Goal: Information Seeking & Learning: Learn about a topic

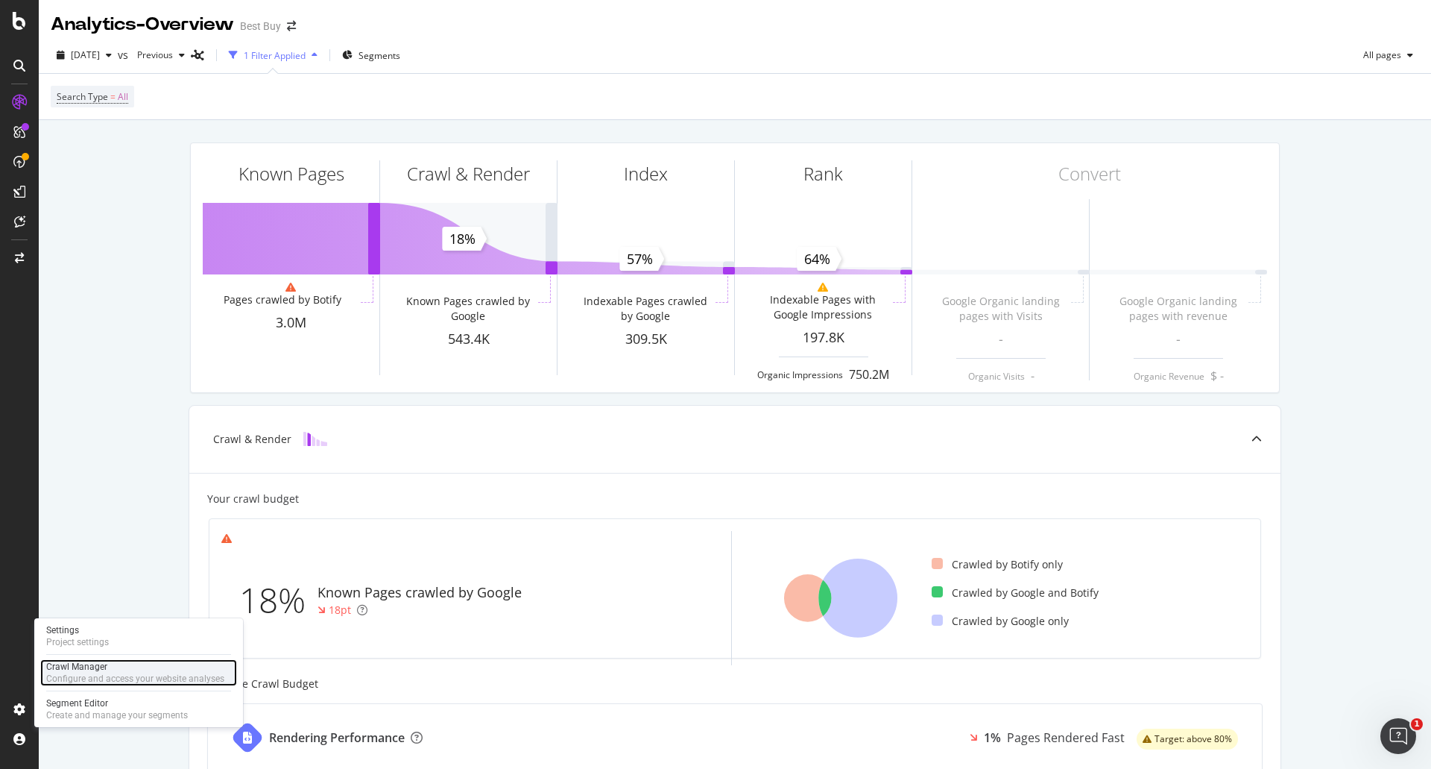
click at [73, 684] on div "Configure and access your website analyses" at bounding box center [135, 678] width 178 height 12
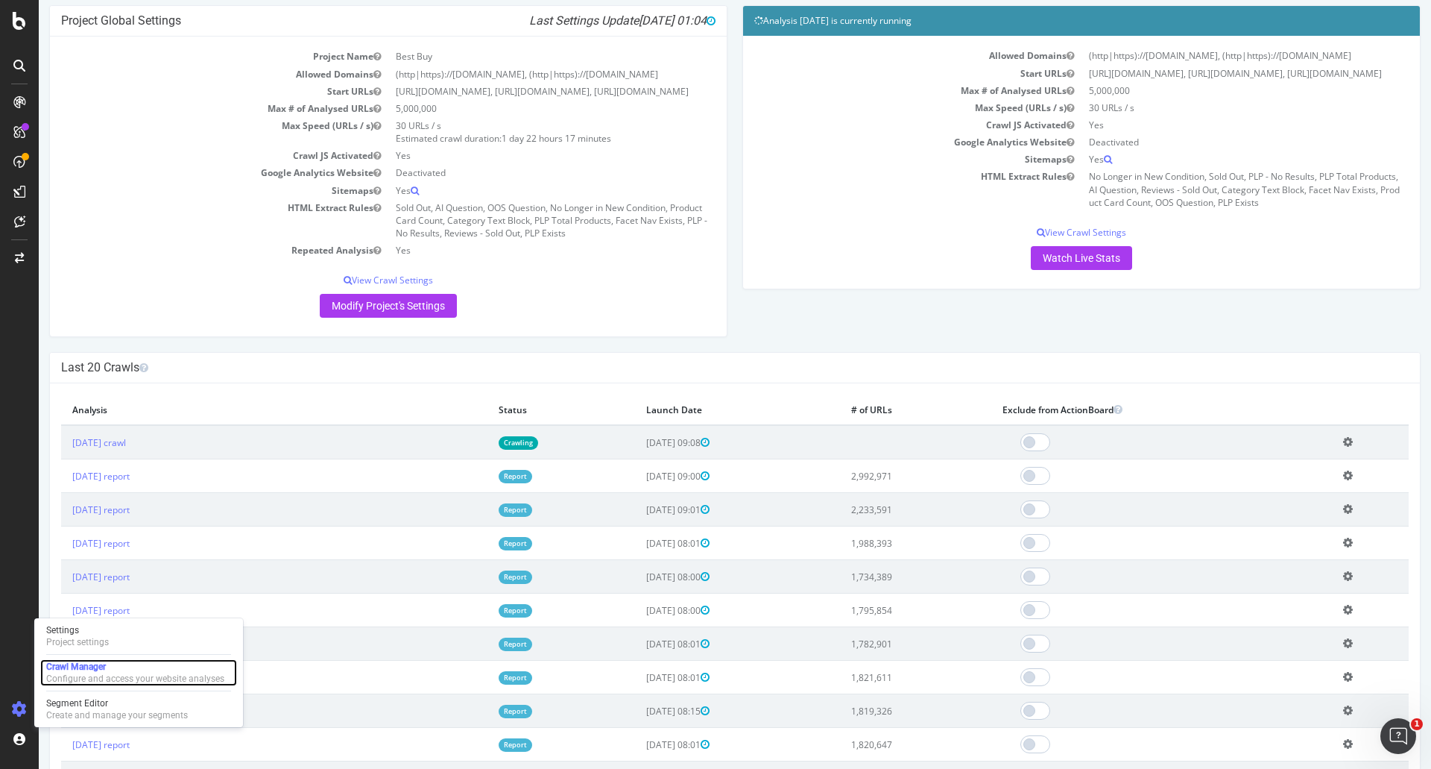
scroll to position [75, 0]
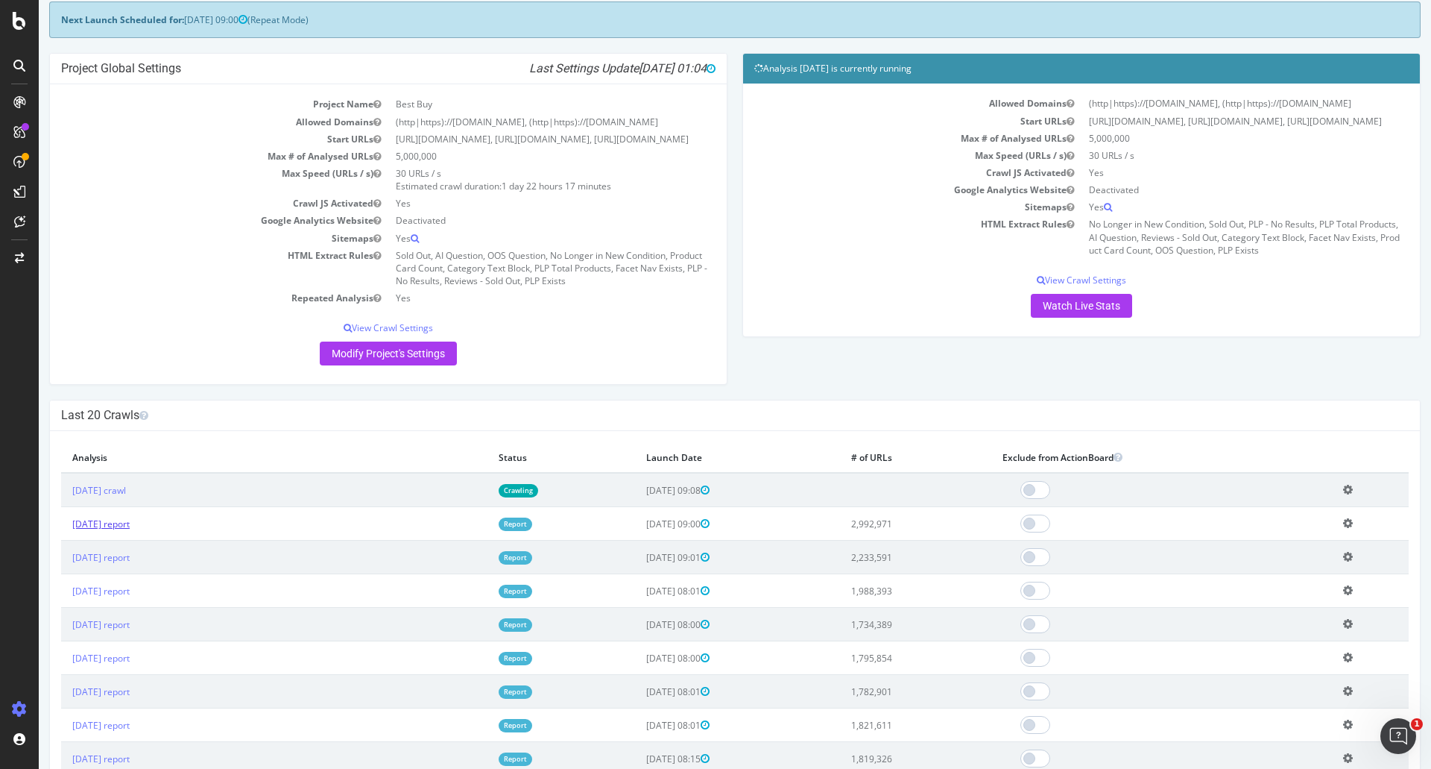
click at [130, 530] on link "[DATE] report" at bounding box center [100, 523] width 57 height 13
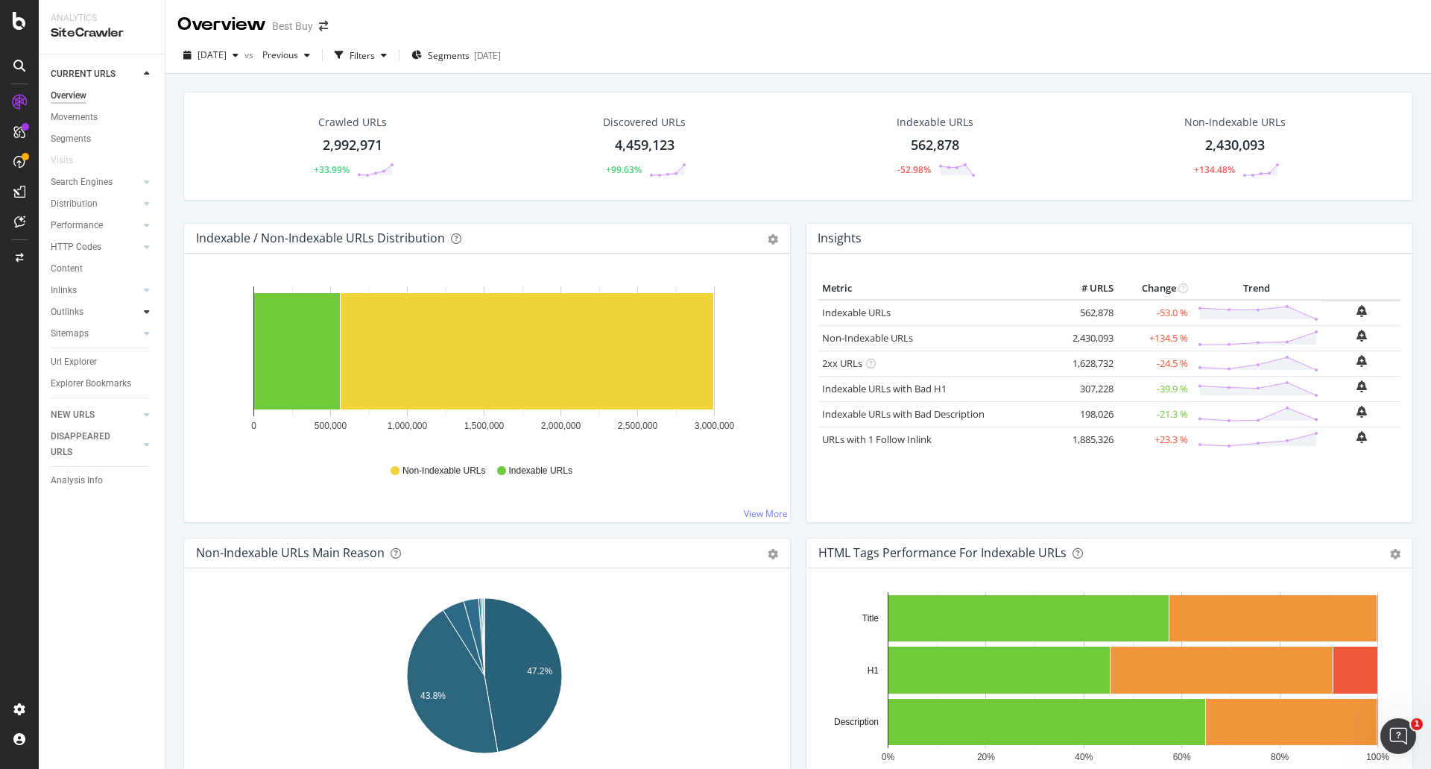
click at [147, 308] on icon at bounding box center [147, 311] width 6 height 9
click at [89, 362] on div "Segments" at bounding box center [77, 355] width 40 height 16
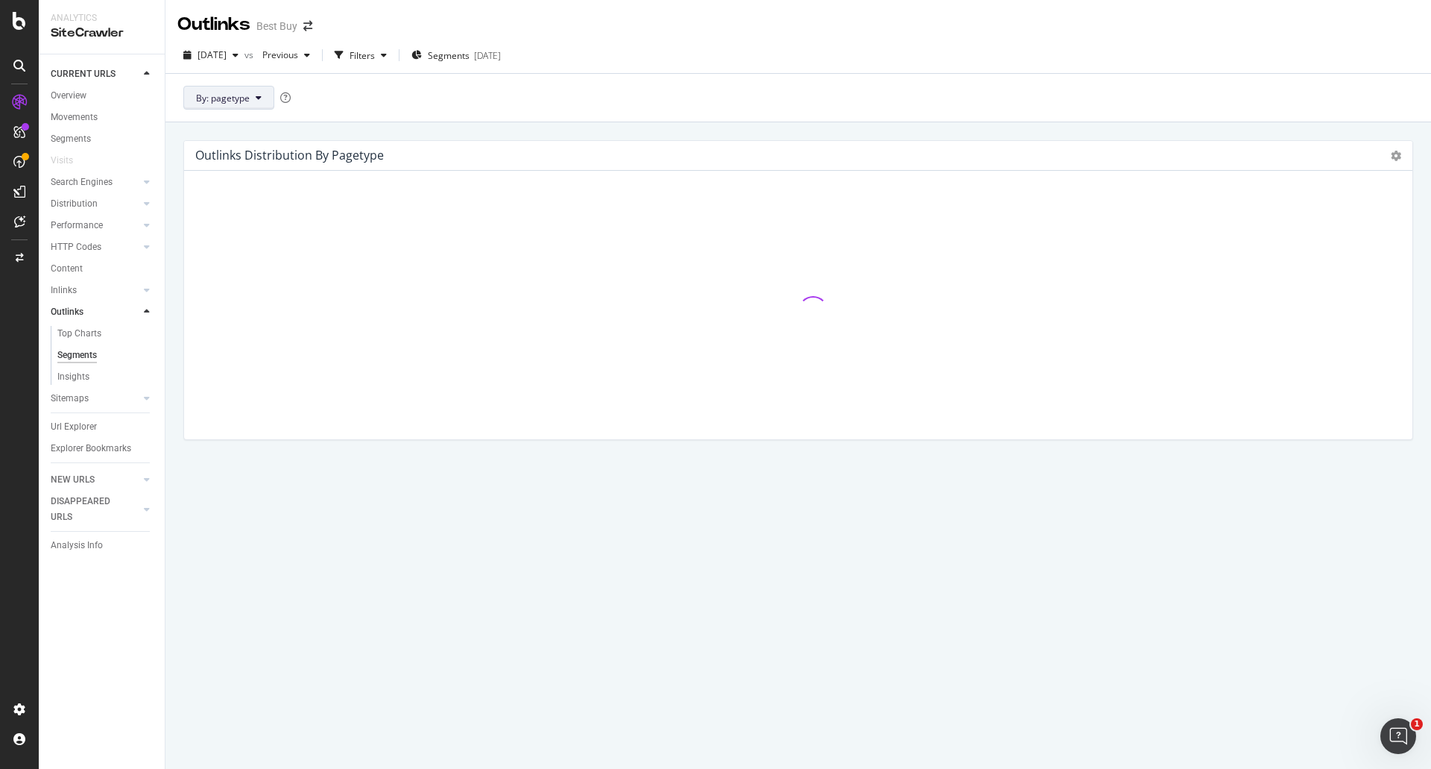
click at [221, 89] on button "By: pagetype" at bounding box center [228, 98] width 91 height 24
click at [476, 87] on div "By: pagetype" at bounding box center [798, 97] width 1266 height 48
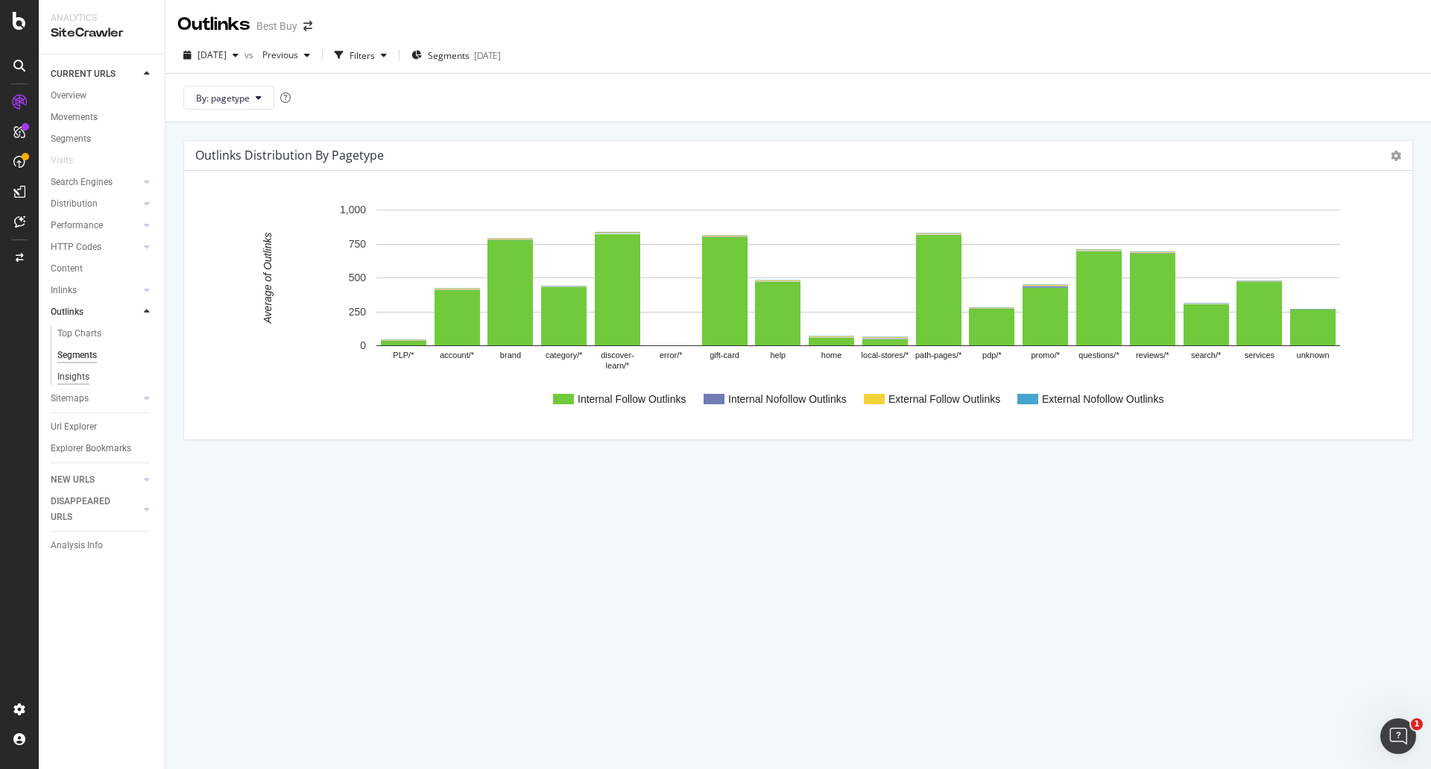
click at [82, 375] on div "Insights" at bounding box center [73, 377] width 32 height 16
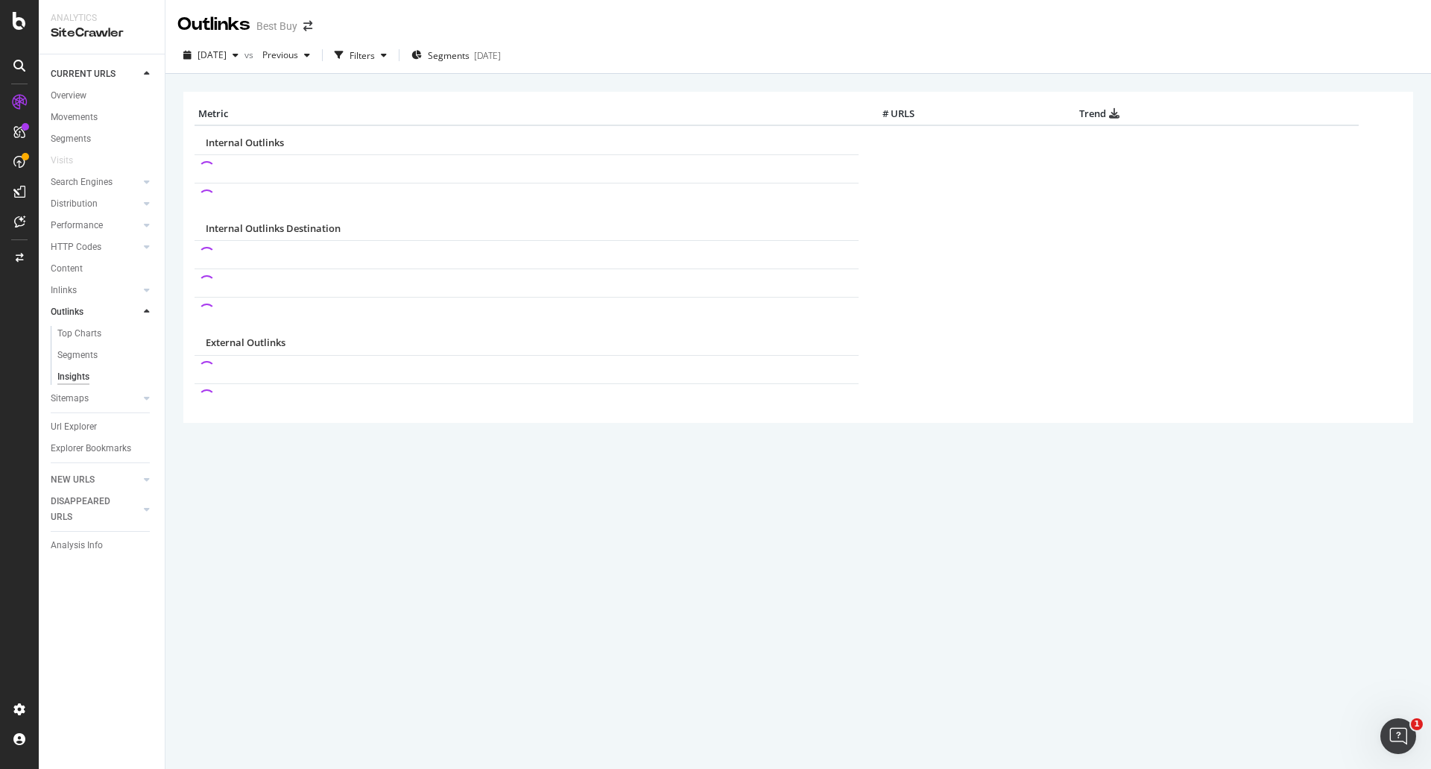
click at [79, 417] on div "Url Explorer" at bounding box center [108, 427] width 114 height 22
click at [83, 424] on div "Url Explorer" at bounding box center [74, 427] width 46 height 16
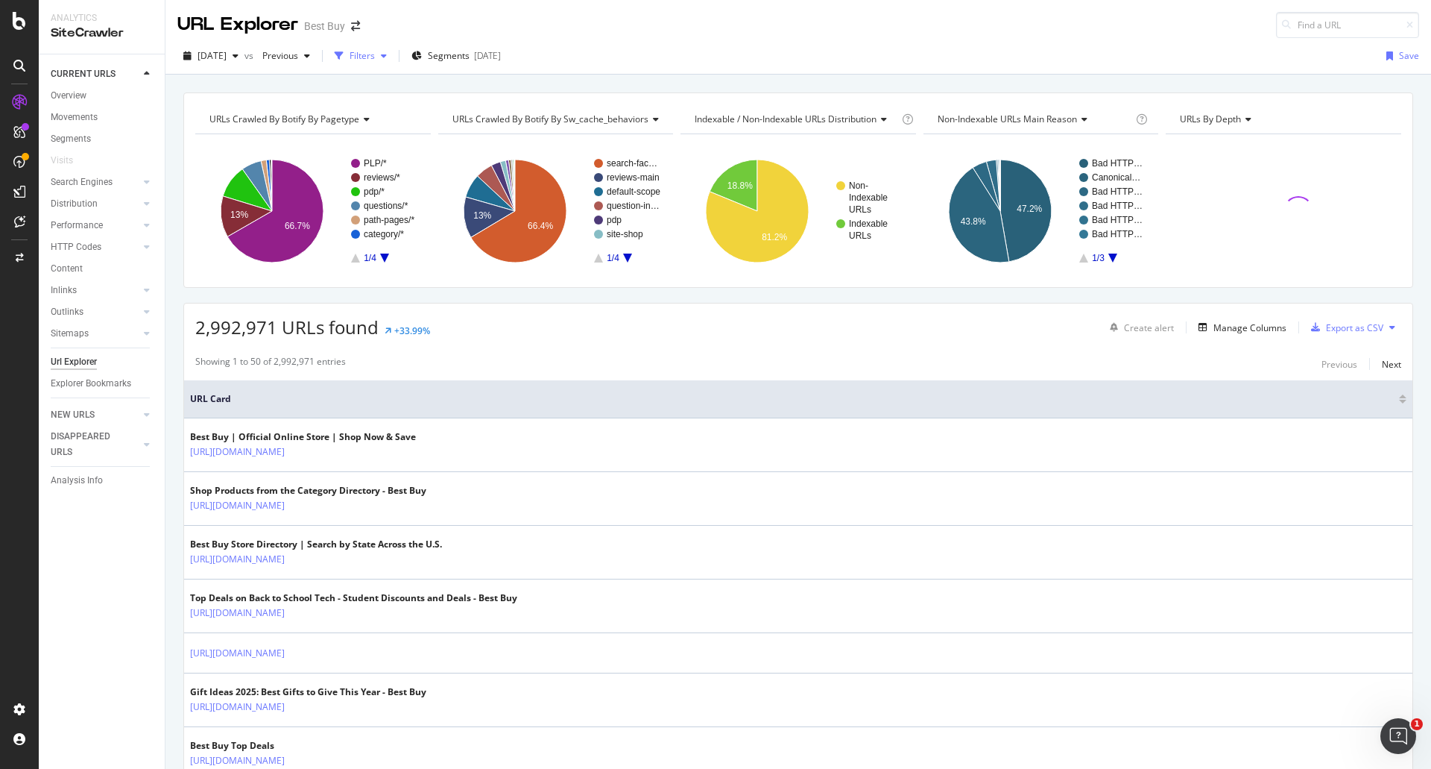
click at [387, 60] on icon "button" at bounding box center [384, 55] width 6 height 9
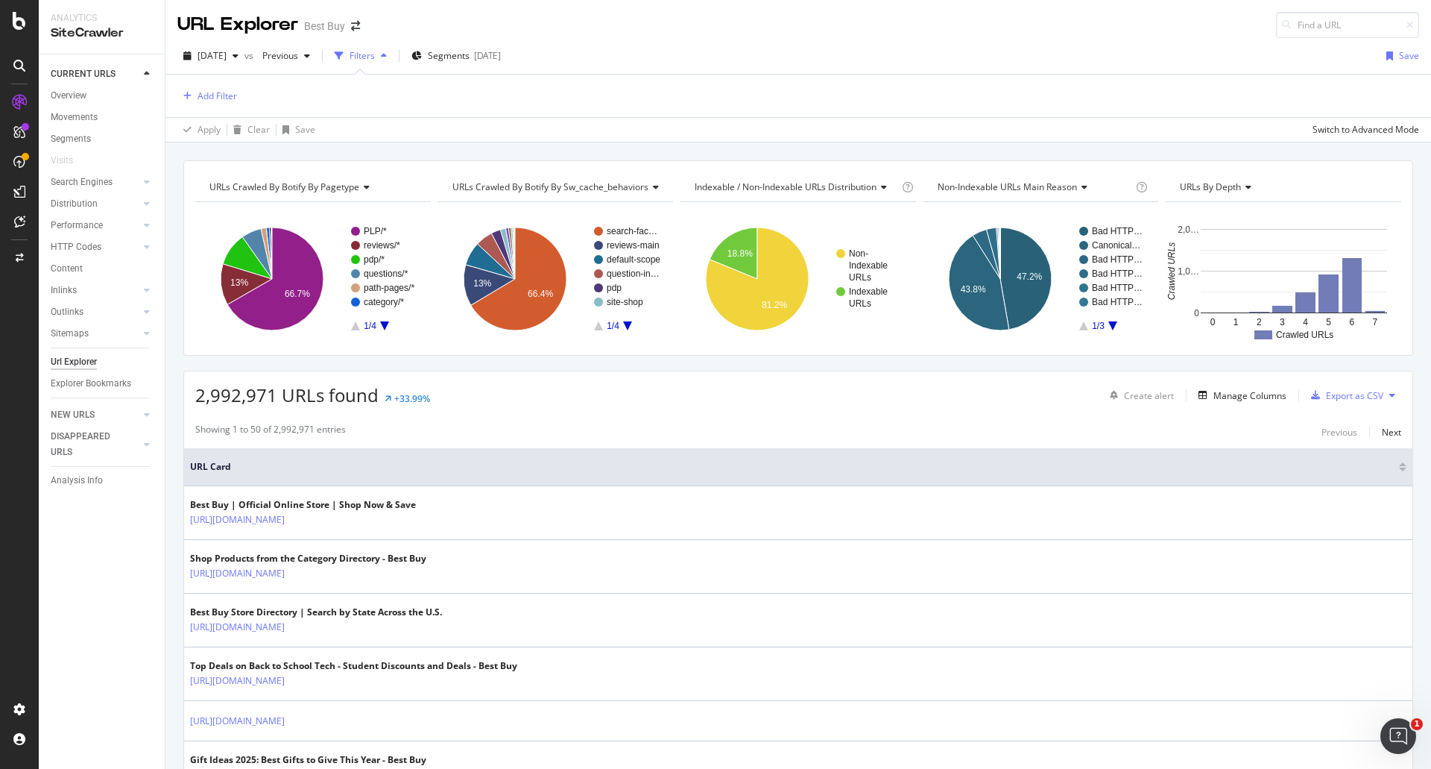
click at [1271, 384] on div "Create alert Manage Columns Export as CSV" at bounding box center [1252, 394] width 297 height 25
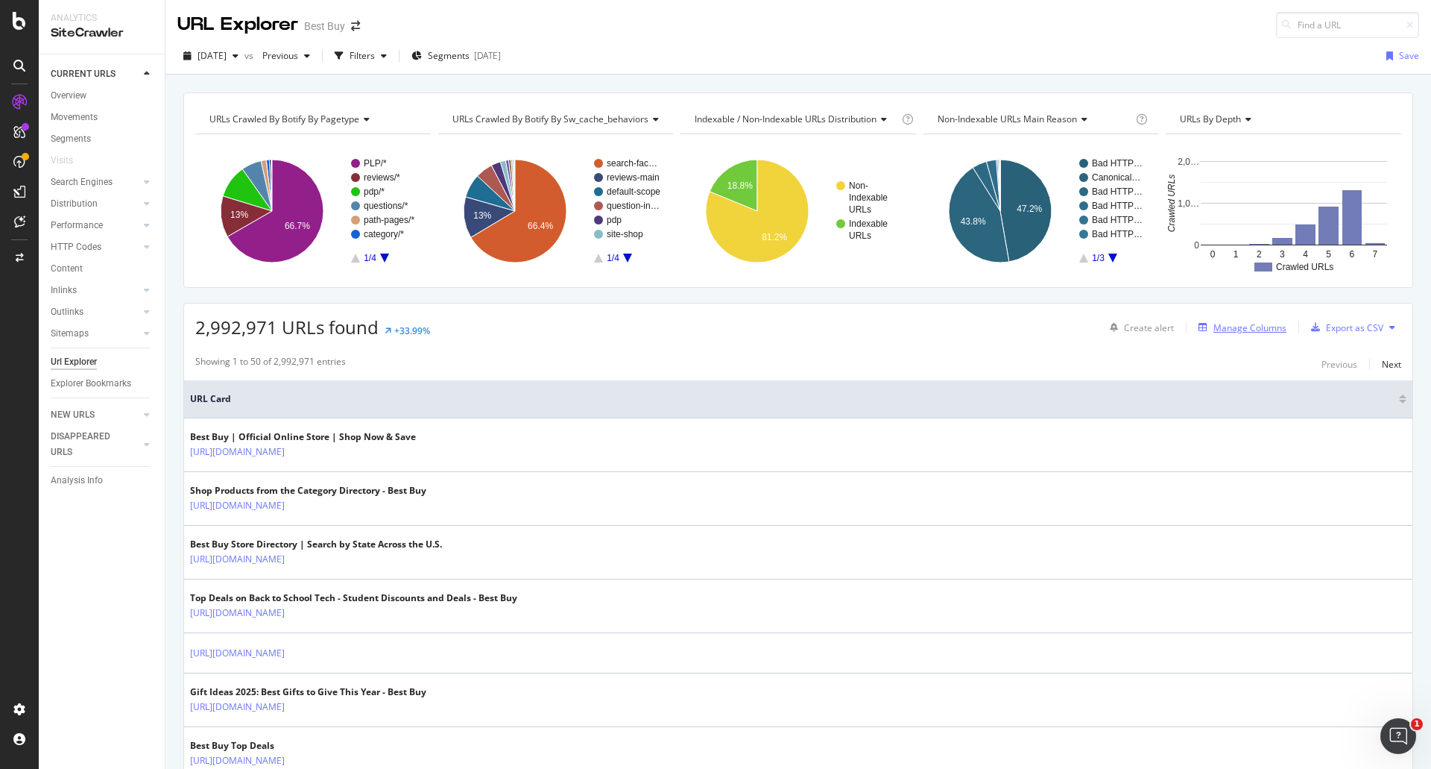
click at [1232, 322] on div "Manage Columns" at bounding box center [1250, 327] width 73 height 13
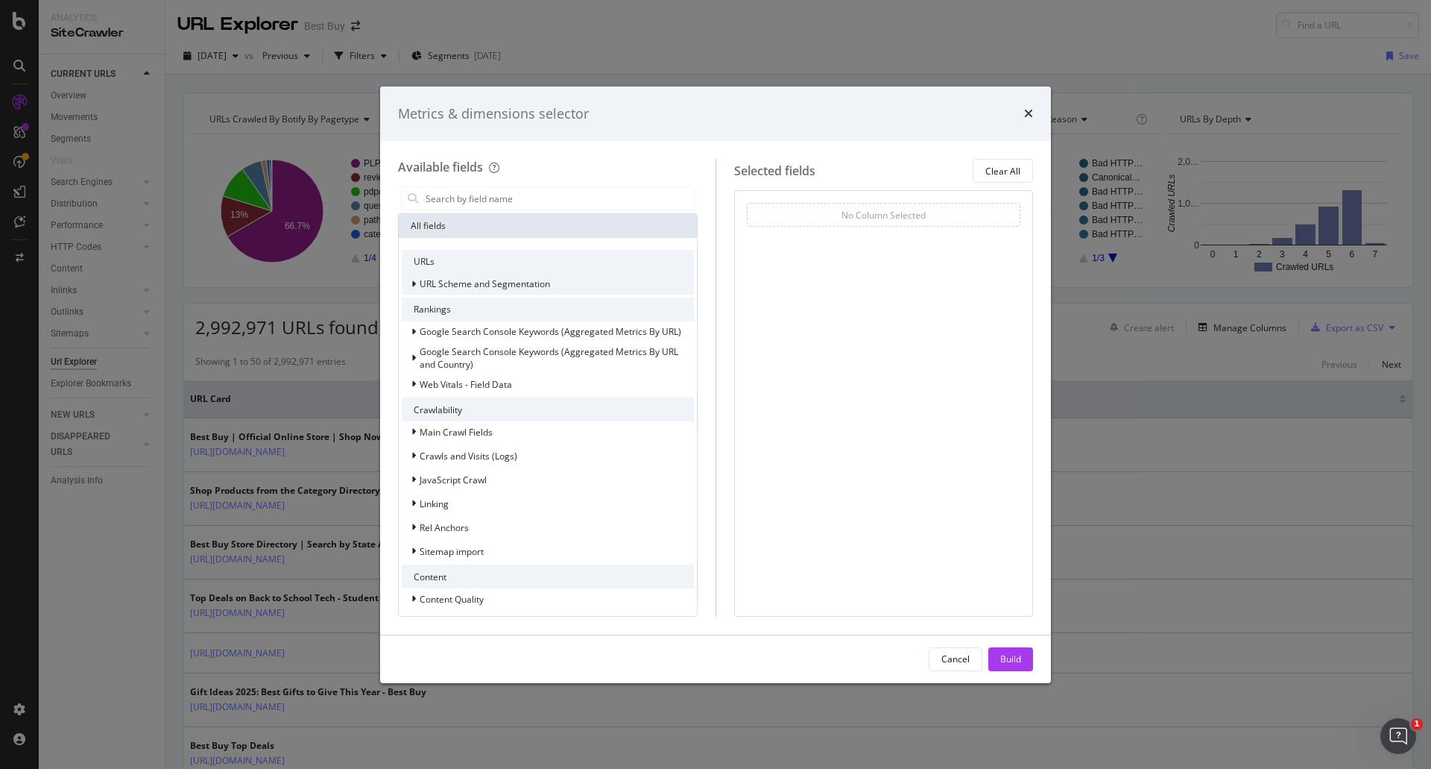
click at [535, 286] on span "URL Scheme and Segmentation" at bounding box center [485, 283] width 130 height 13
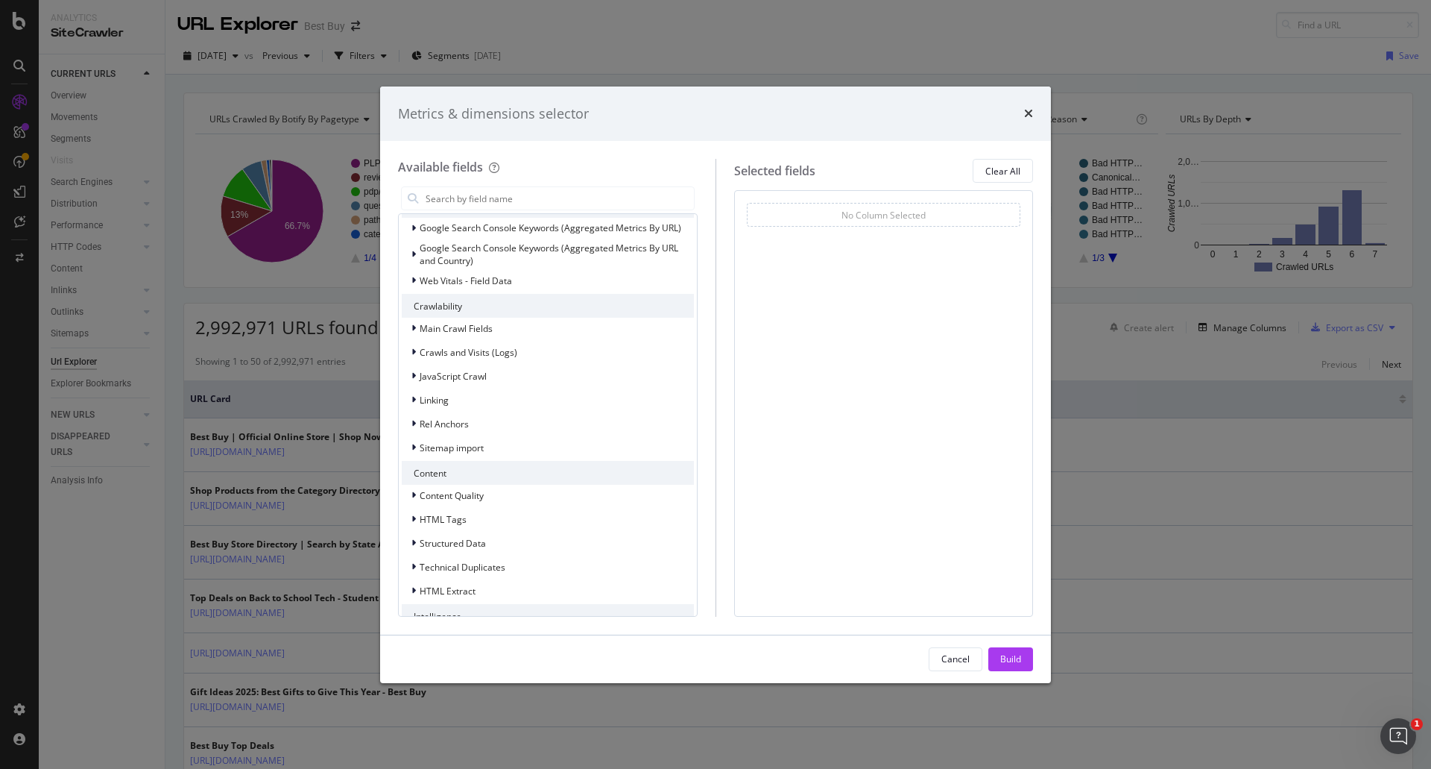
scroll to position [447, 0]
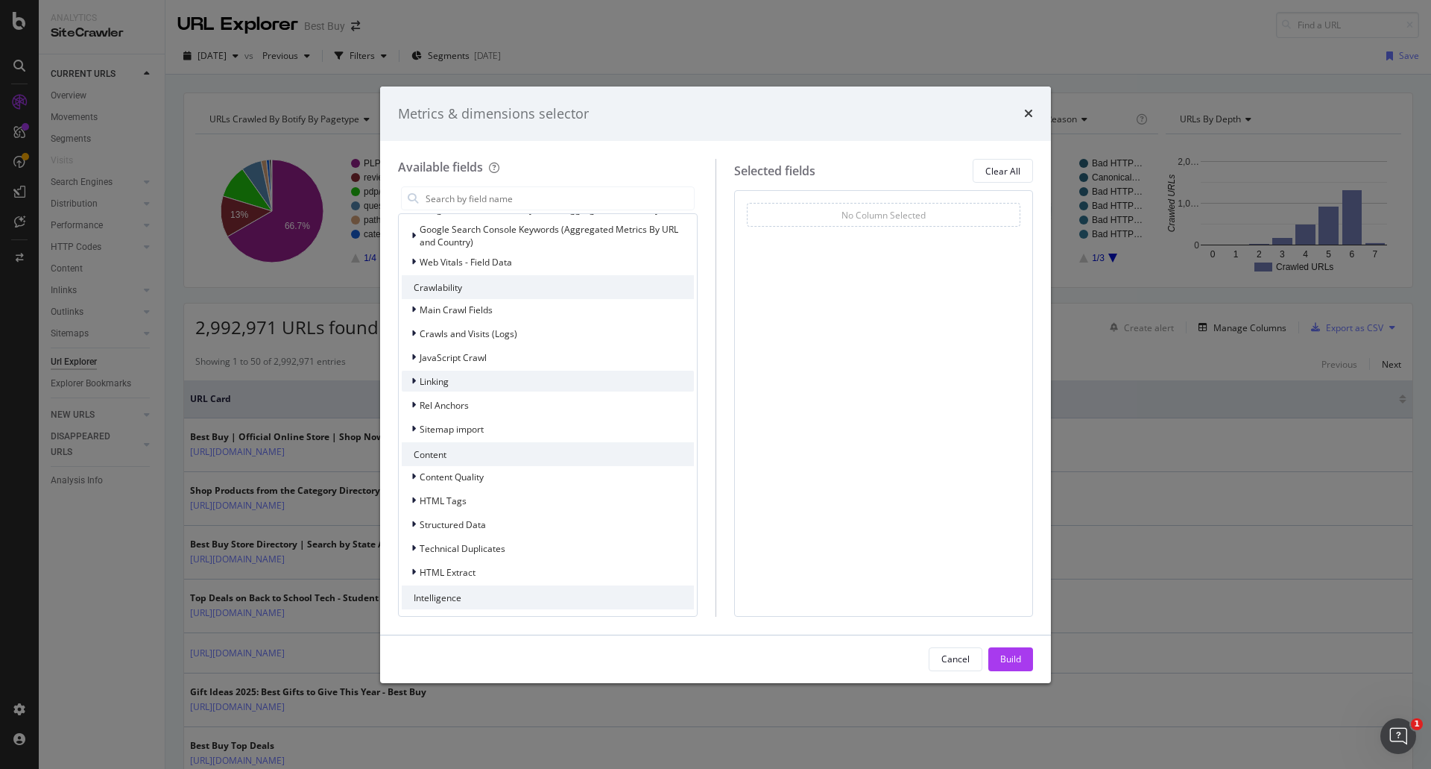
click at [483, 386] on div "Linking" at bounding box center [548, 381] width 292 height 21
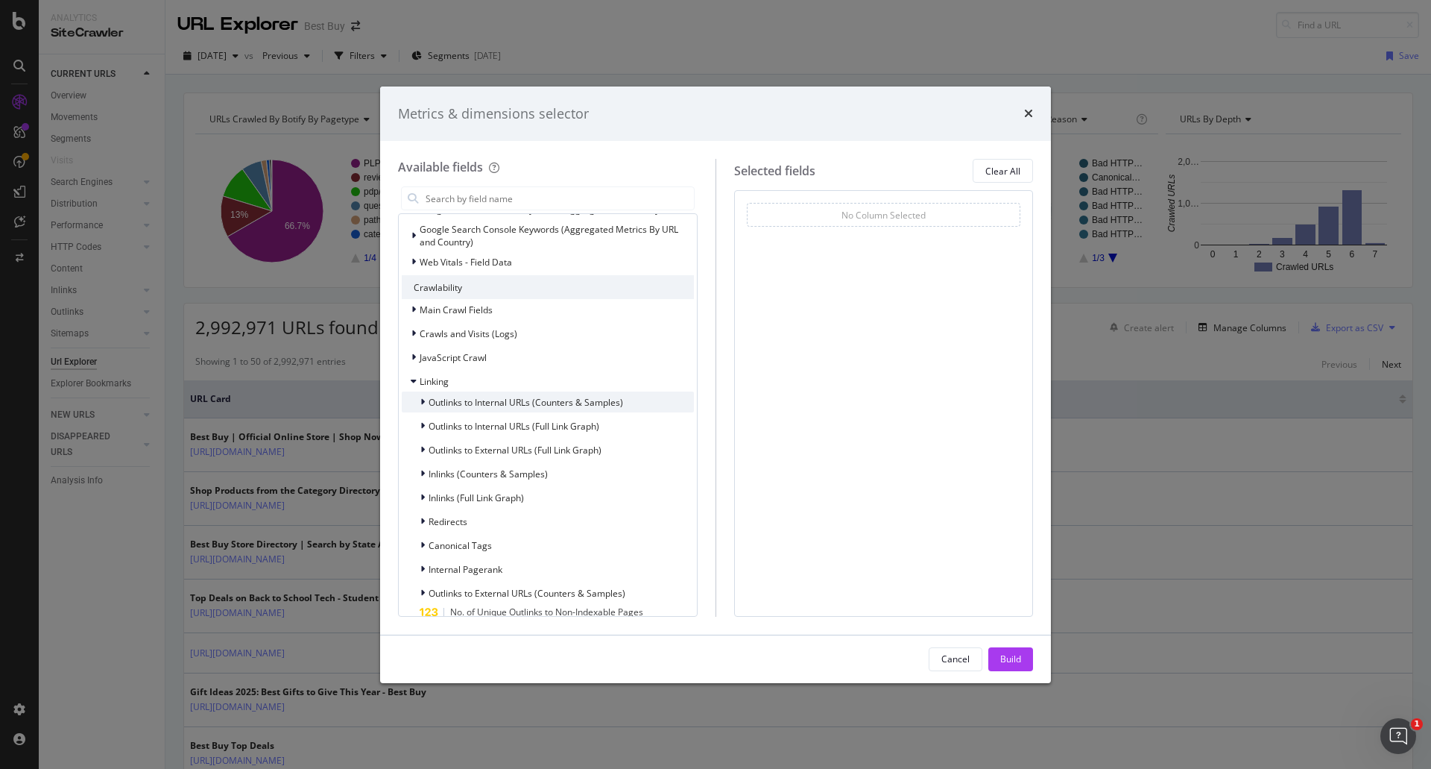
click at [518, 400] on span "Outlinks to Internal URLs (Counters & Samples)" at bounding box center [526, 402] width 195 height 13
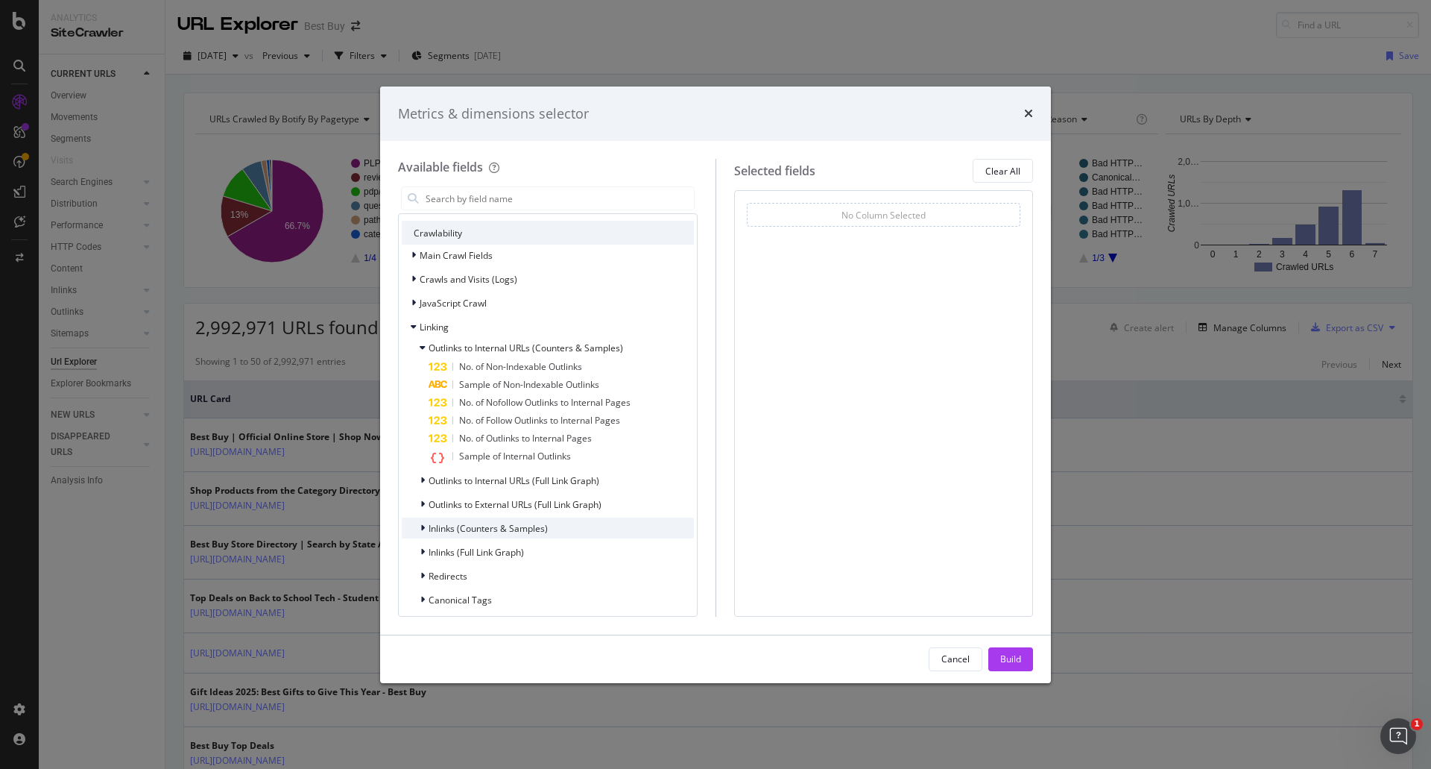
scroll to position [522, 0]
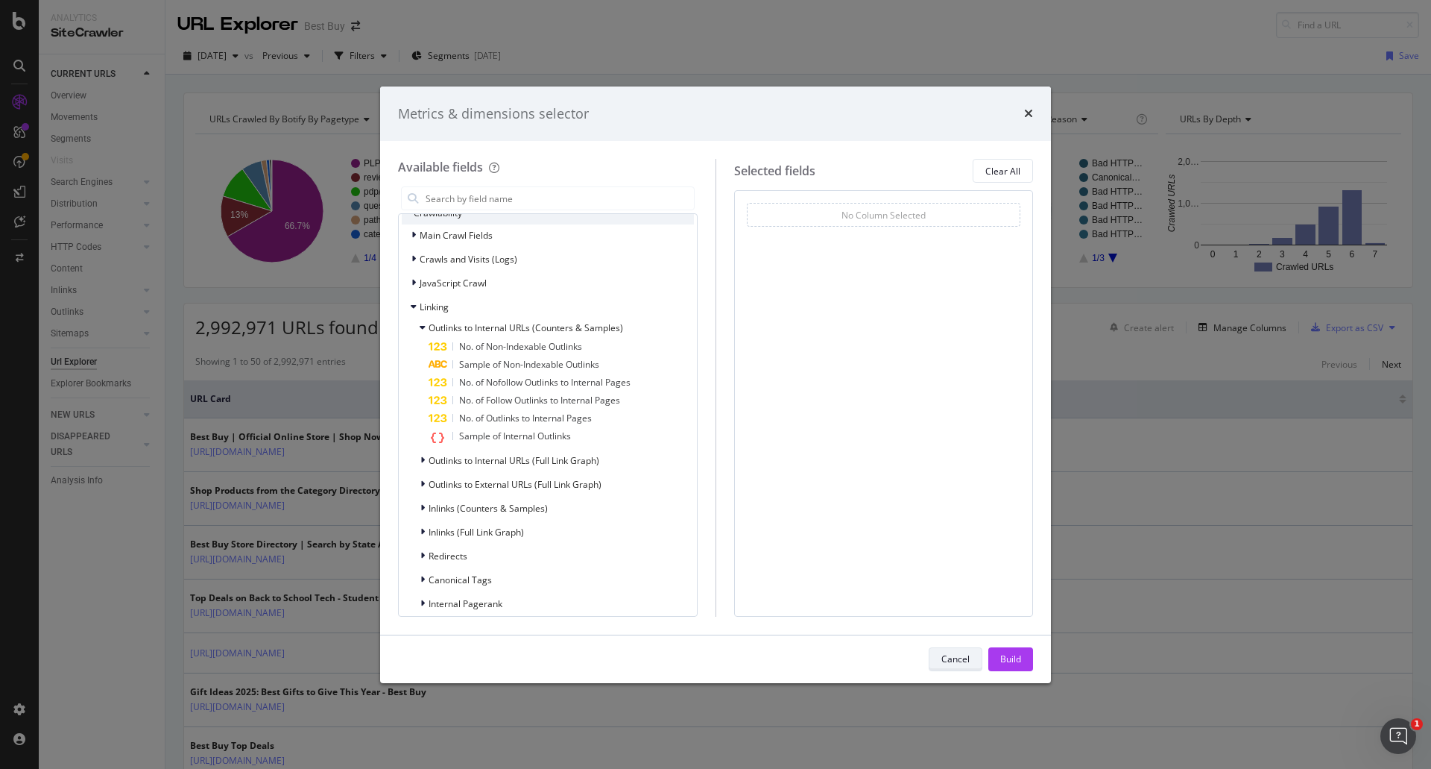
click at [955, 657] on div "Cancel" at bounding box center [956, 658] width 28 height 13
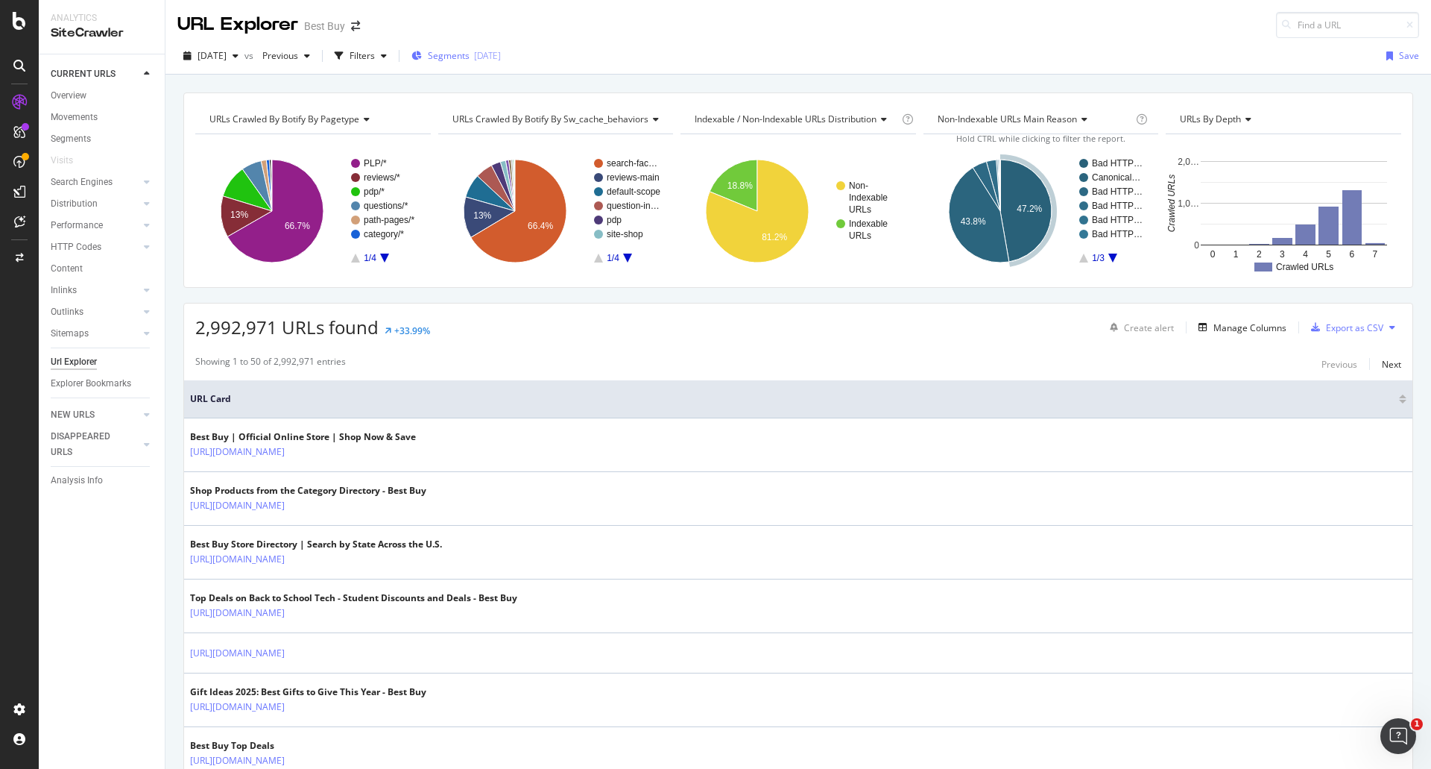
click at [473, 44] on button "Segments [DATE]" at bounding box center [456, 56] width 101 height 24
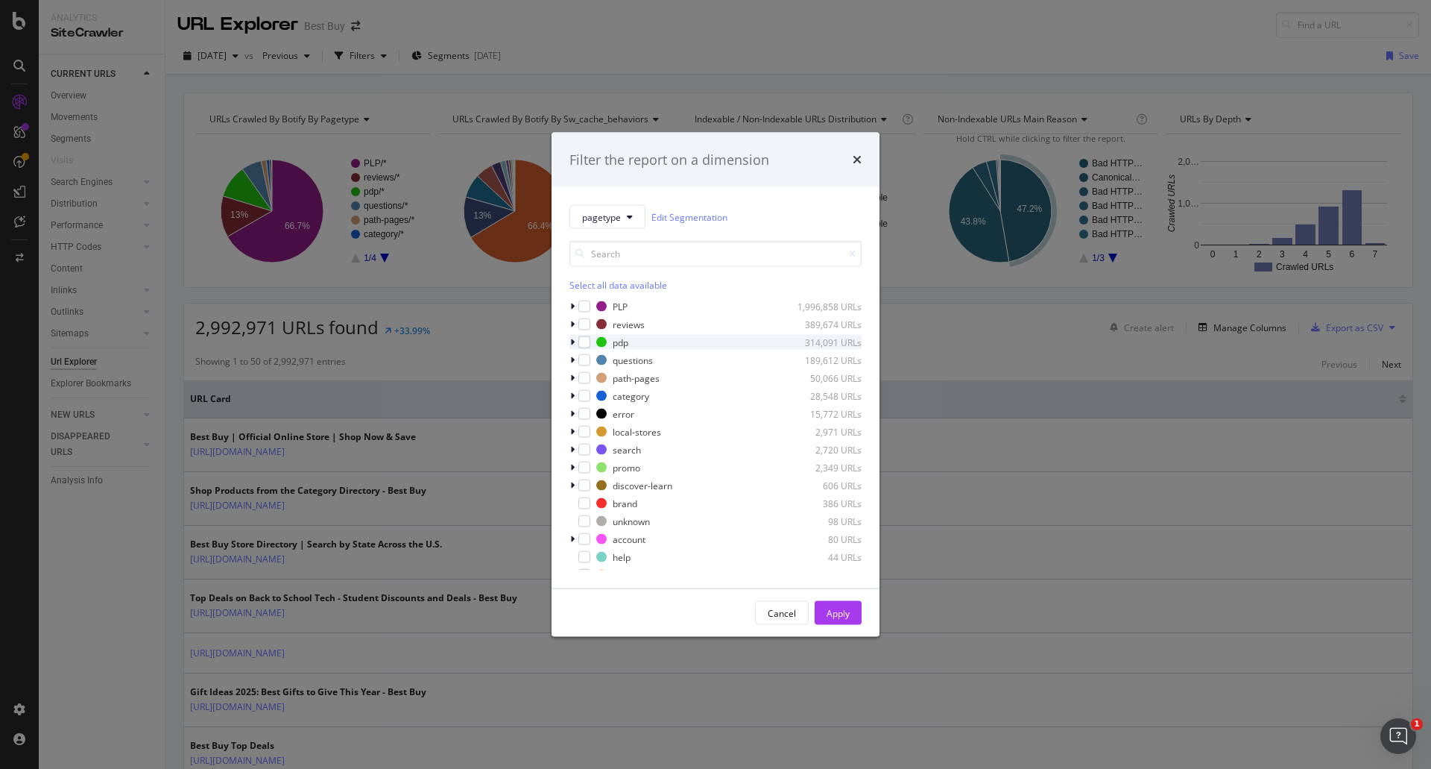
click at [570, 341] on div "modal" at bounding box center [574, 342] width 9 height 15
click at [590, 380] on div "modal" at bounding box center [593, 378] width 12 height 12
click at [590, 414] on div "modal" at bounding box center [593, 414] width 12 height 12
click at [839, 622] on div "Apply" at bounding box center [838, 613] width 23 height 22
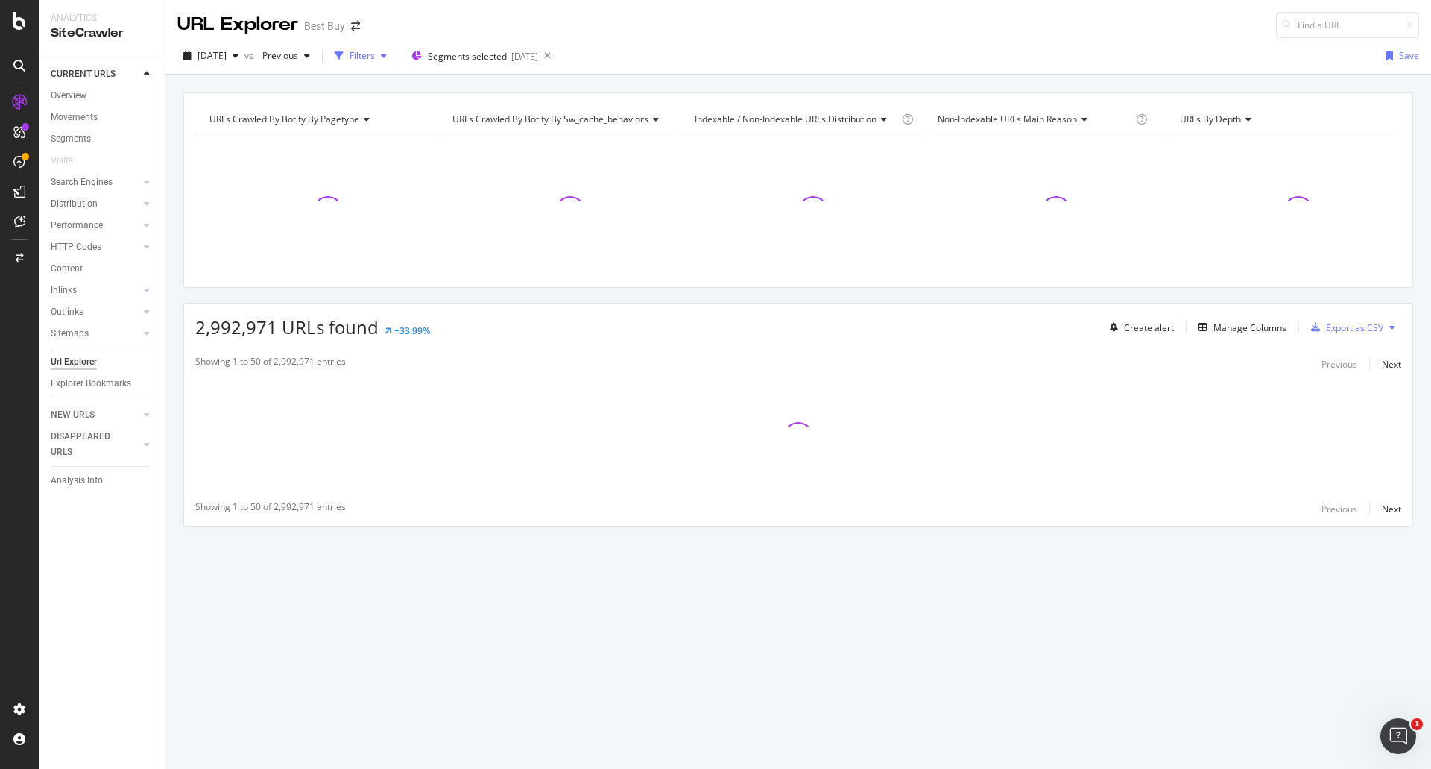
click at [375, 57] on div "Filters" at bounding box center [362, 55] width 25 height 13
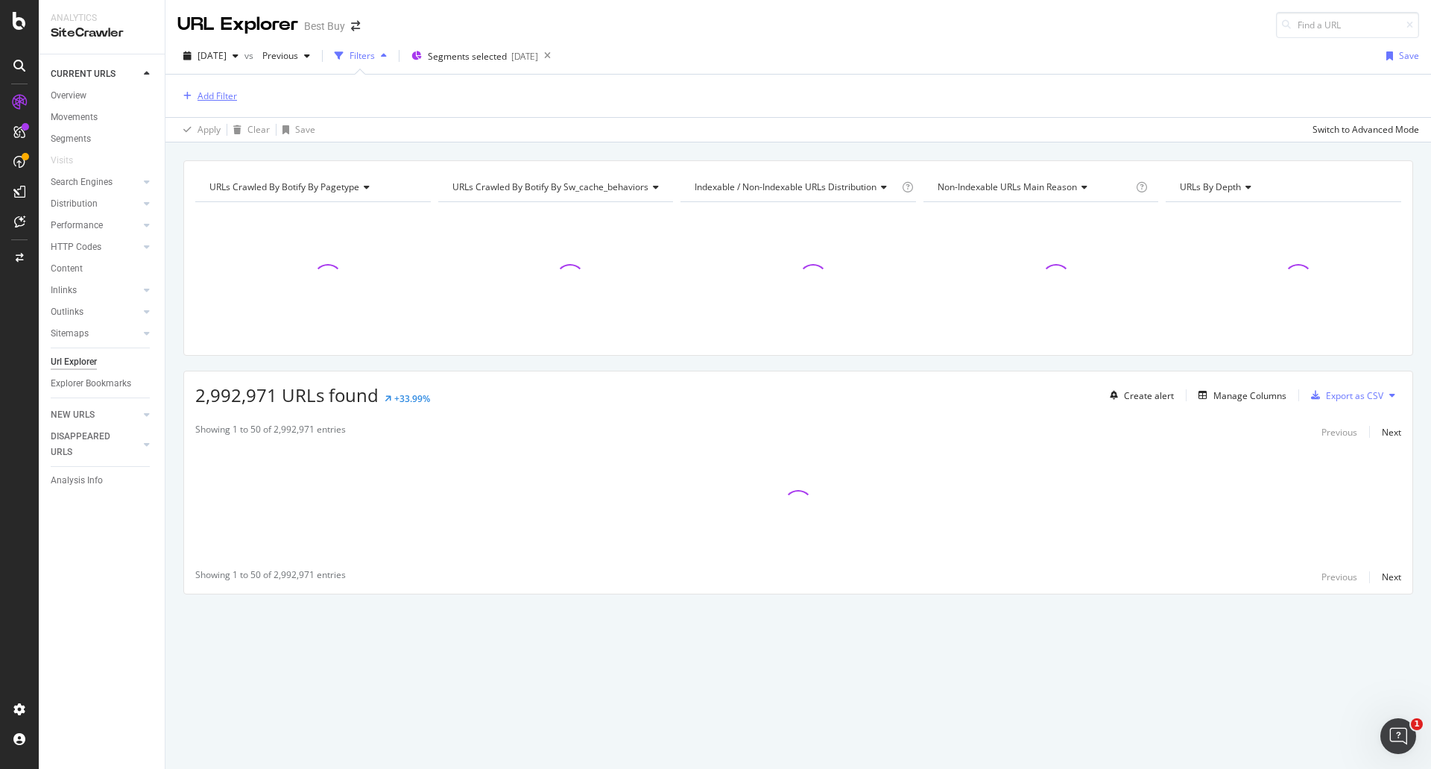
click at [228, 98] on div "Add Filter" at bounding box center [218, 95] width 40 height 13
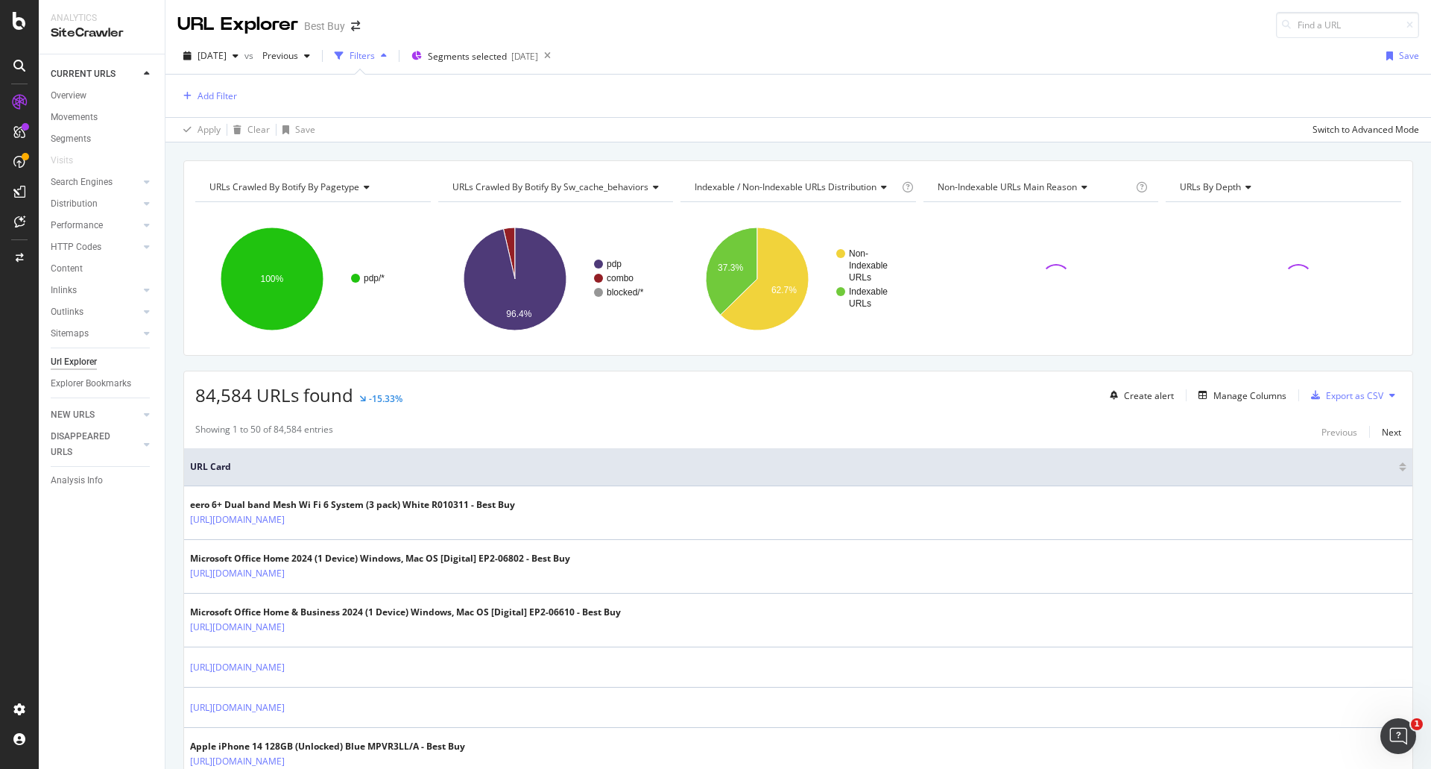
click at [560, 107] on div "Add Filter" at bounding box center [798, 96] width 1242 height 42
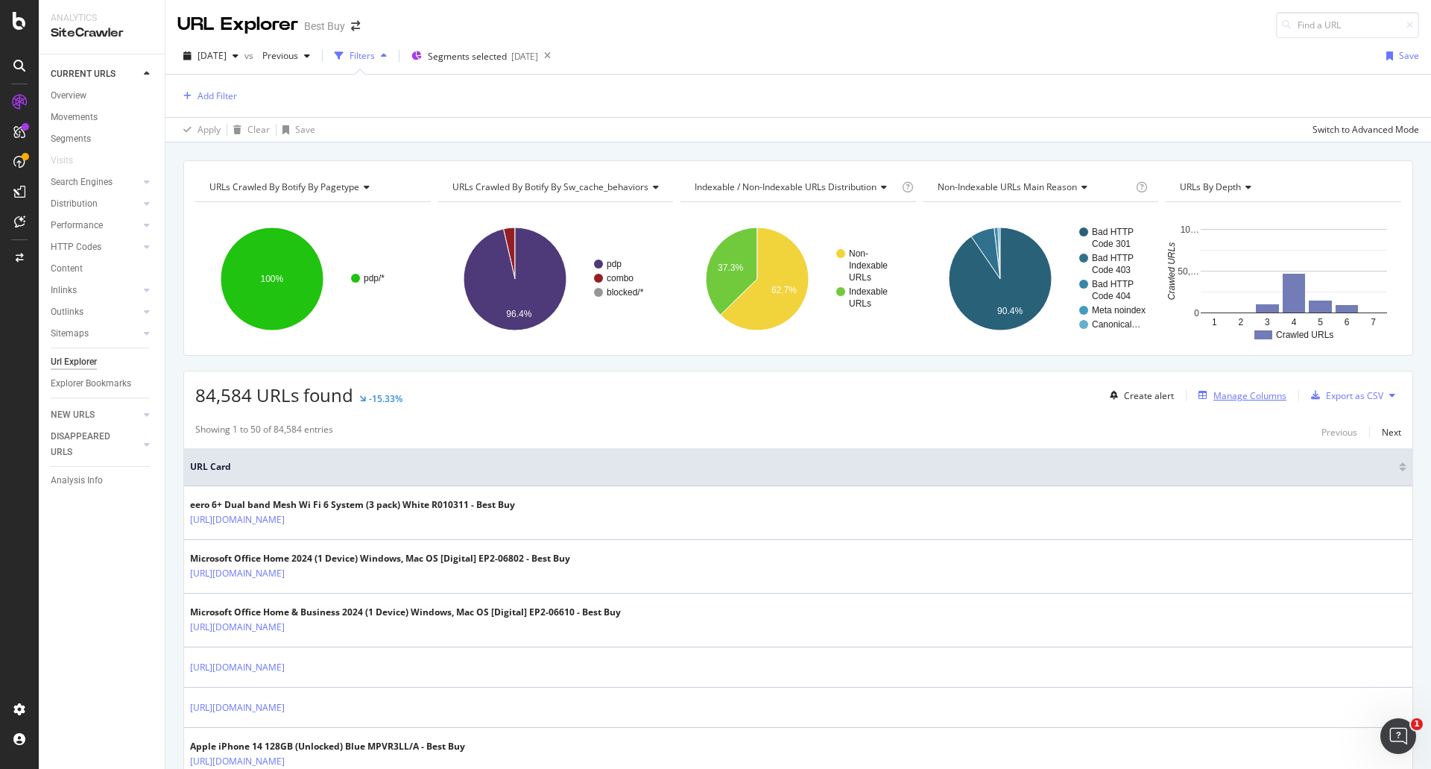
click at [1239, 397] on div "Manage Columns" at bounding box center [1250, 395] width 73 height 13
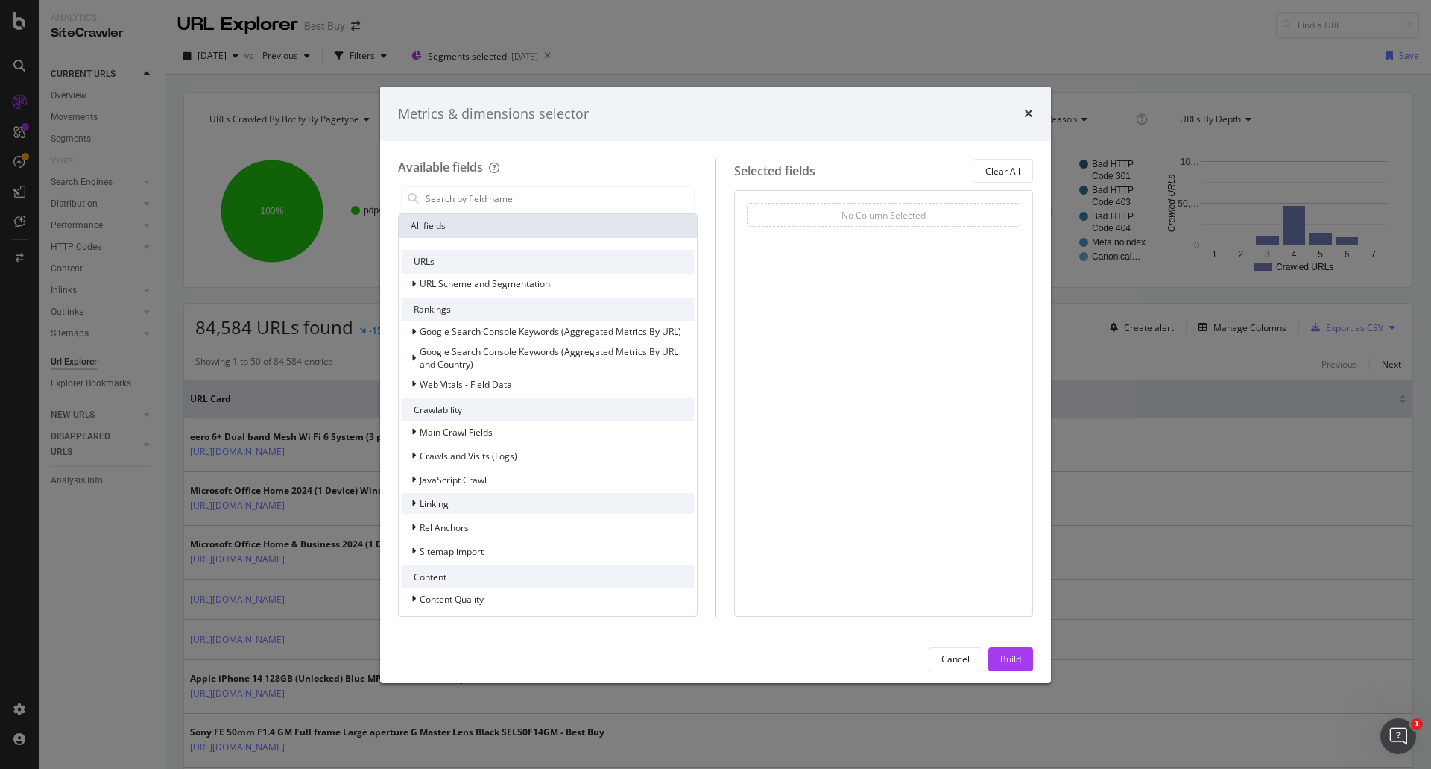
click at [409, 505] on div "Linking" at bounding box center [425, 503] width 47 height 15
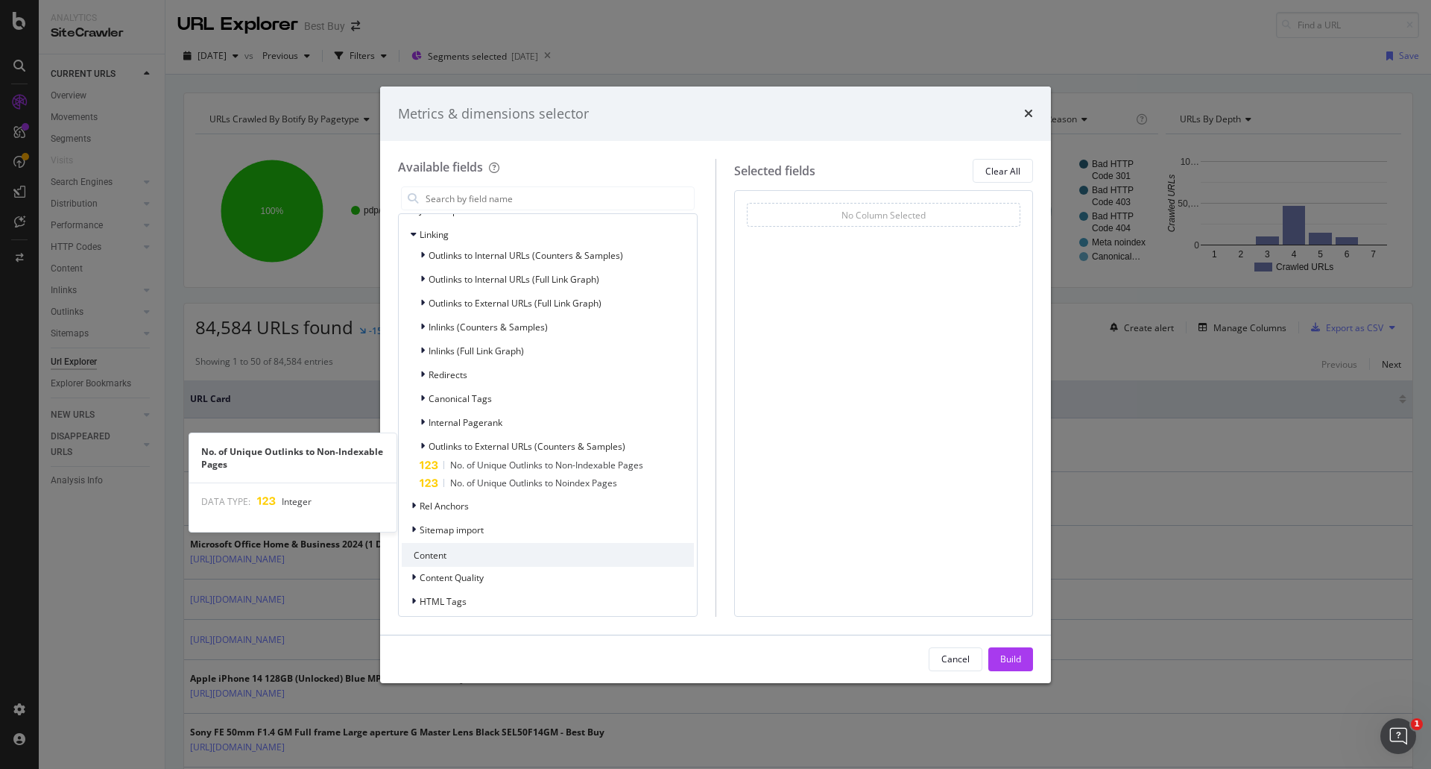
scroll to position [224, 0]
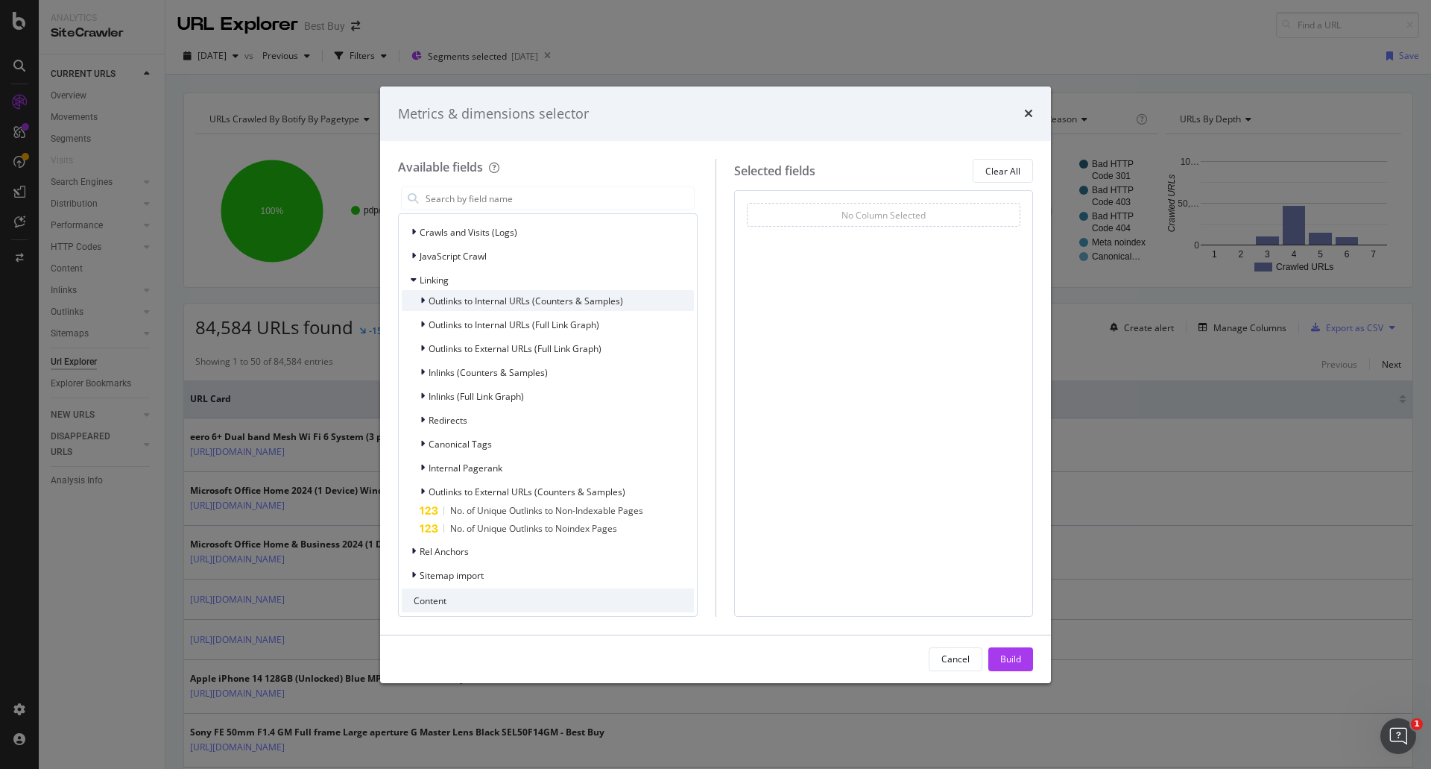
click at [415, 301] on div "Outlinks to Internal URLs (Counters & Samples)" at bounding box center [512, 300] width 221 height 15
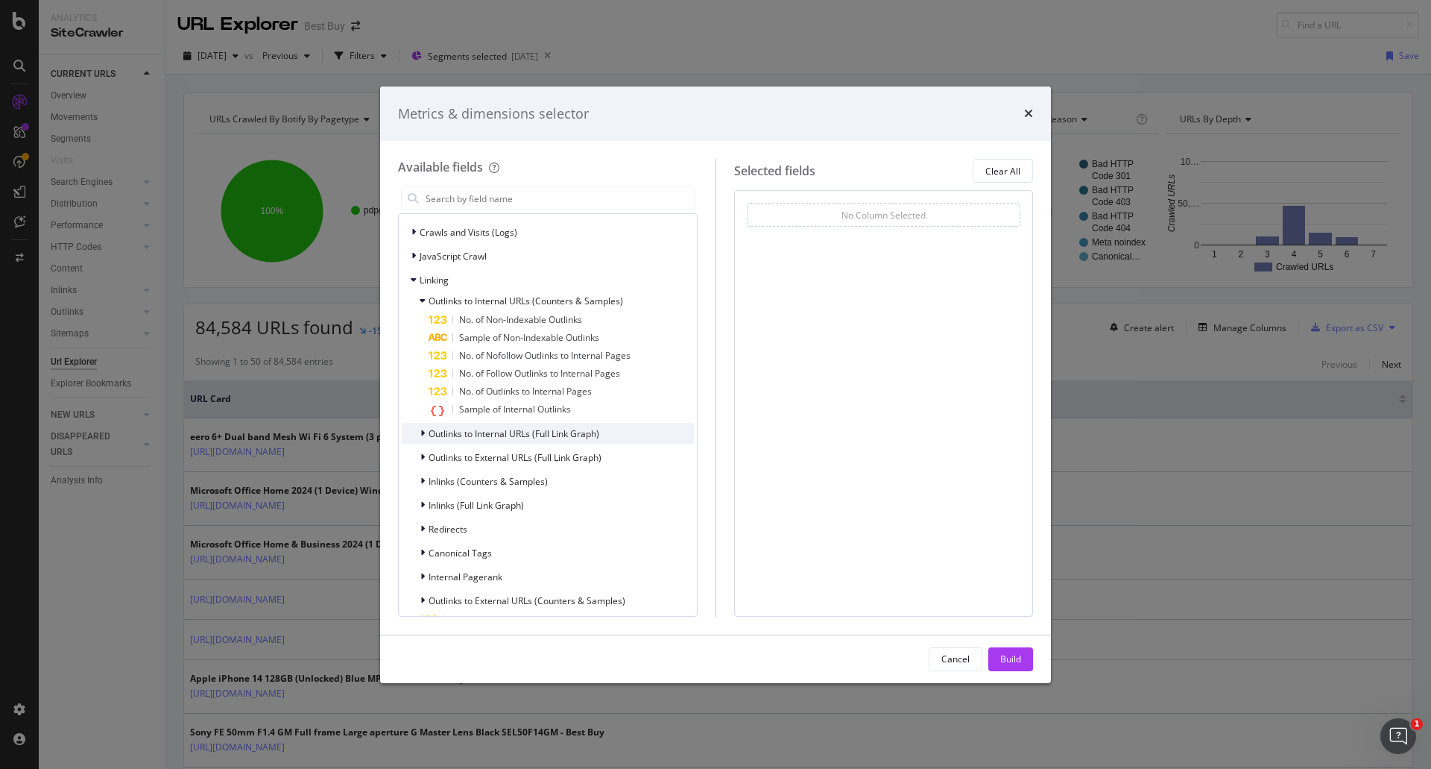
click at [413, 431] on div "Outlinks to Internal URLs (Full Link Graph)" at bounding box center [501, 433] width 198 height 15
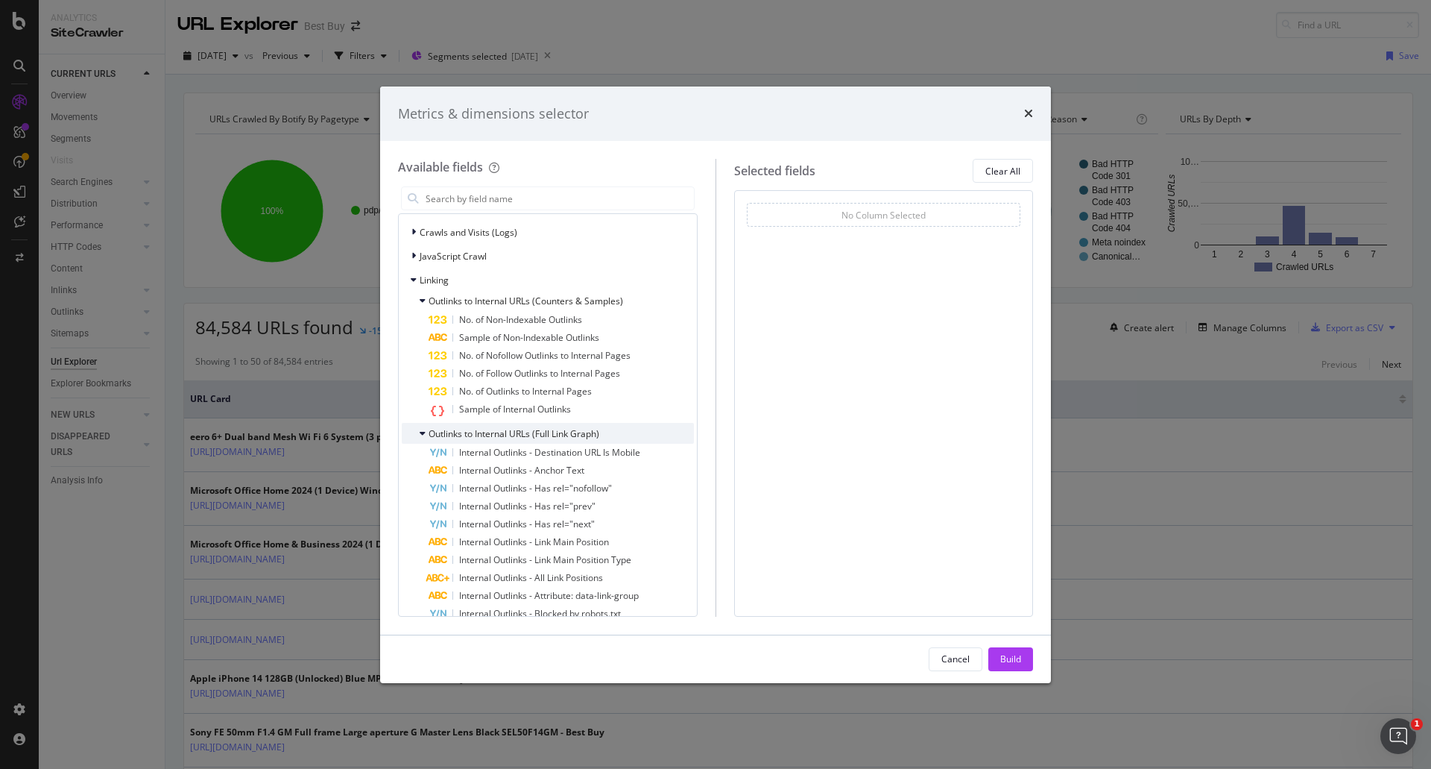
click at [421, 432] on icon "modal" at bounding box center [423, 433] width 6 height 9
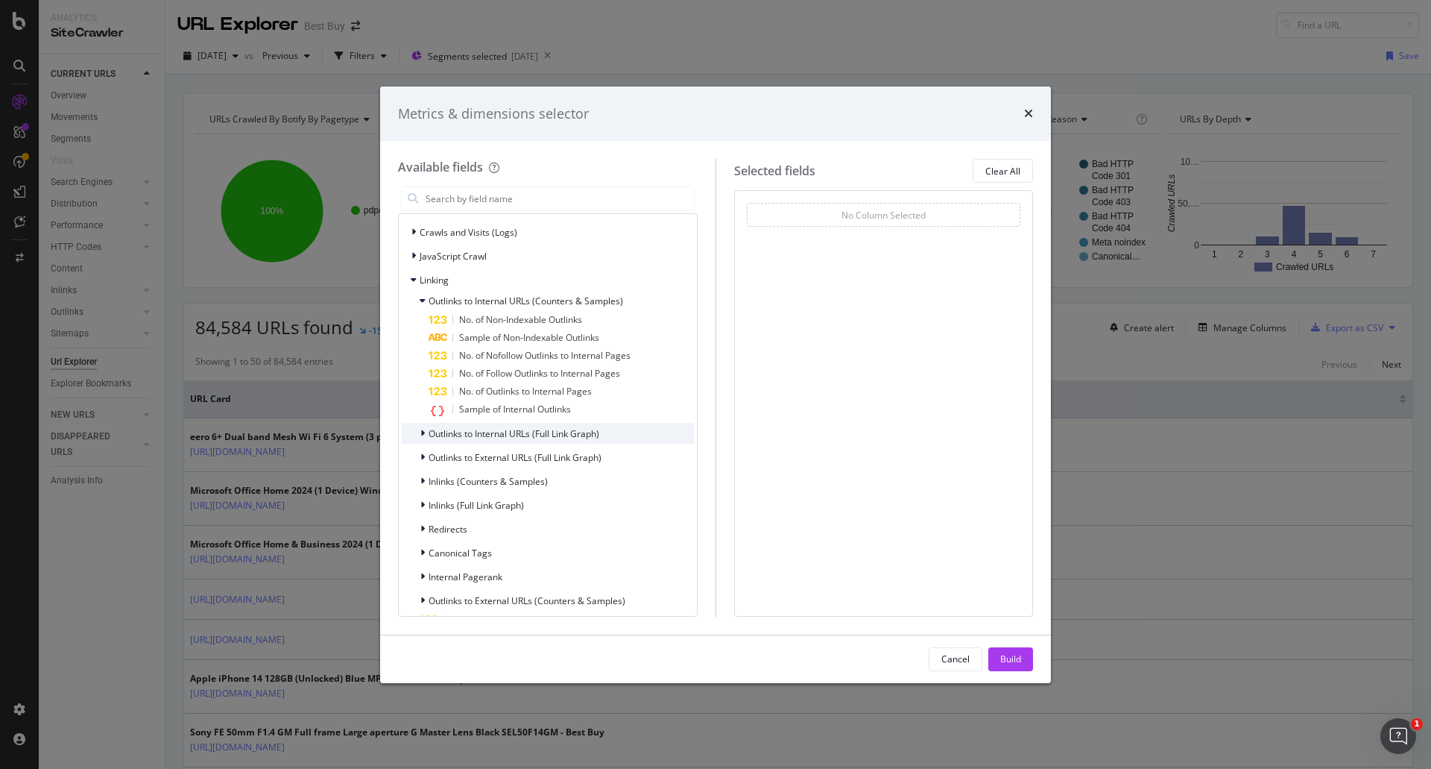
click at [420, 432] on icon "modal" at bounding box center [422, 433] width 4 height 9
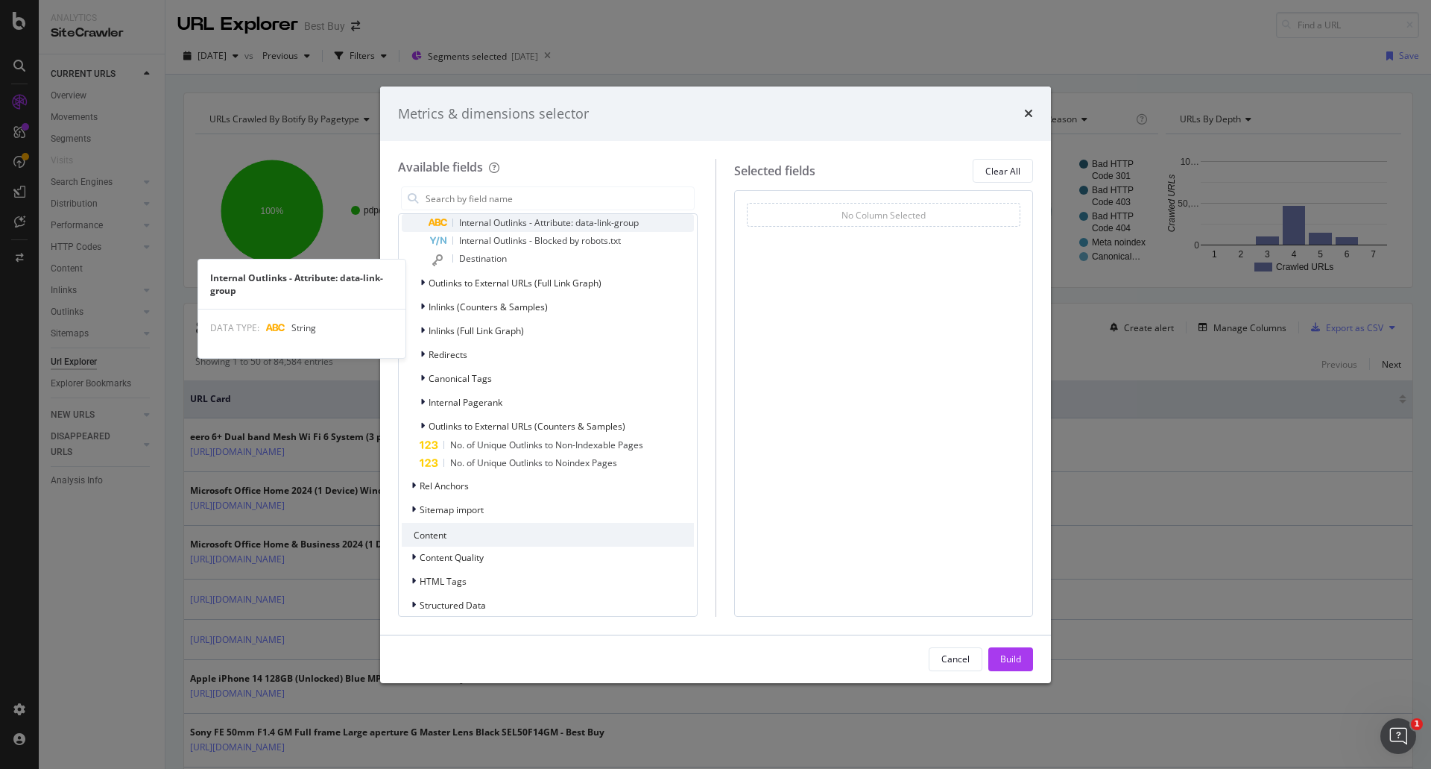
scroll to position [373, 0]
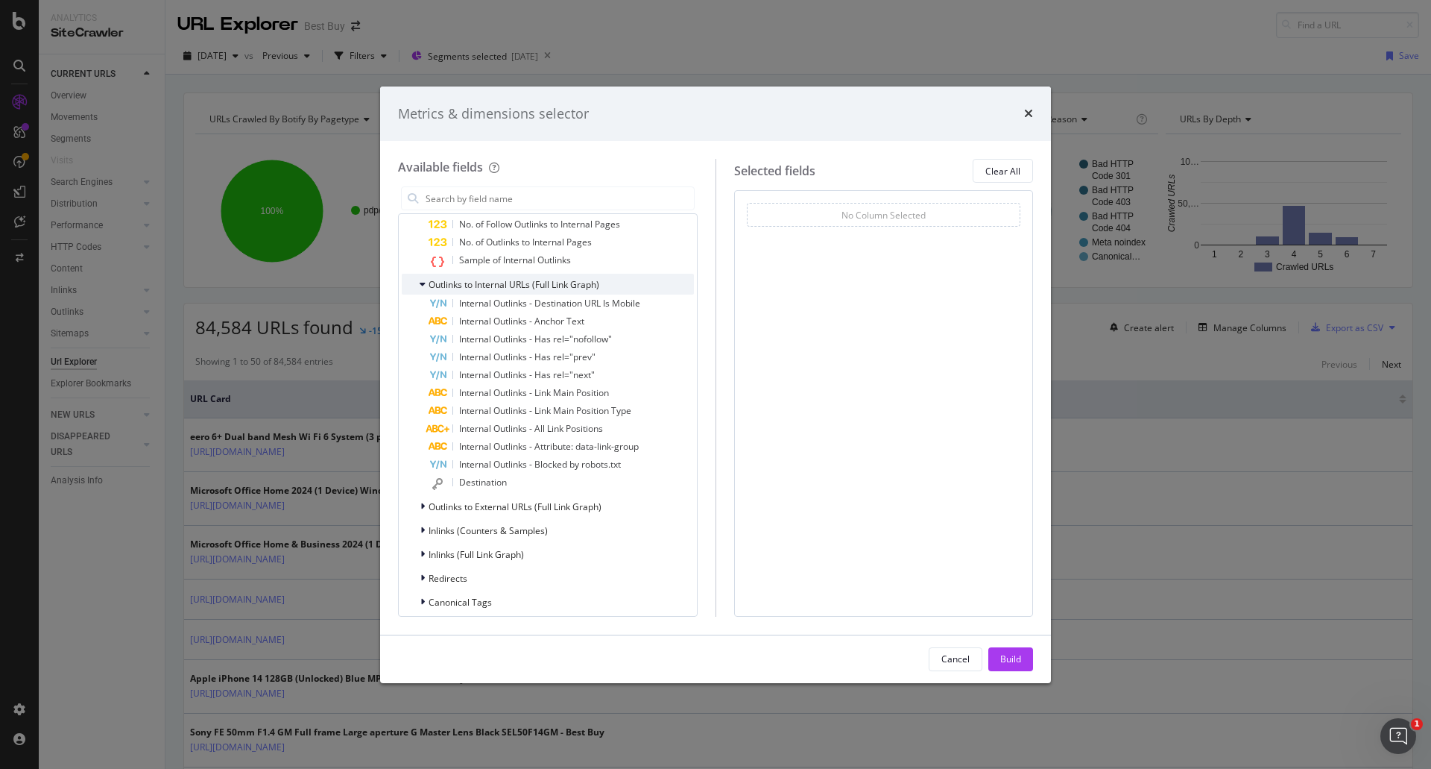
click at [420, 283] on icon "modal" at bounding box center [423, 284] width 6 height 9
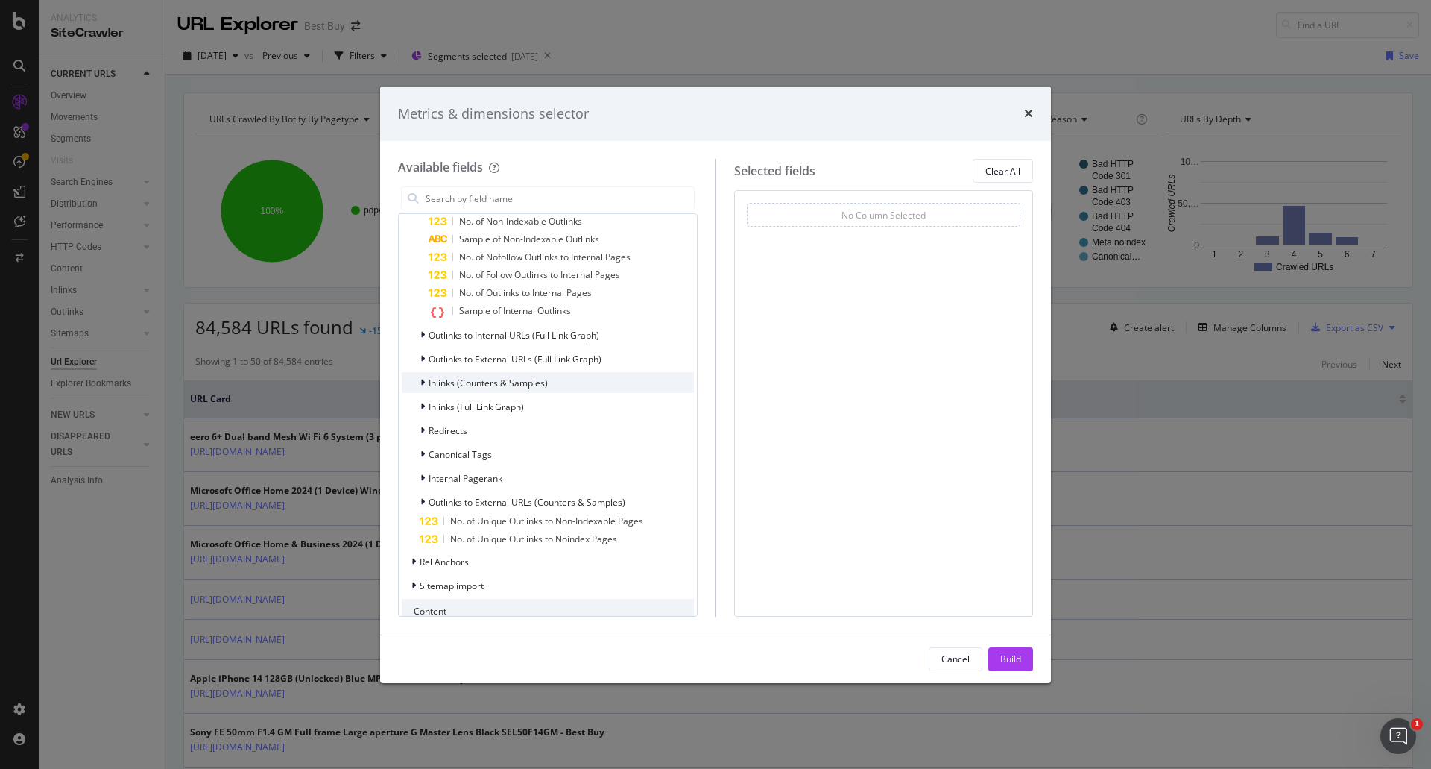
scroll to position [298, 0]
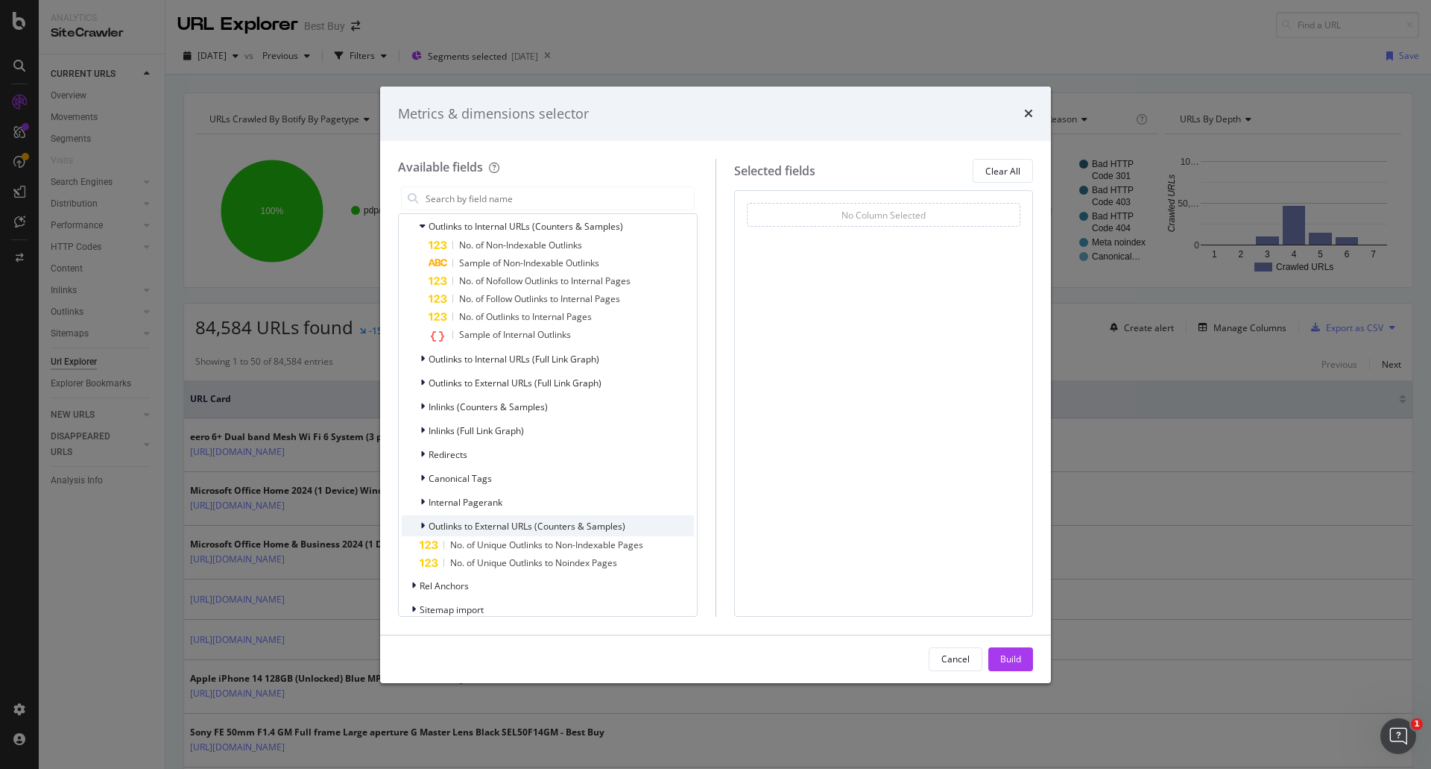
click at [425, 523] on div "modal" at bounding box center [424, 525] width 9 height 15
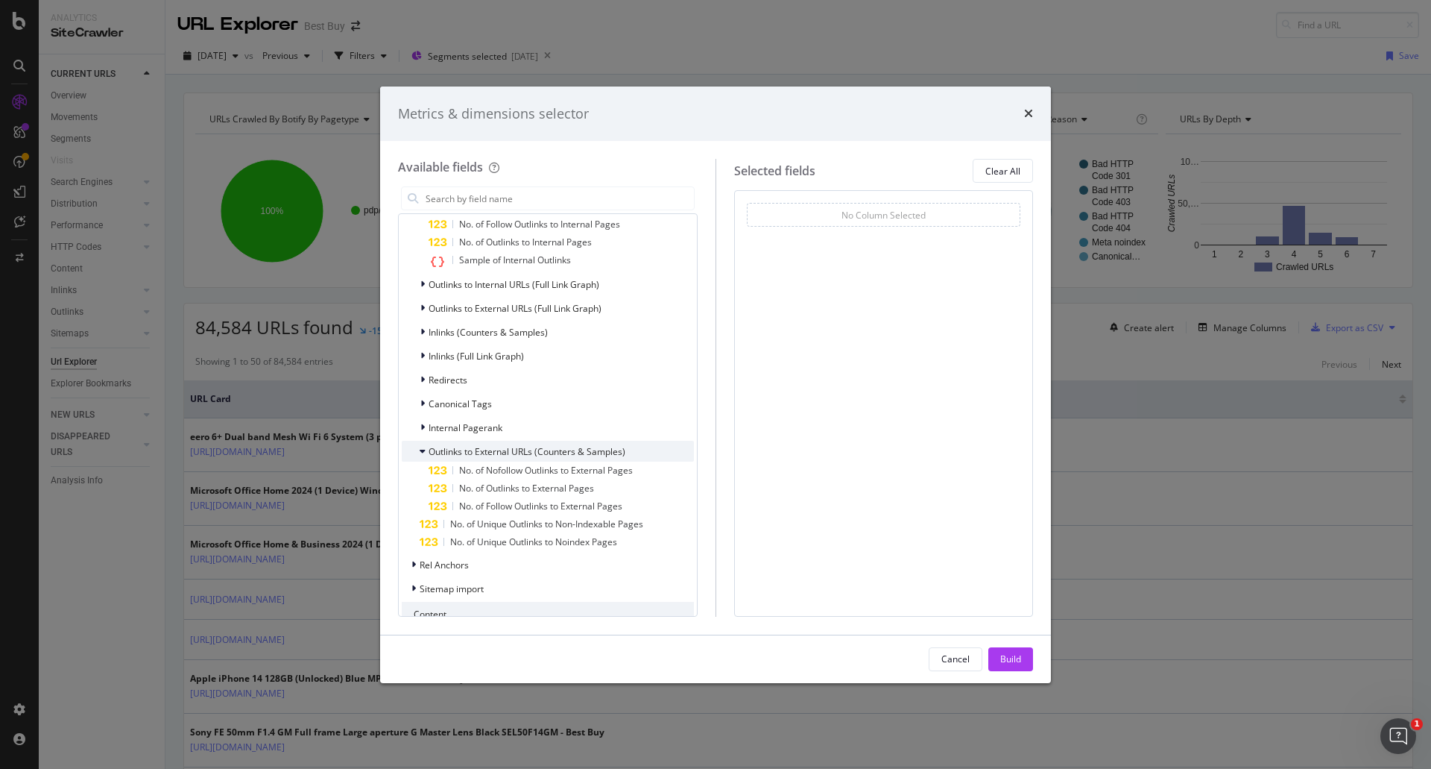
click at [422, 451] on icon "modal" at bounding box center [423, 451] width 6 height 9
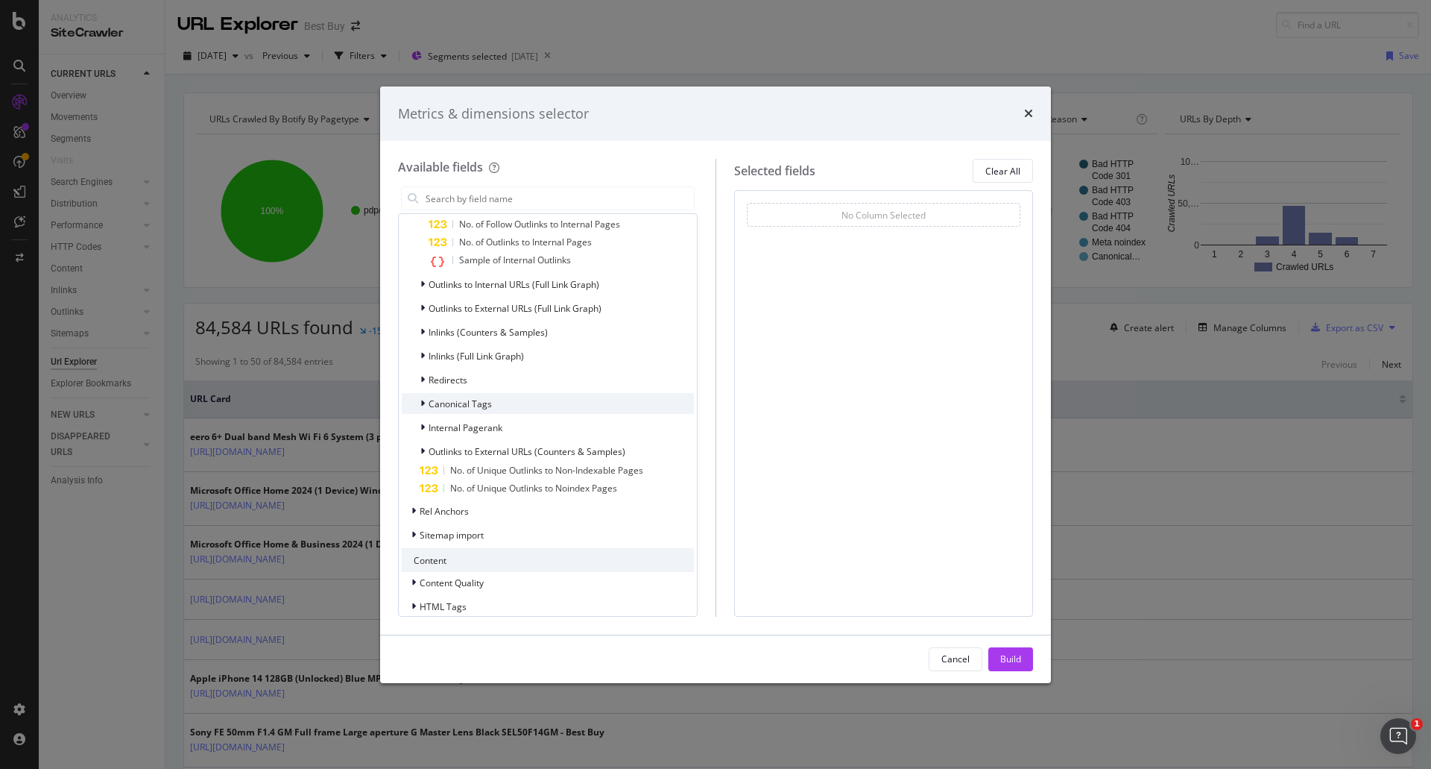
click at [419, 403] on div "Canonical Tags" at bounding box center [447, 403] width 90 height 15
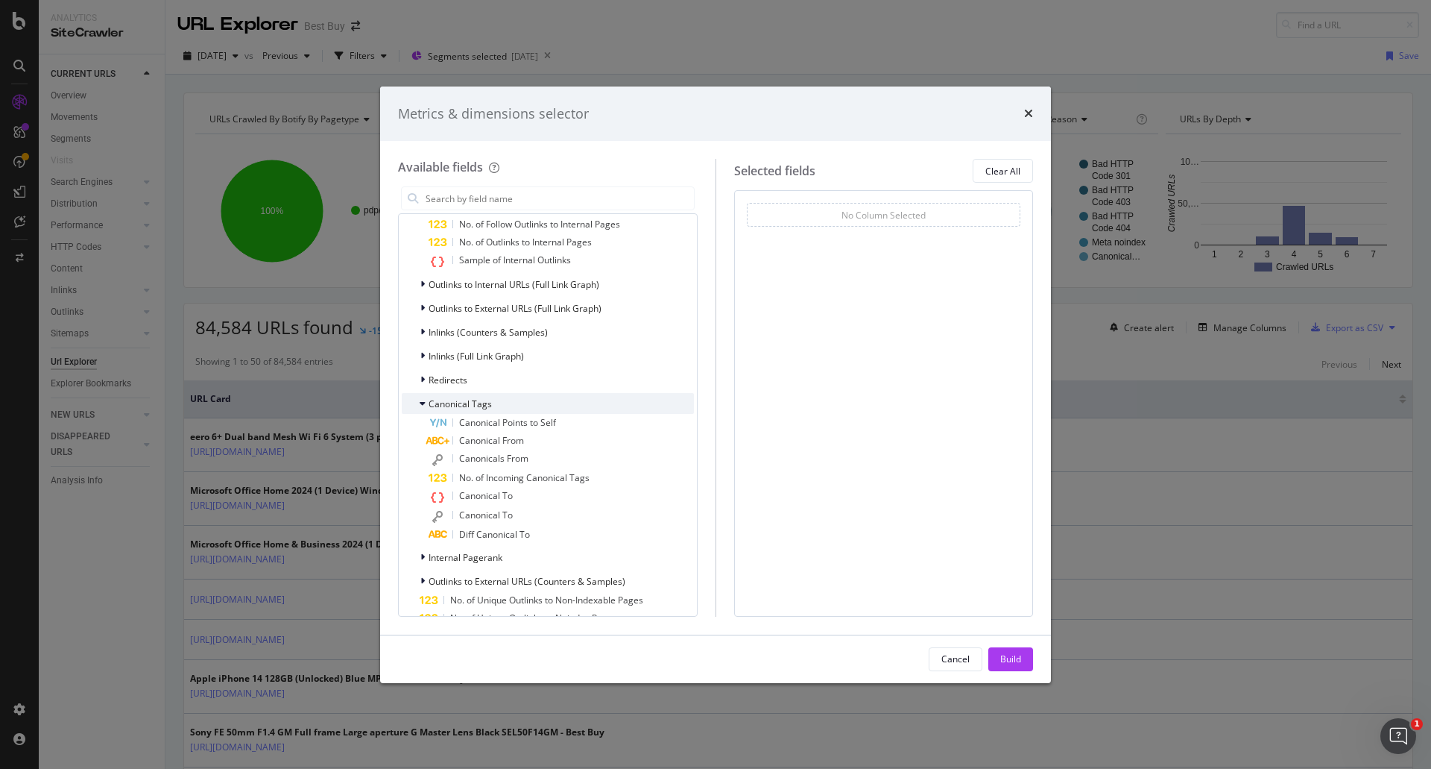
click at [418, 403] on div "Canonical Tags" at bounding box center [447, 403] width 90 height 15
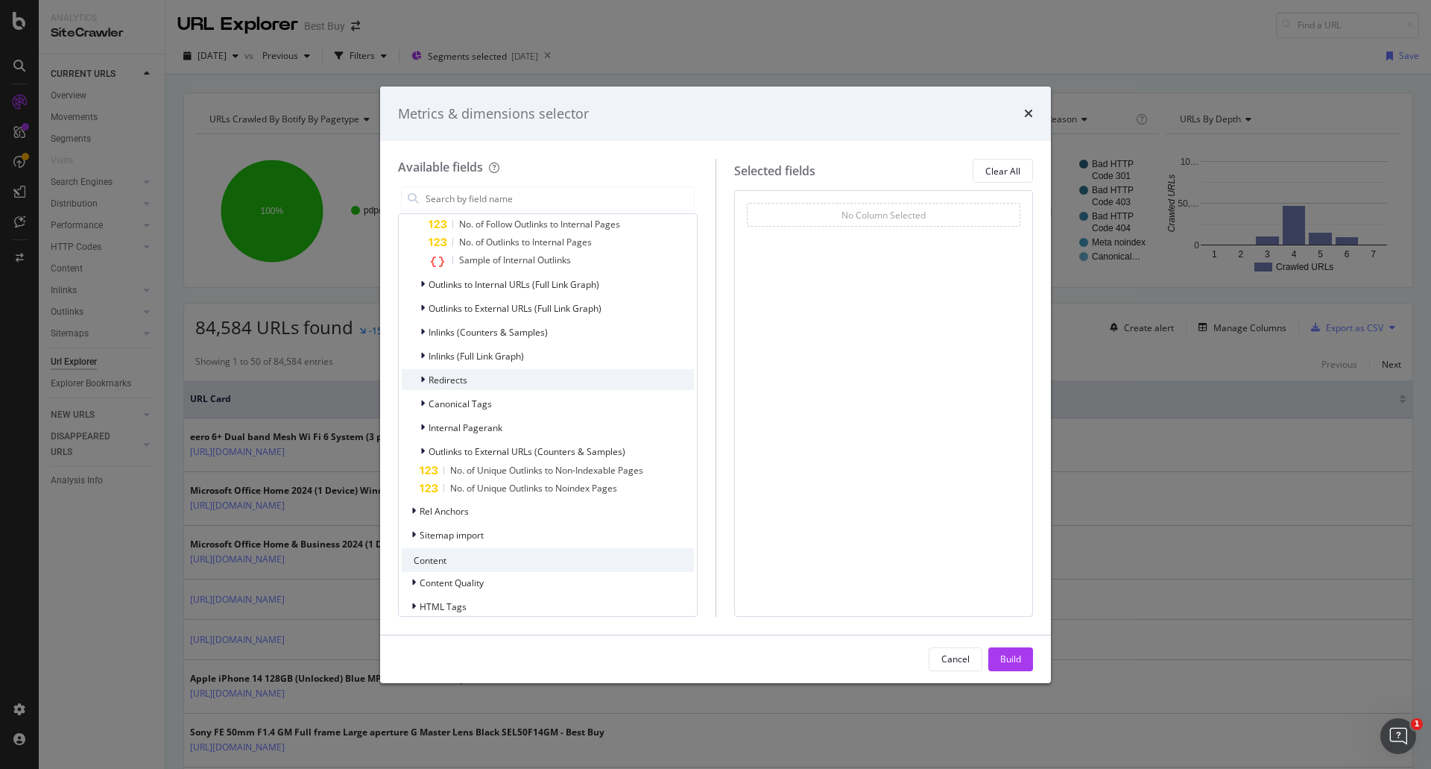
click at [415, 386] on div "Redirects" at bounding box center [435, 379] width 66 height 15
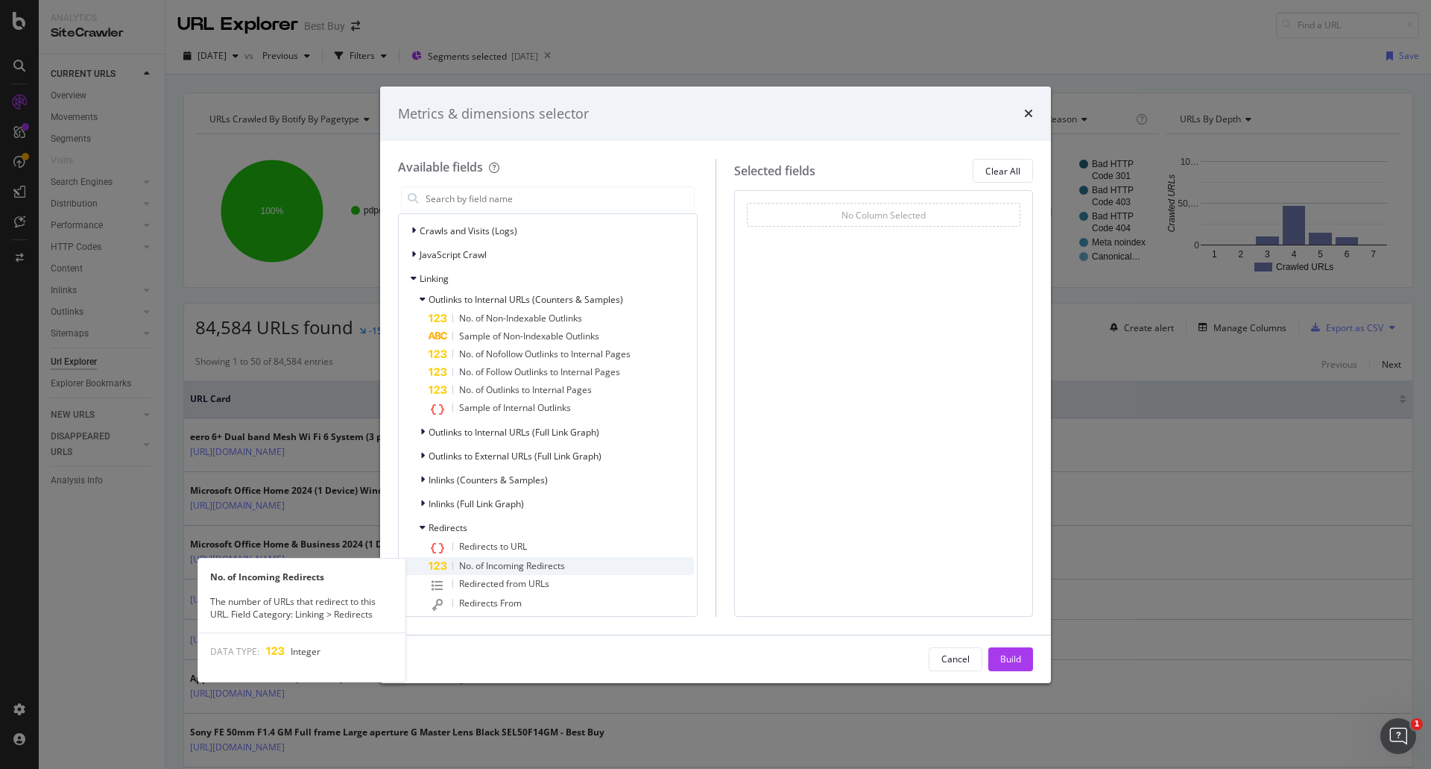
scroll to position [224, 0]
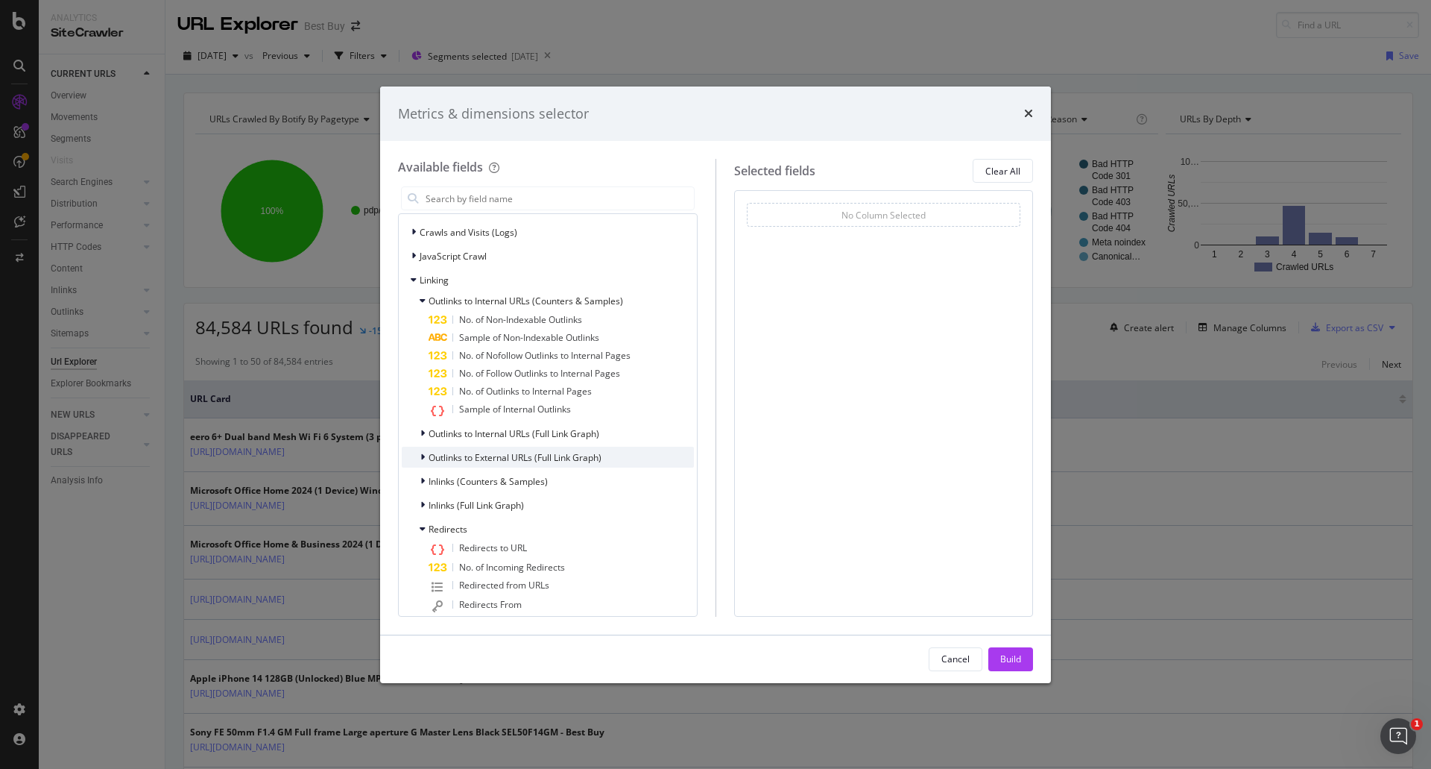
click at [417, 455] on div "Outlinks to External URLs (Full Link Graph)" at bounding box center [502, 457] width 200 height 15
click at [420, 432] on icon "modal" at bounding box center [422, 433] width 4 height 9
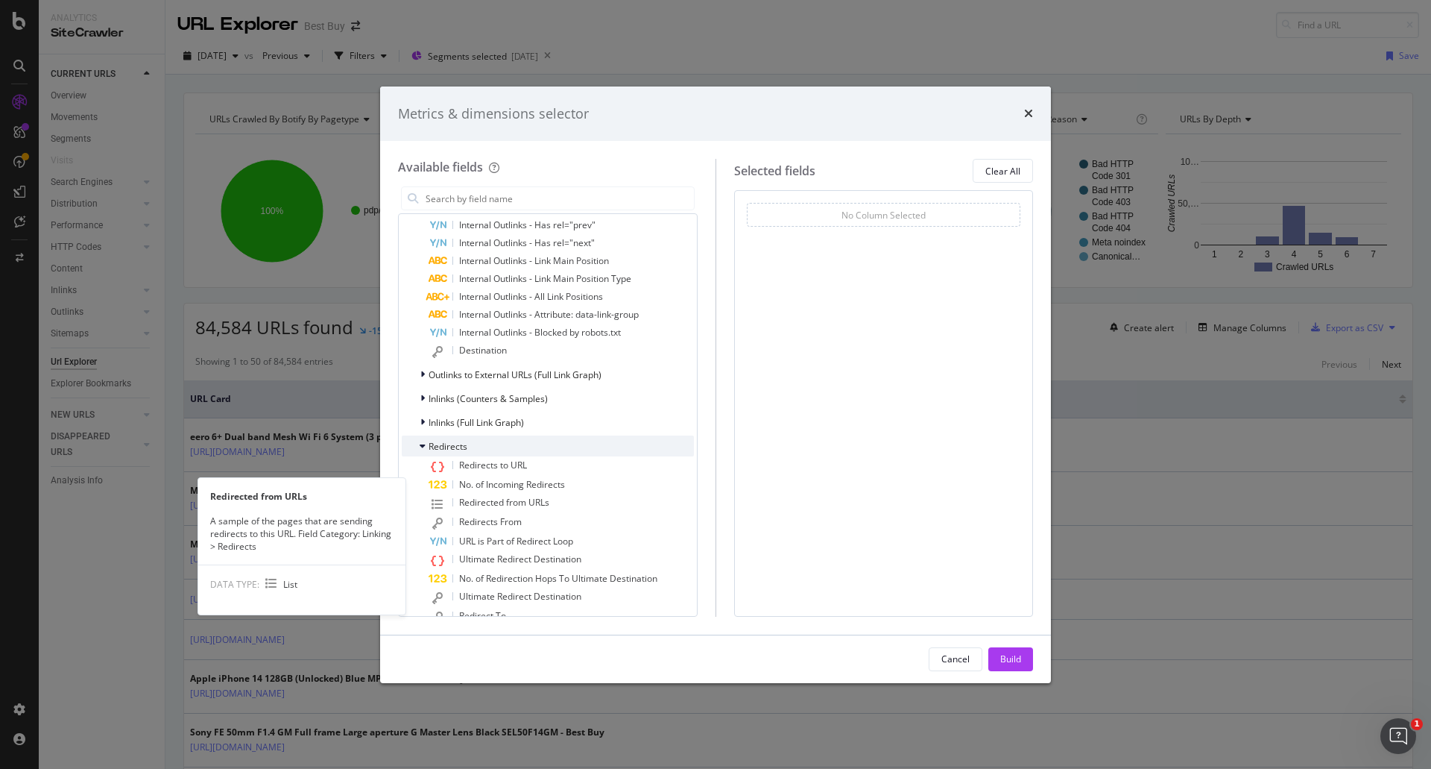
scroll to position [522, 0]
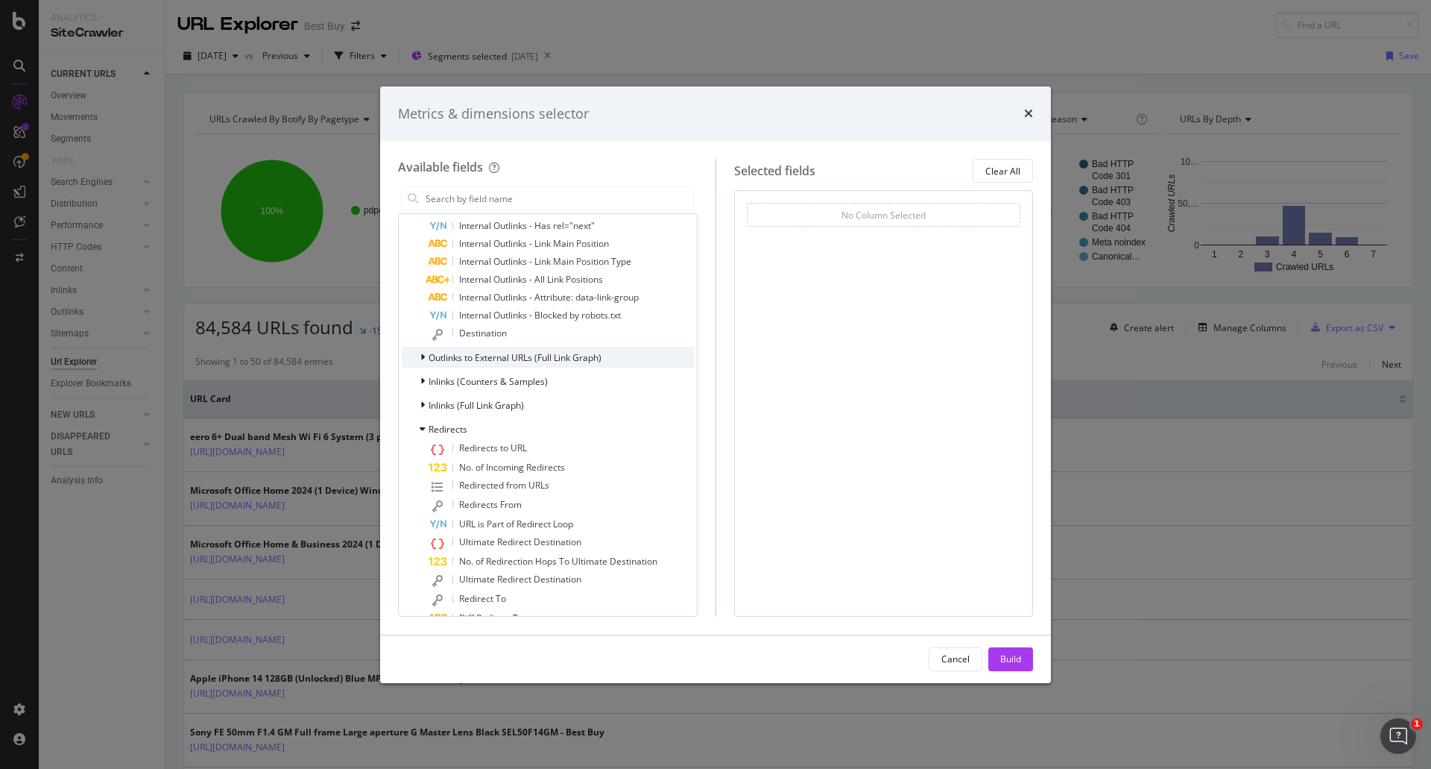
click at [422, 355] on icon "modal" at bounding box center [422, 357] width 4 height 9
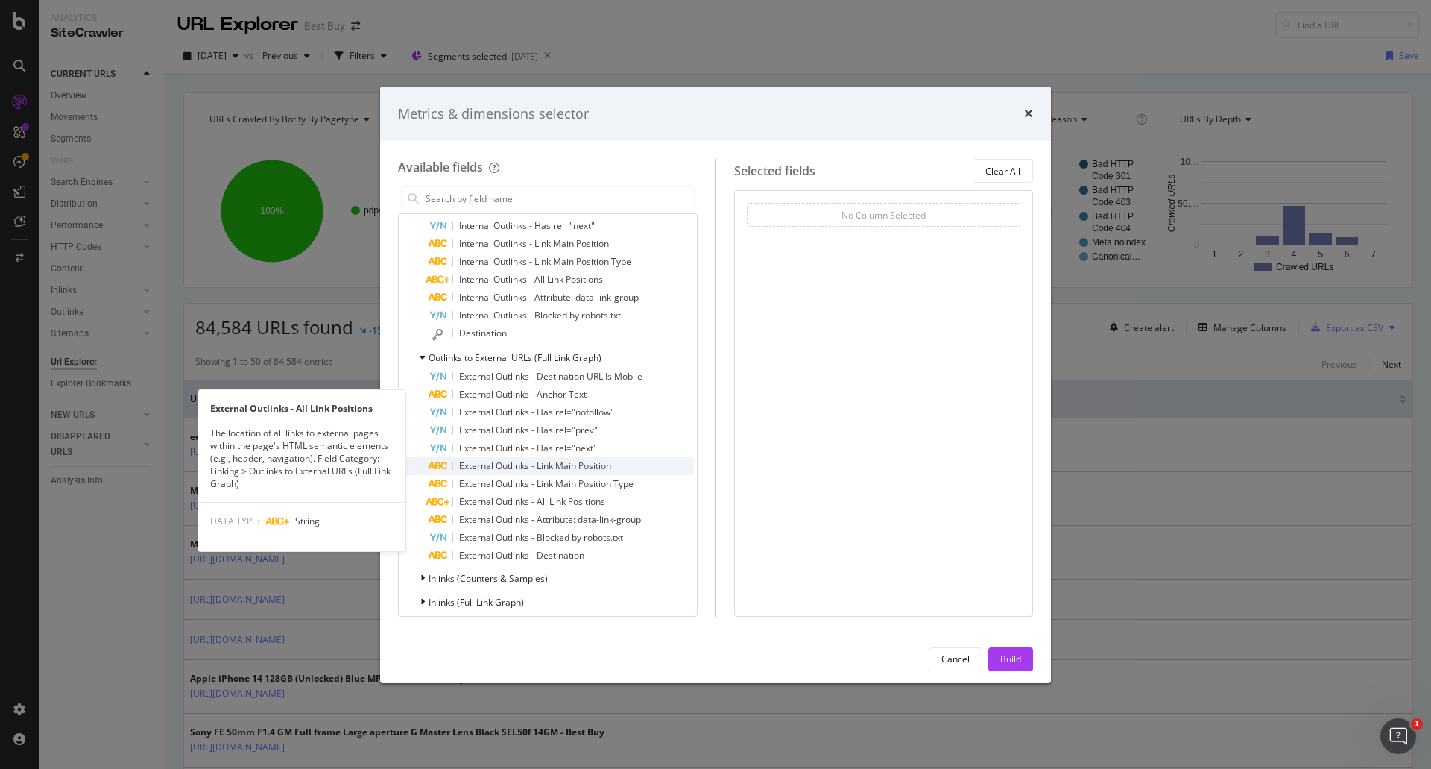
scroll to position [671, 0]
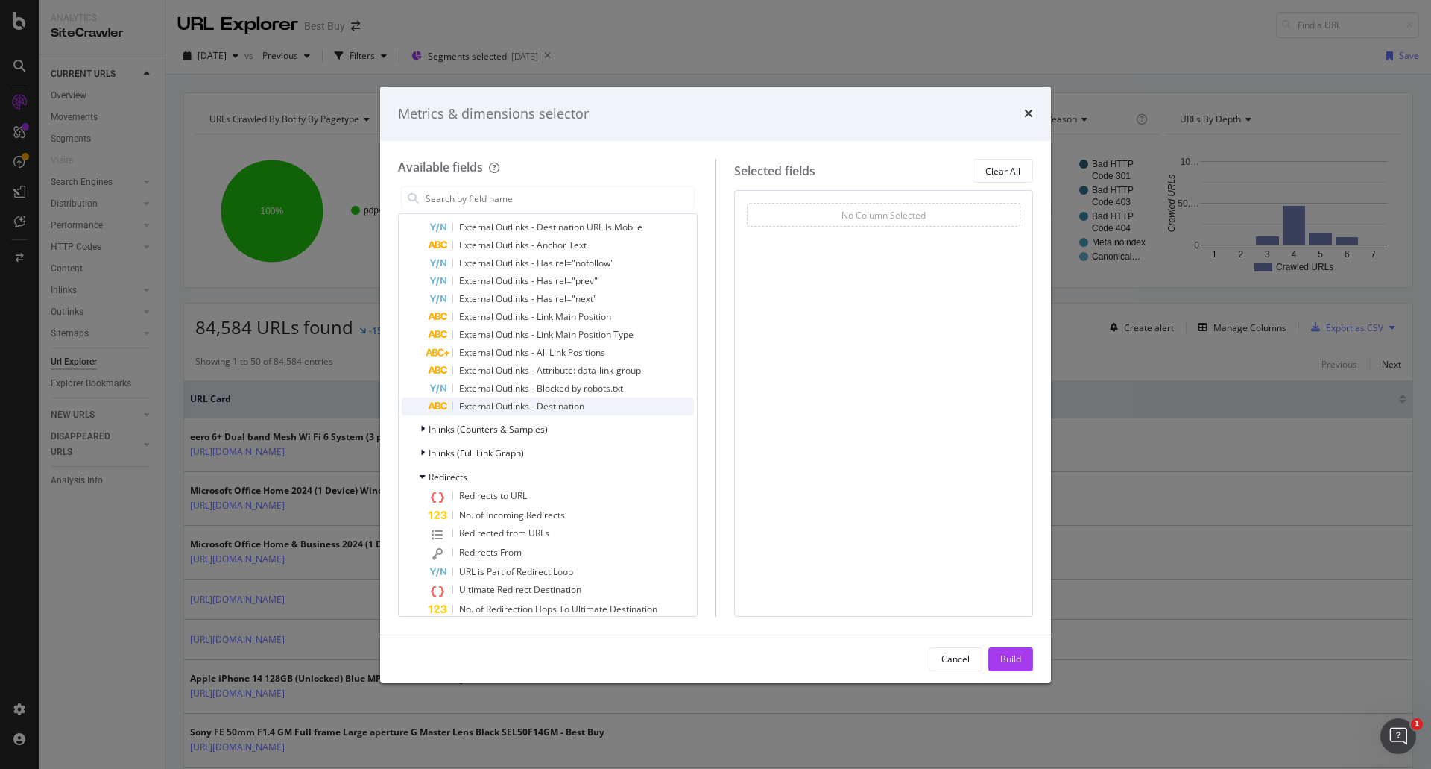
click at [473, 405] on span "External Outlinks - Destination" at bounding box center [521, 406] width 125 height 13
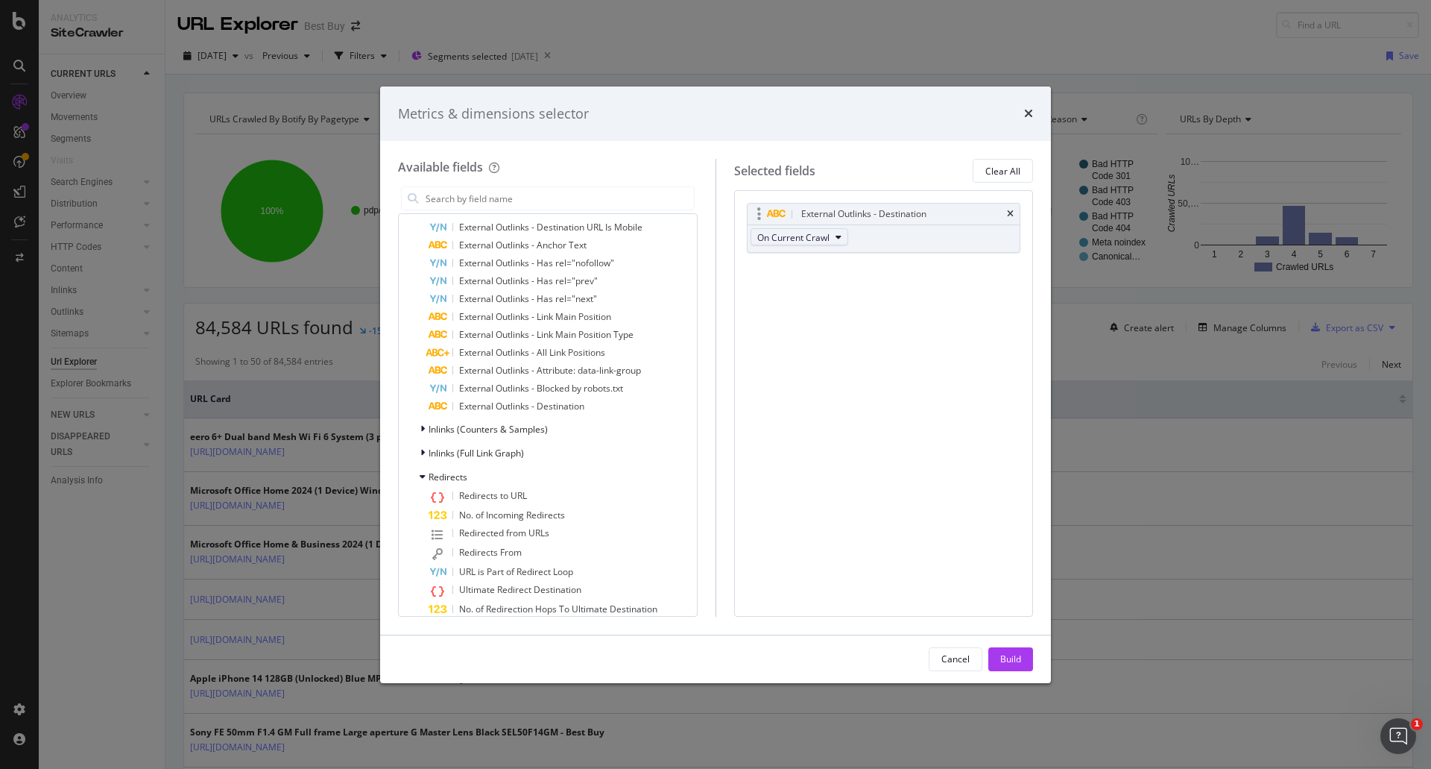
click at [822, 243] on span "On Current Crawl" at bounding box center [793, 237] width 72 height 13
click at [825, 236] on span "On Current Crawl" at bounding box center [793, 237] width 72 height 13
click at [1007, 659] on div "Build" at bounding box center [1010, 658] width 21 height 13
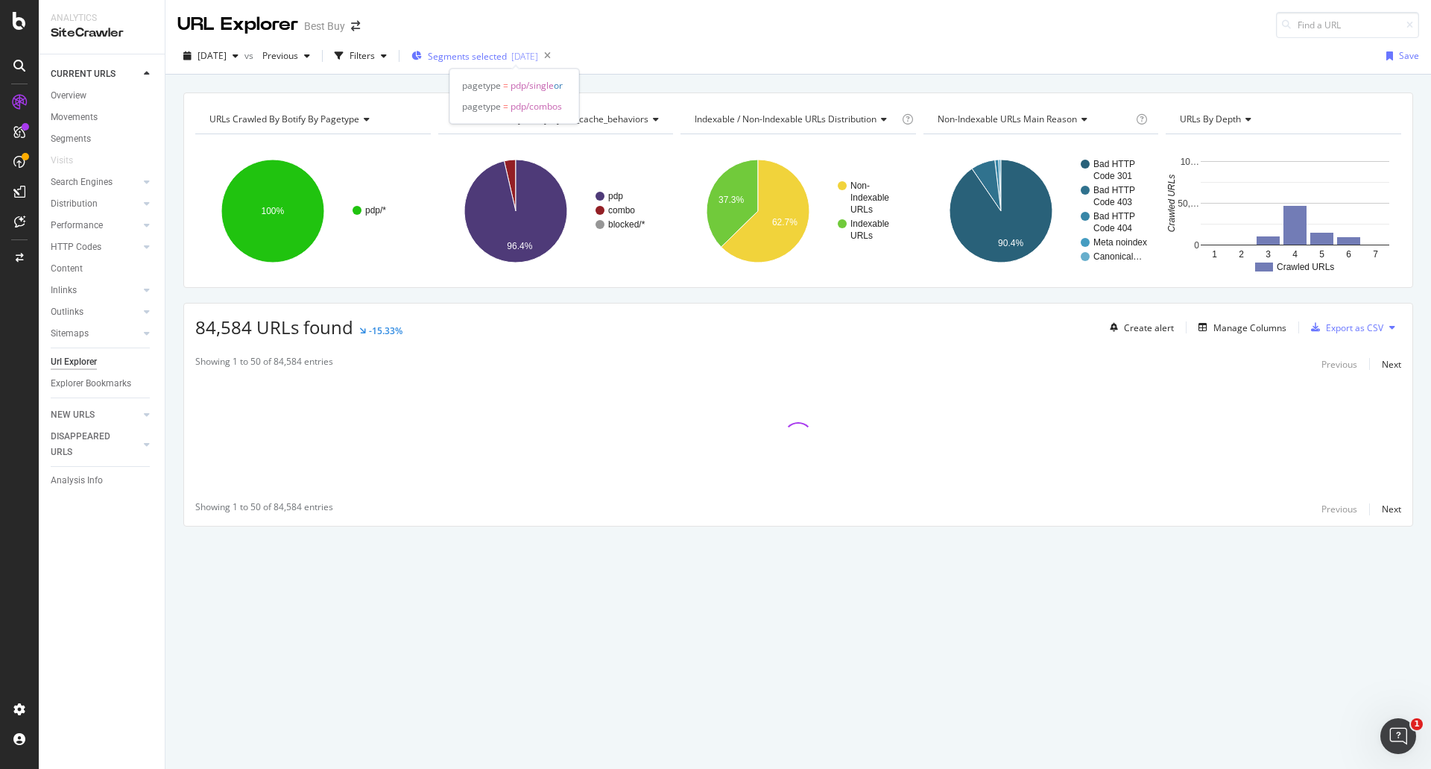
click at [507, 57] on span "Segments selected" at bounding box center [467, 56] width 79 height 13
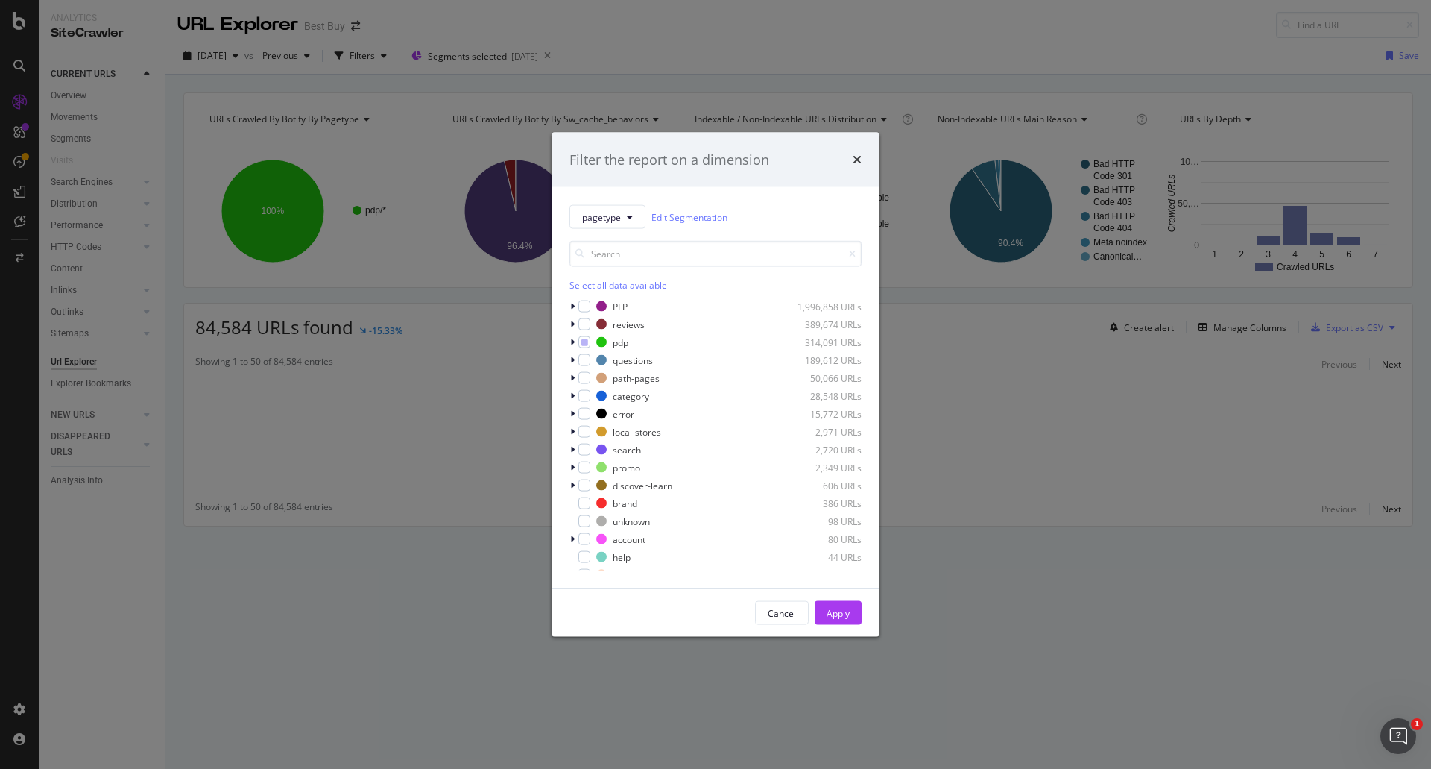
click at [855, 157] on icon "times" at bounding box center [857, 160] width 9 height 12
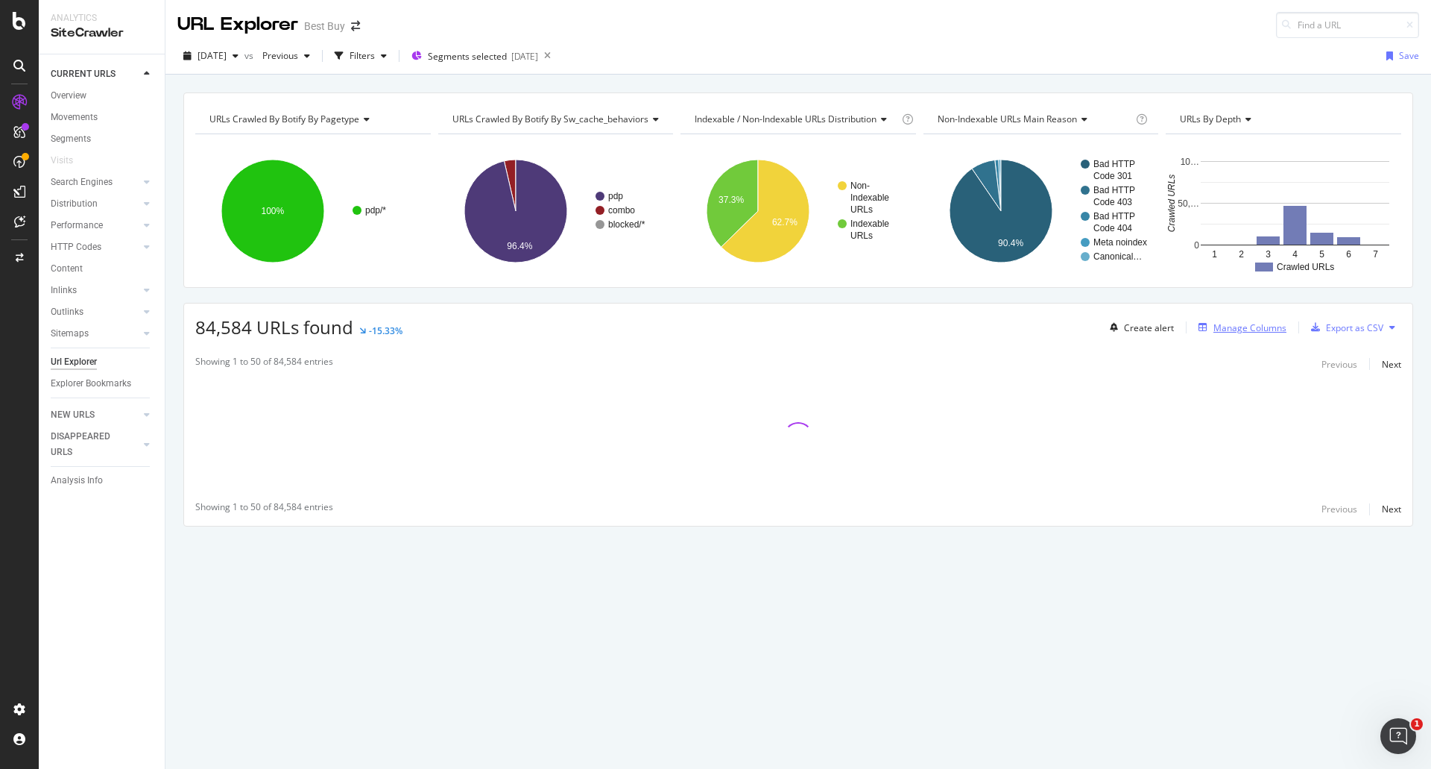
click at [1239, 321] on div "Manage Columns" at bounding box center [1250, 327] width 73 height 13
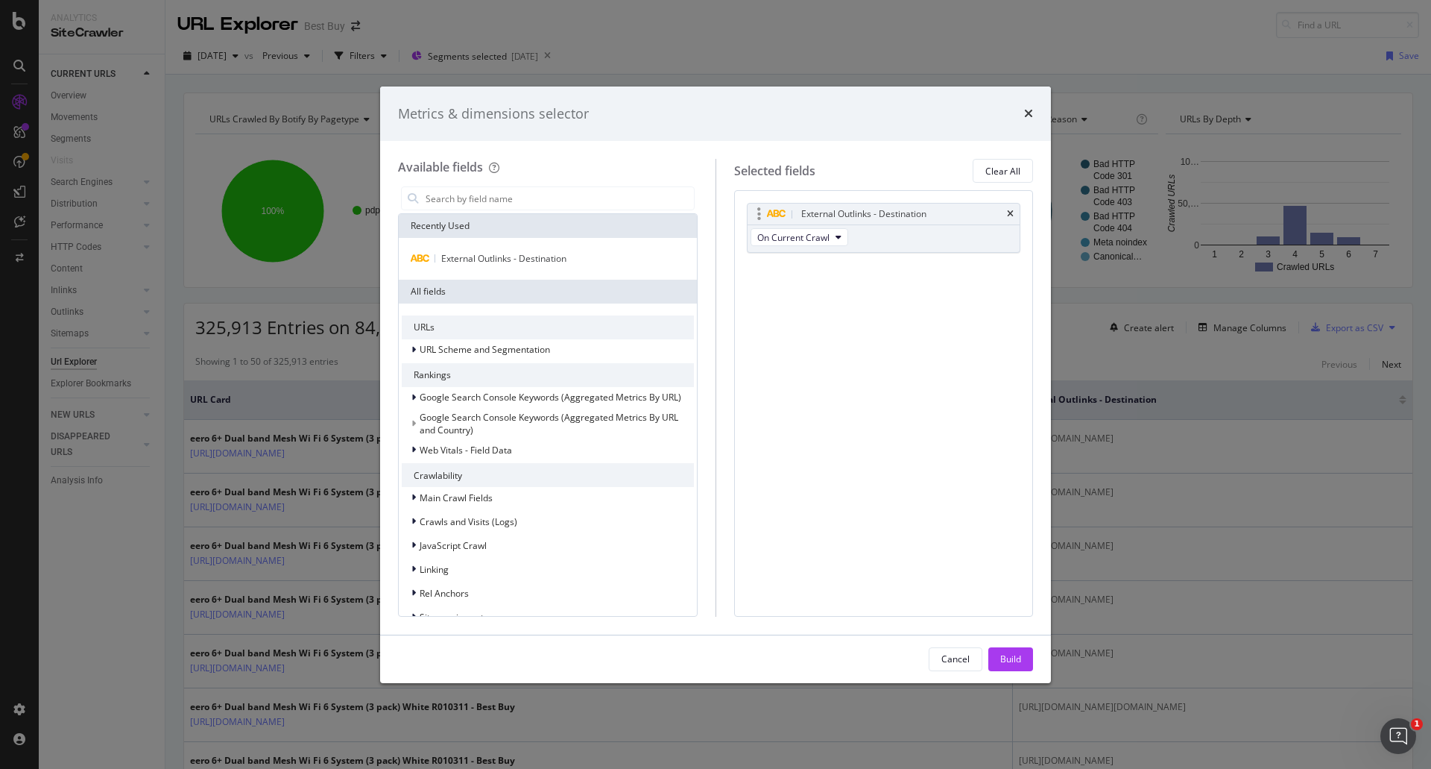
click at [760, 212] on icon "modal" at bounding box center [759, 214] width 4 height 15
click at [1028, 113] on icon "times" at bounding box center [1028, 113] width 9 height 12
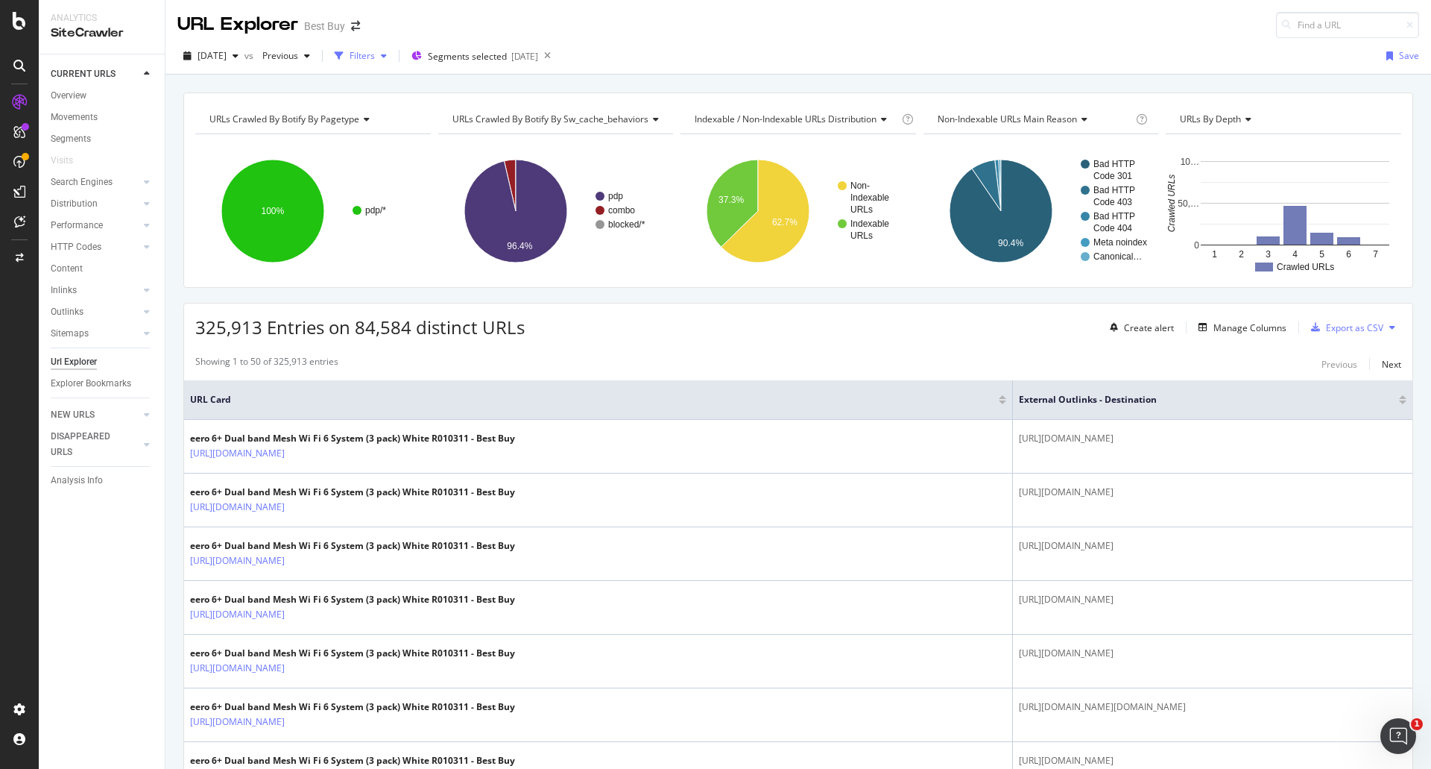
click at [388, 65] on div "Filters" at bounding box center [361, 56] width 64 height 22
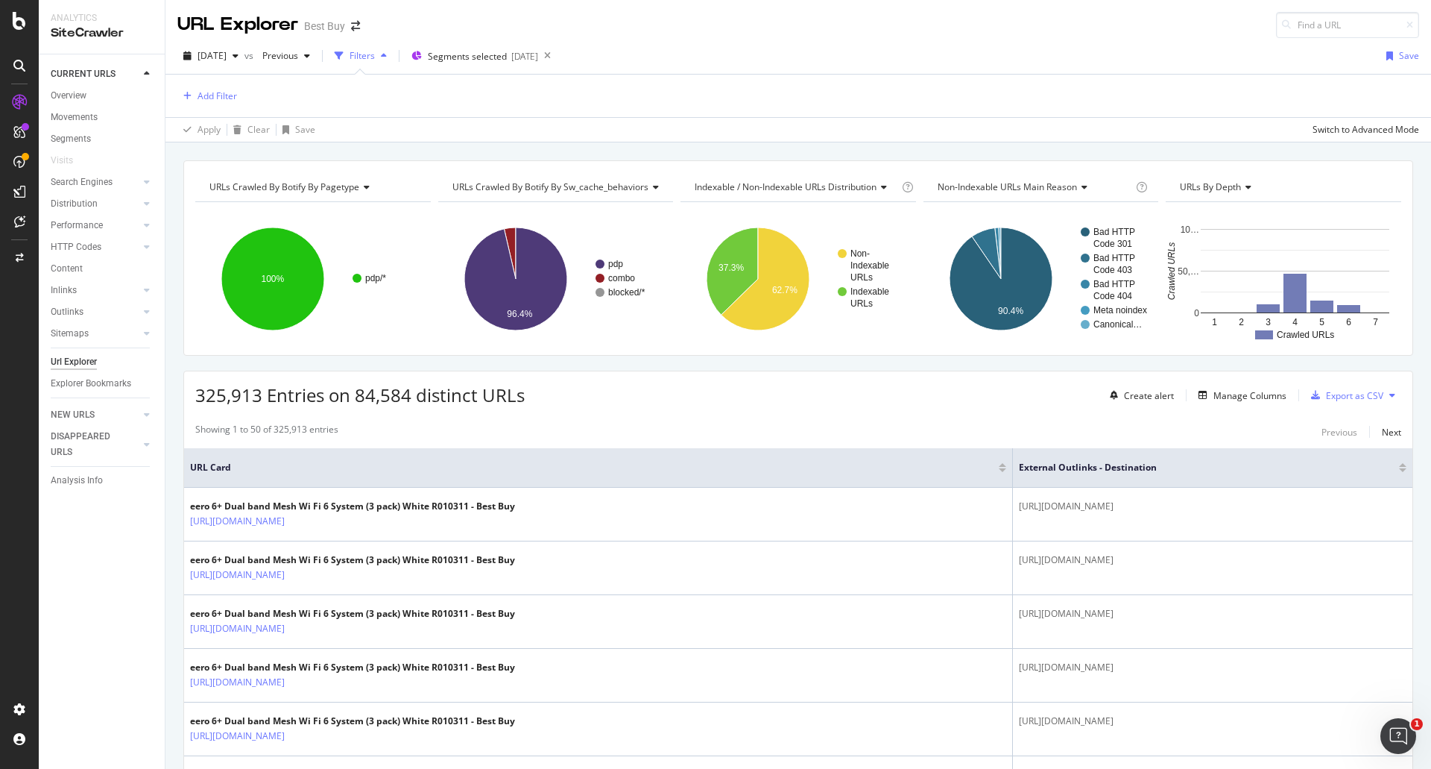
click at [235, 107] on div "Add Filter" at bounding box center [798, 96] width 1242 height 42
click at [232, 95] on div "Add Filter" at bounding box center [218, 95] width 40 height 13
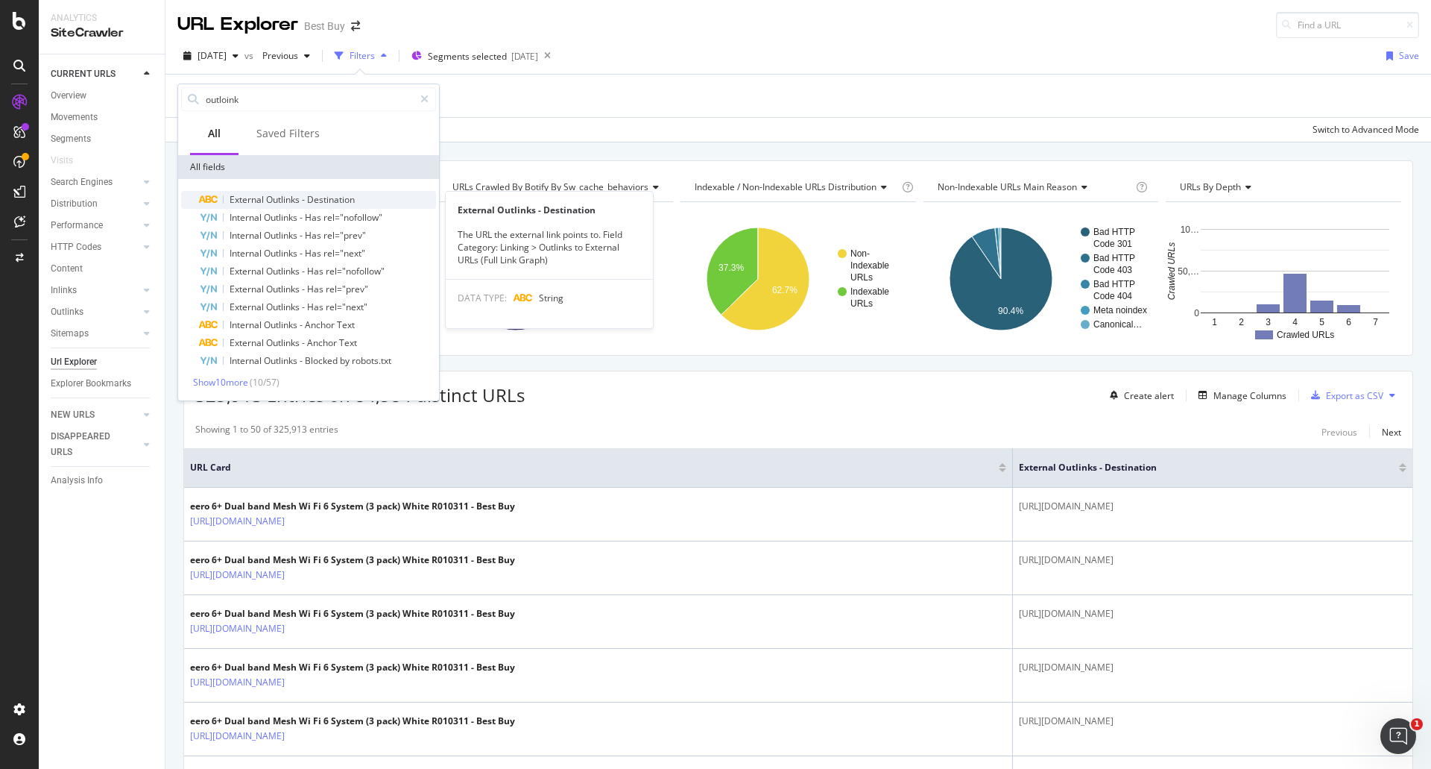
type input "outloink"
click at [331, 201] on span "Destination" at bounding box center [331, 199] width 48 height 13
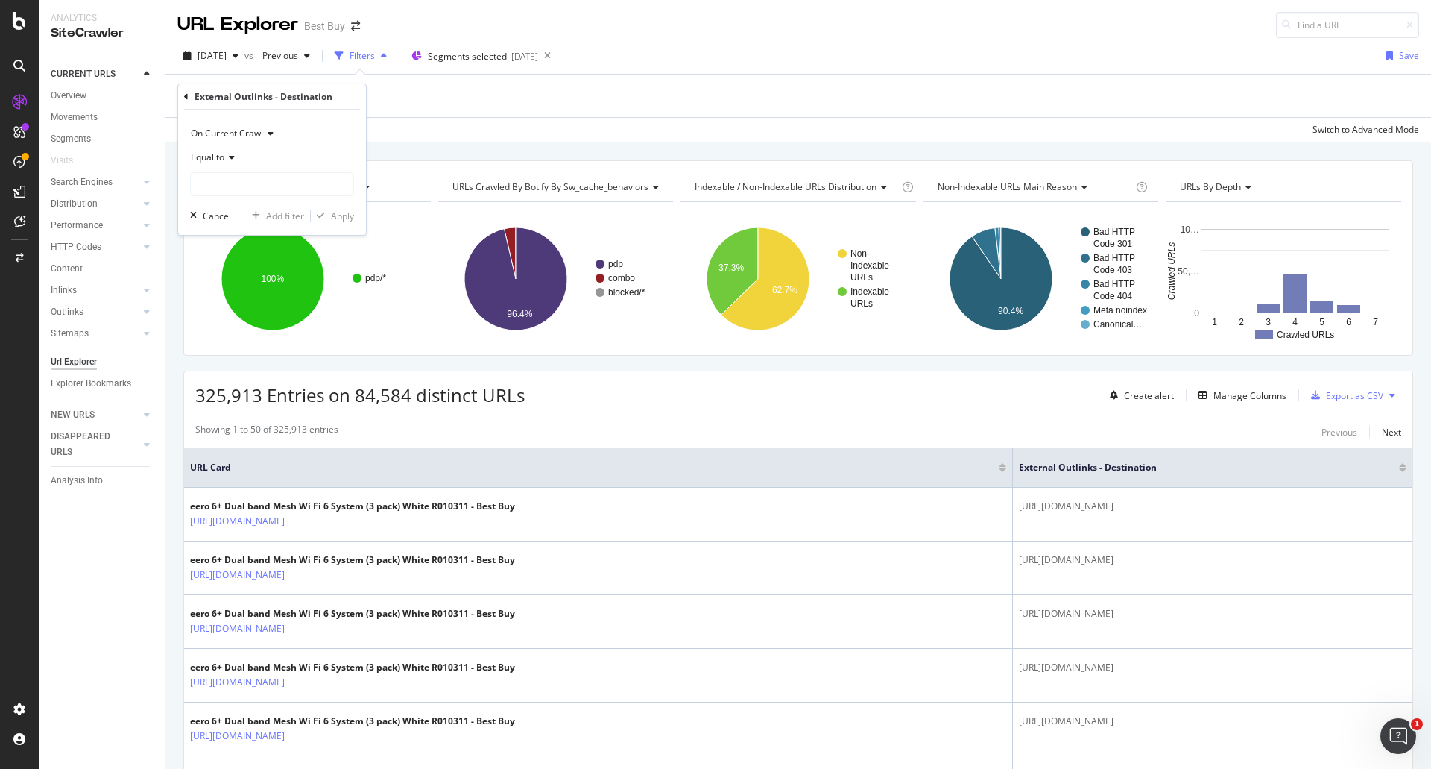
click at [224, 153] on span "Equal to" at bounding box center [208, 157] width 34 height 13
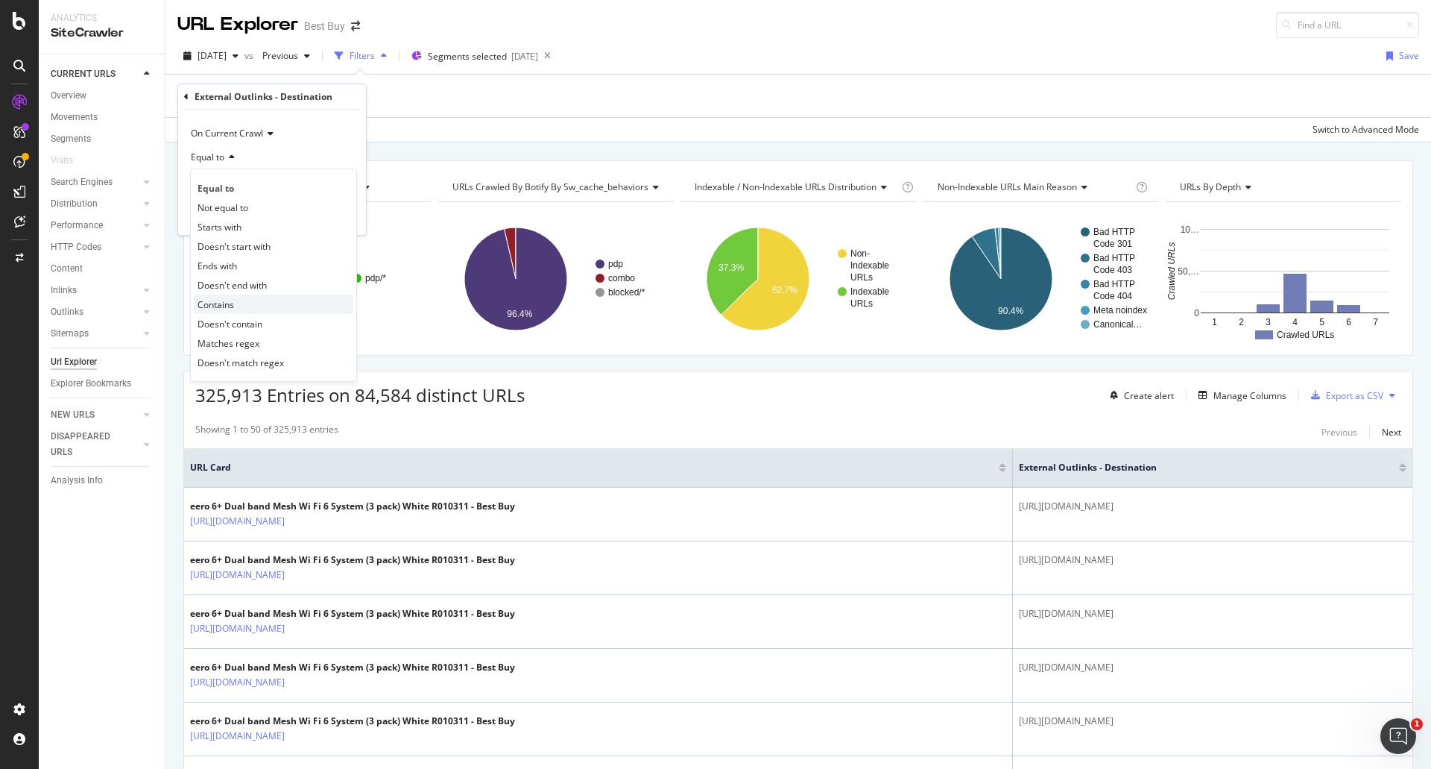
click at [250, 312] on div "Contains" at bounding box center [274, 303] width 160 height 19
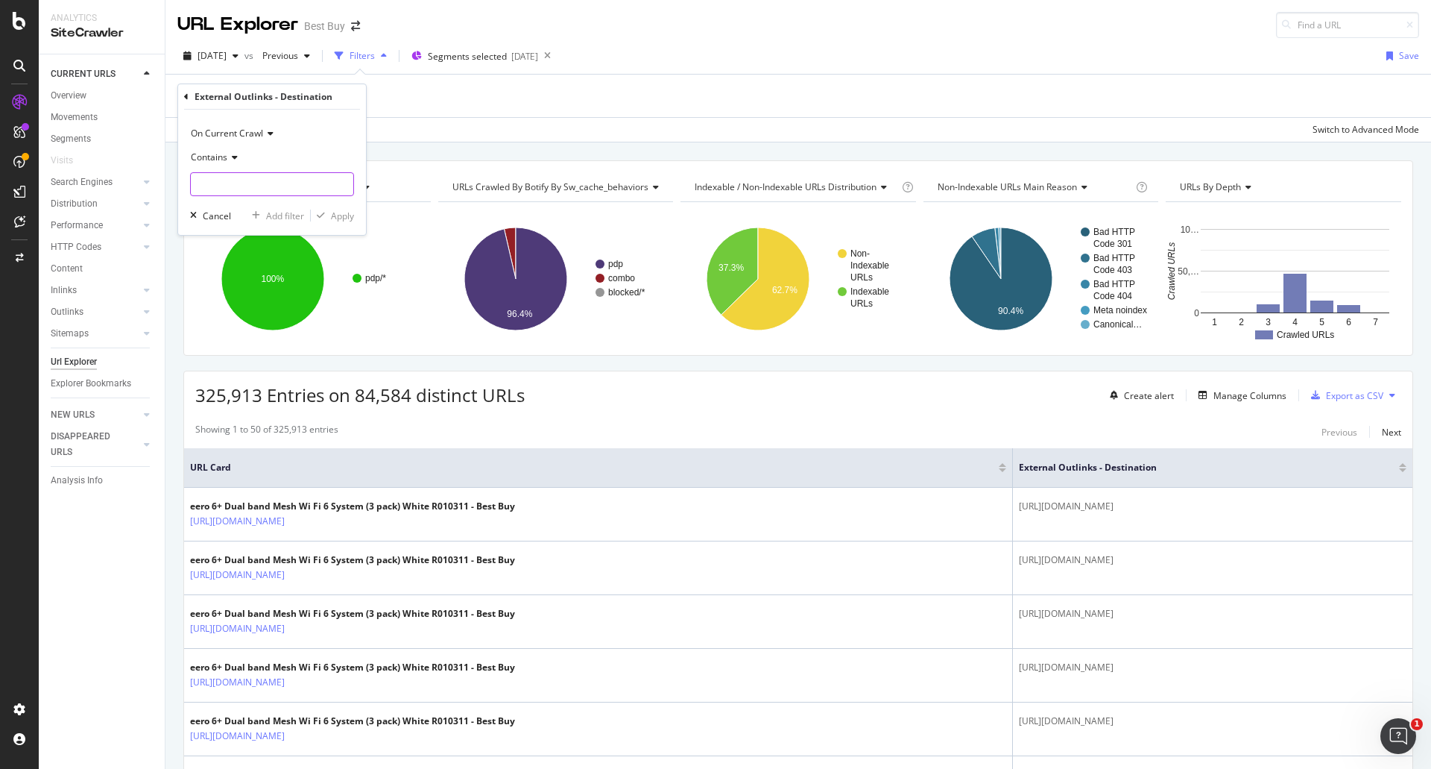
click at [249, 181] on input "text" at bounding box center [272, 184] width 163 height 24
type input ".p"
click at [344, 212] on div "Apply" at bounding box center [342, 215] width 23 height 13
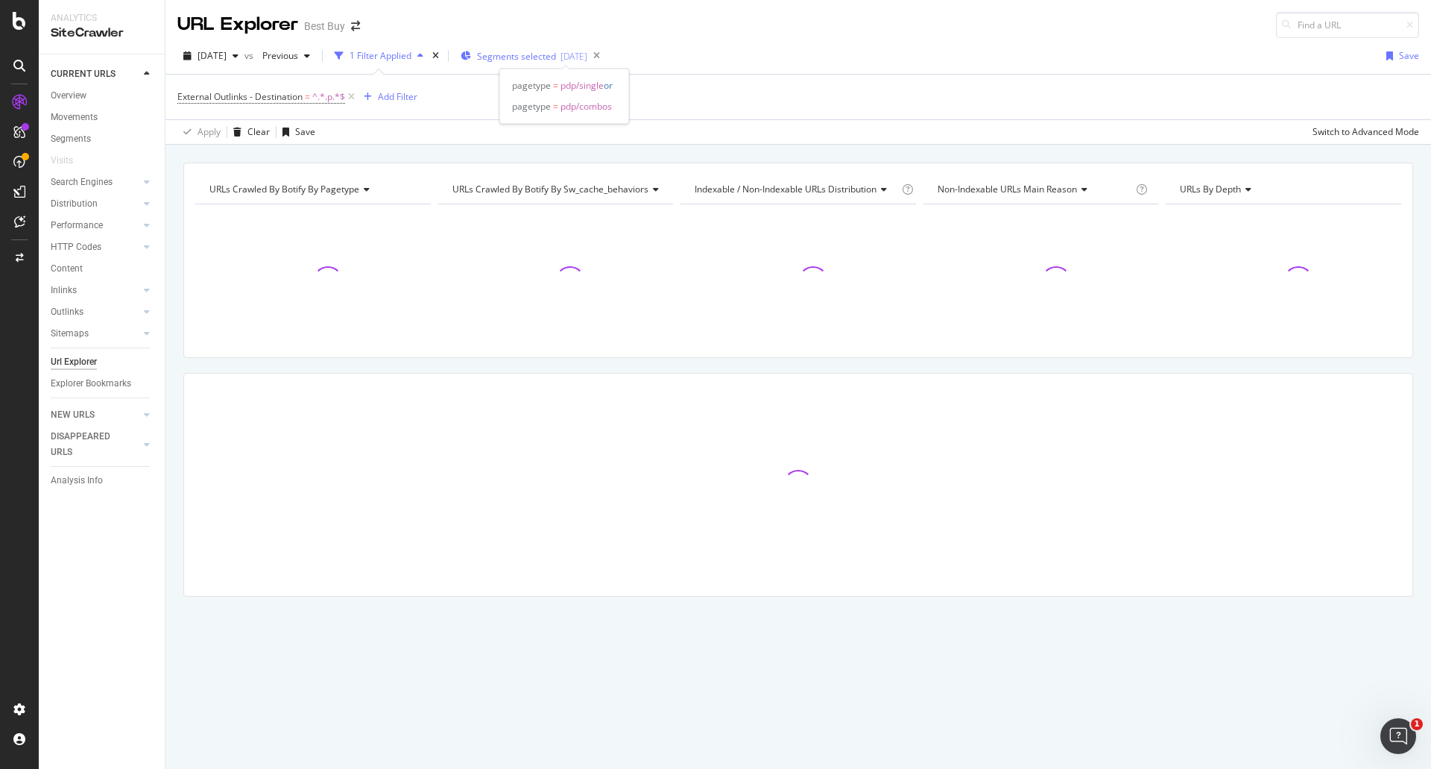
click at [538, 58] on span "Segments selected" at bounding box center [516, 56] width 79 height 13
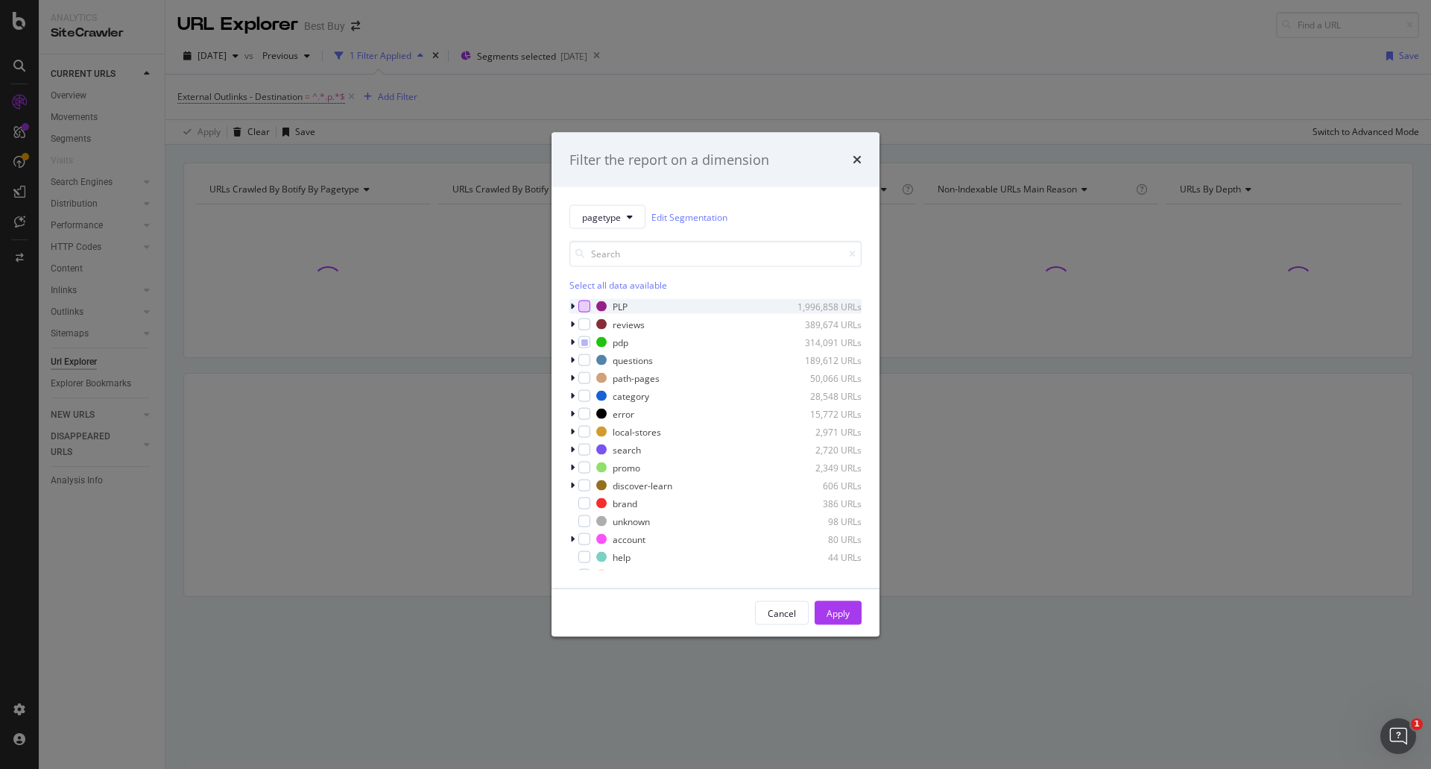
click at [586, 303] on div "modal" at bounding box center [585, 306] width 12 height 12
click at [582, 330] on div "modal" at bounding box center [585, 324] width 12 height 12
click at [584, 348] on div "pdp 314,091 URLs" at bounding box center [716, 342] width 292 height 15
click at [585, 344] on icon "modal" at bounding box center [584, 341] width 7 height 7
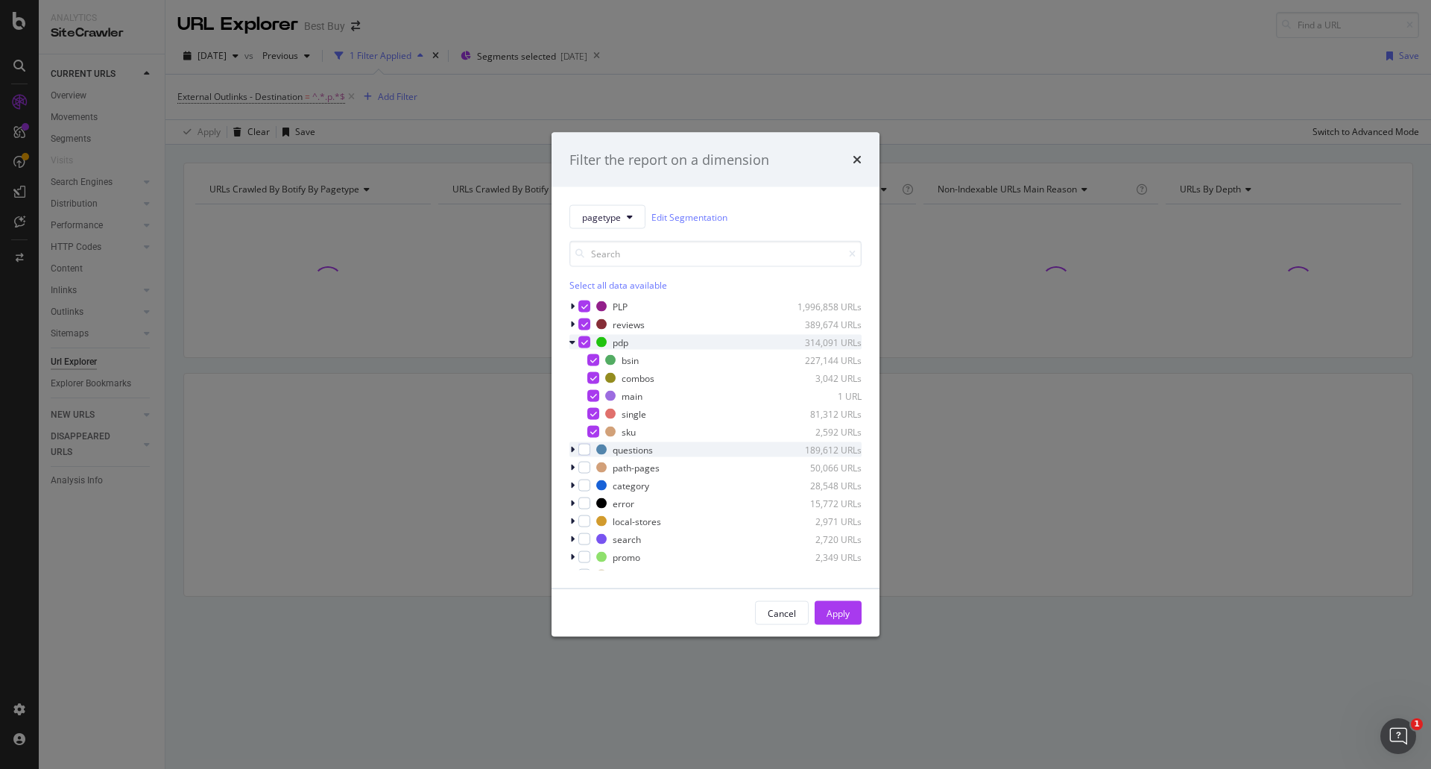
click at [577, 451] on div "modal" at bounding box center [574, 449] width 9 height 15
click at [581, 442] on div "questions 189,612 URLs" at bounding box center [716, 449] width 292 height 15
click at [580, 451] on div "modal" at bounding box center [585, 450] width 12 height 12
click at [584, 460] on div "path-pages 50,066 URLs" at bounding box center [716, 467] width 292 height 15
click at [587, 467] on div "modal" at bounding box center [585, 467] width 12 height 12
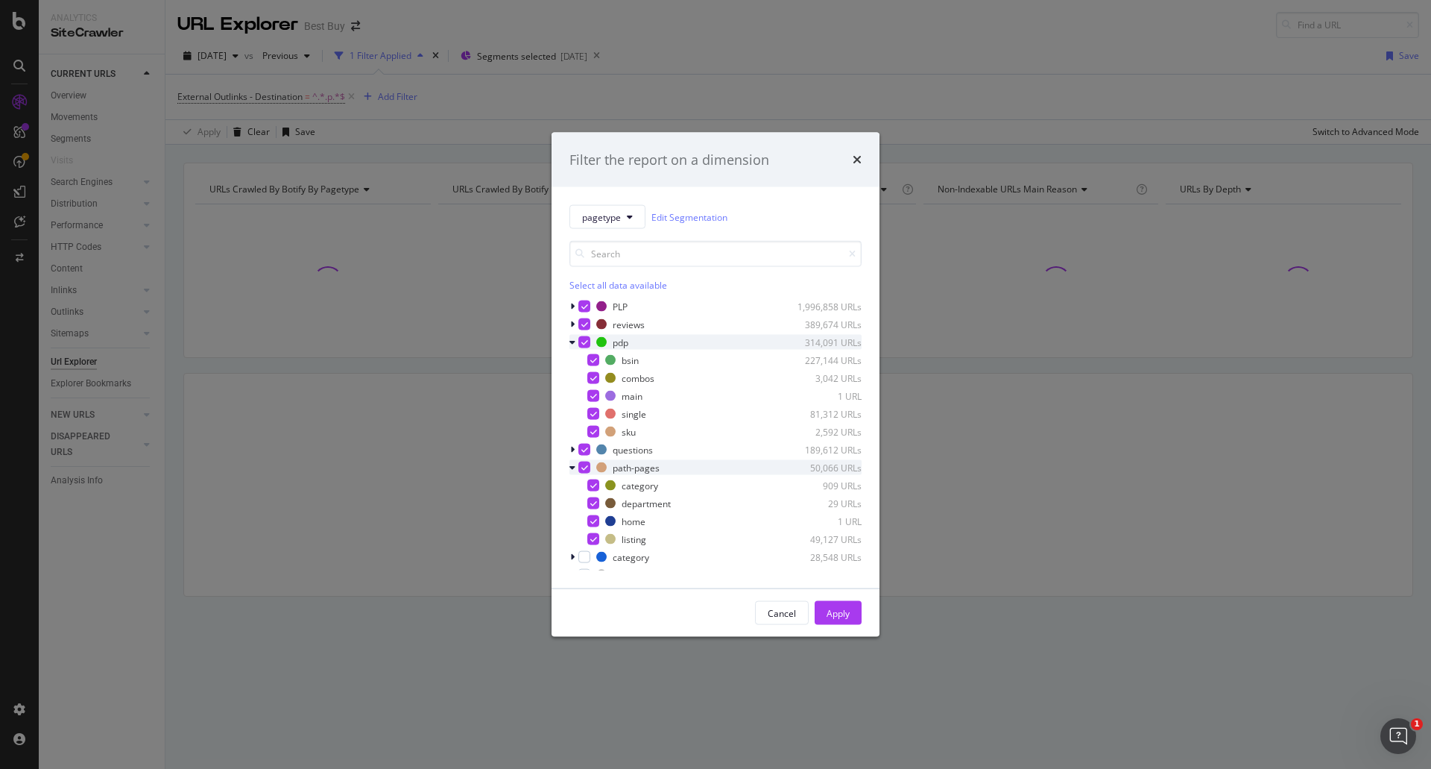
click at [571, 466] on icon "modal" at bounding box center [573, 467] width 6 height 9
click at [580, 485] on div "modal" at bounding box center [585, 485] width 12 height 12
click at [581, 505] on div "modal" at bounding box center [585, 503] width 12 height 12
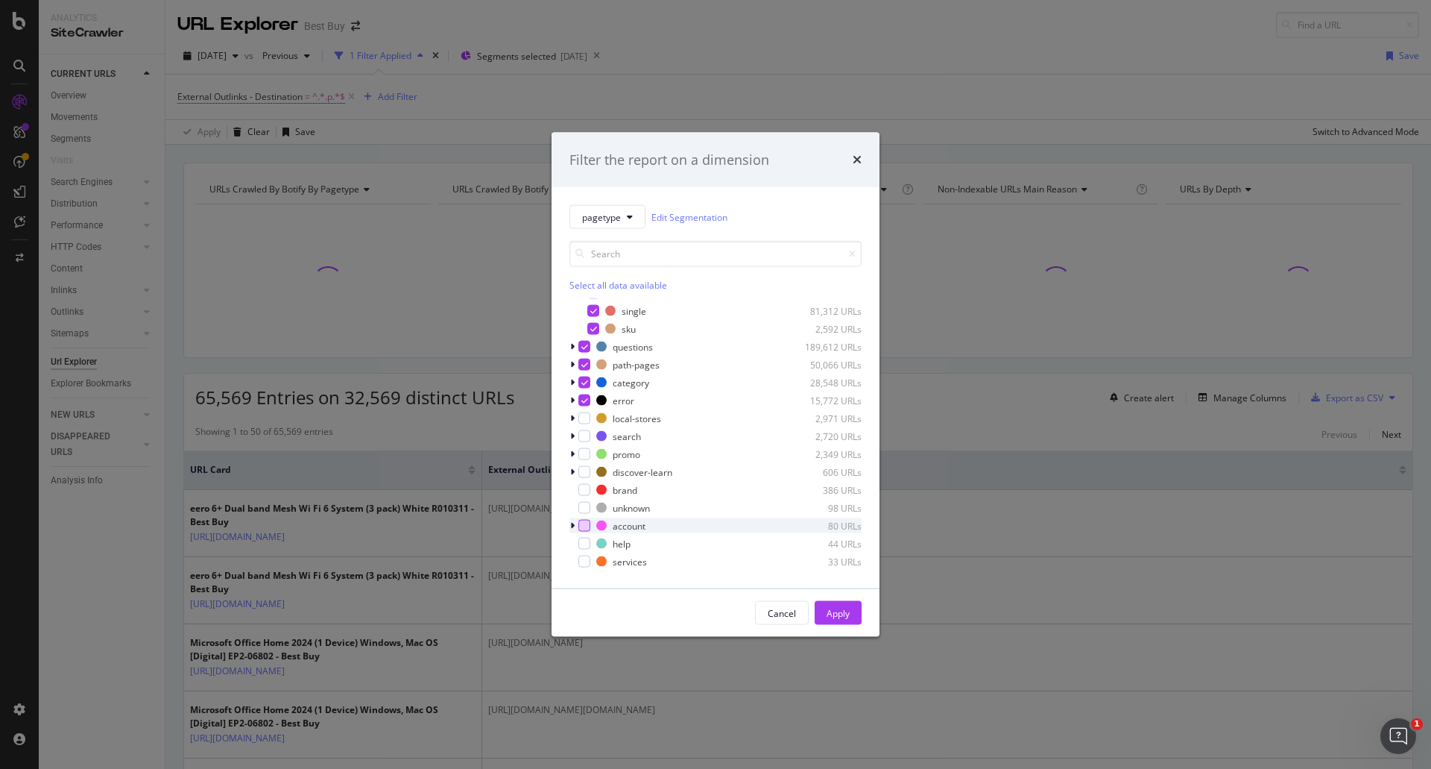
scroll to position [155, 0]
click at [585, 369] on div "modal" at bounding box center [585, 366] width 12 height 12
click at [585, 390] on div "search 2,720 URLs" at bounding box center [716, 383] width 292 height 15
click at [586, 383] on div "modal" at bounding box center [585, 384] width 12 height 12
click at [578, 451] on div "modal" at bounding box center [574, 455] width 9 height 15
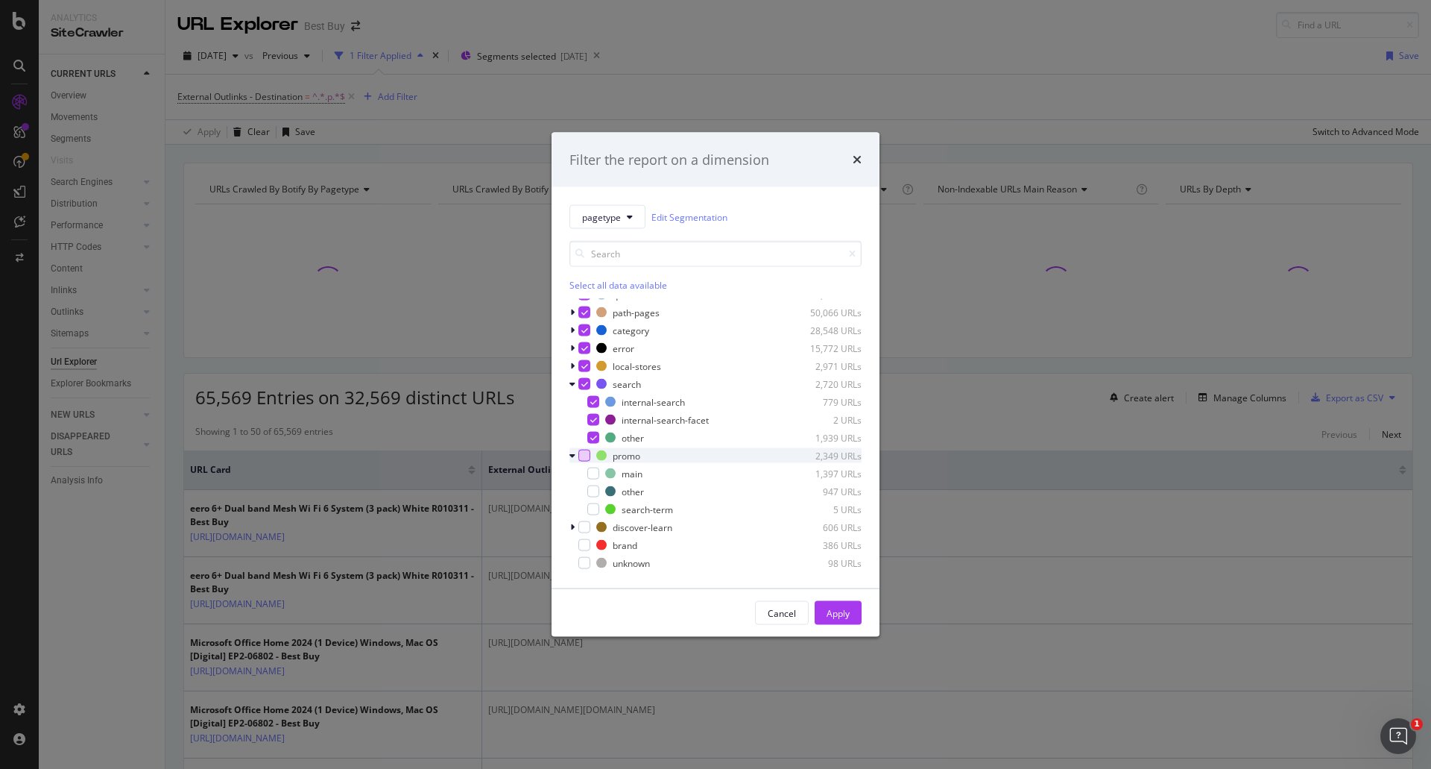
click at [585, 457] on div "modal" at bounding box center [585, 456] width 12 height 12
click at [583, 528] on div "modal" at bounding box center [585, 527] width 12 height 12
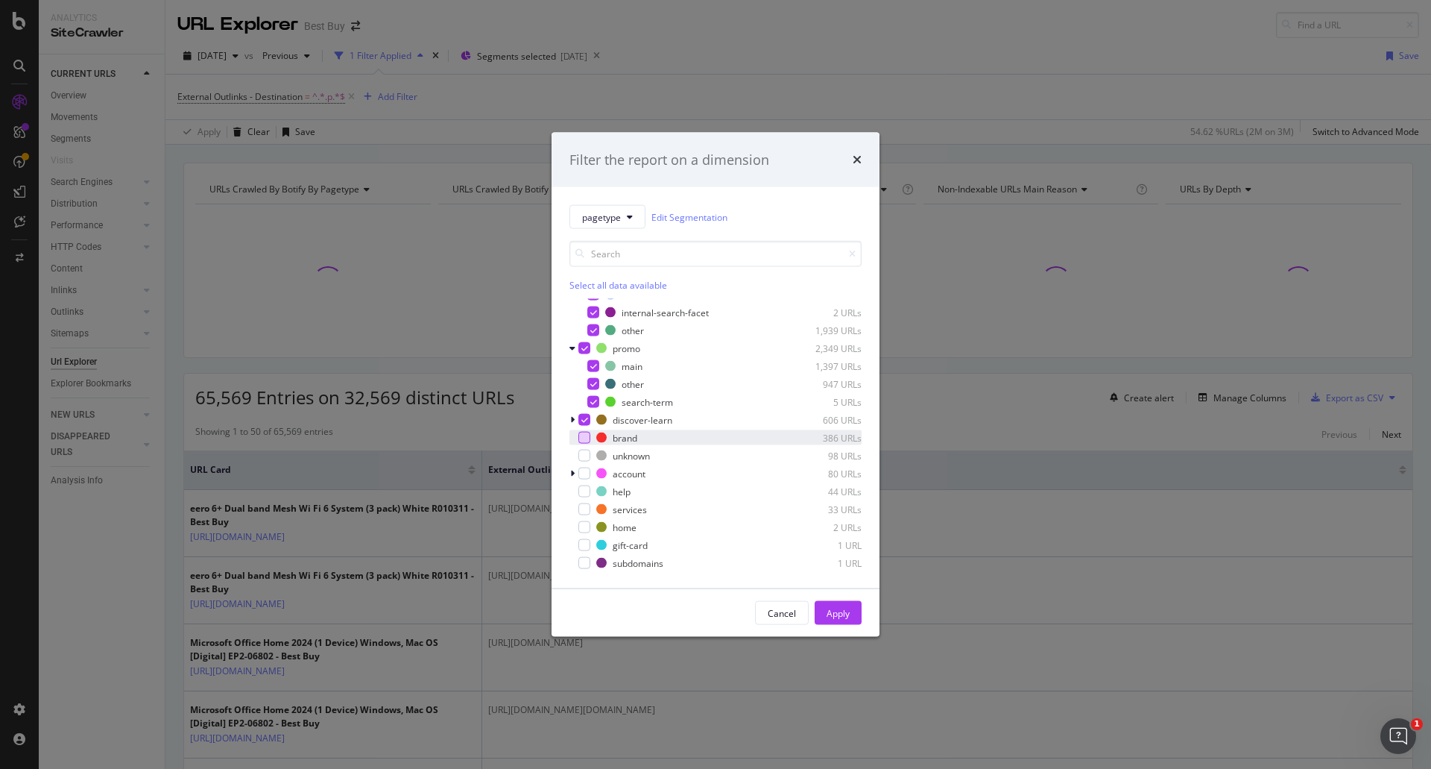
click at [584, 438] on div "modal" at bounding box center [585, 438] width 12 height 12
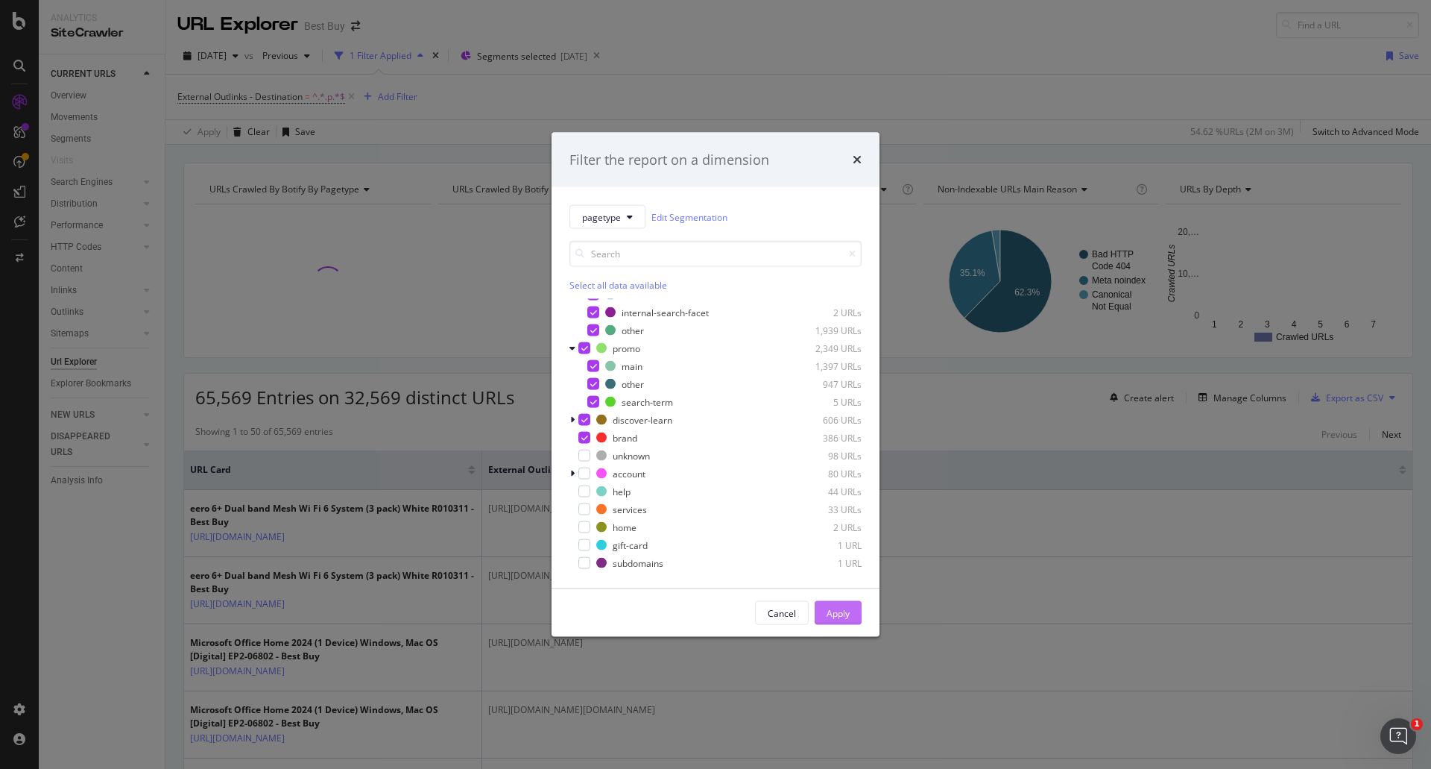
click at [846, 613] on div "Apply" at bounding box center [838, 612] width 23 height 13
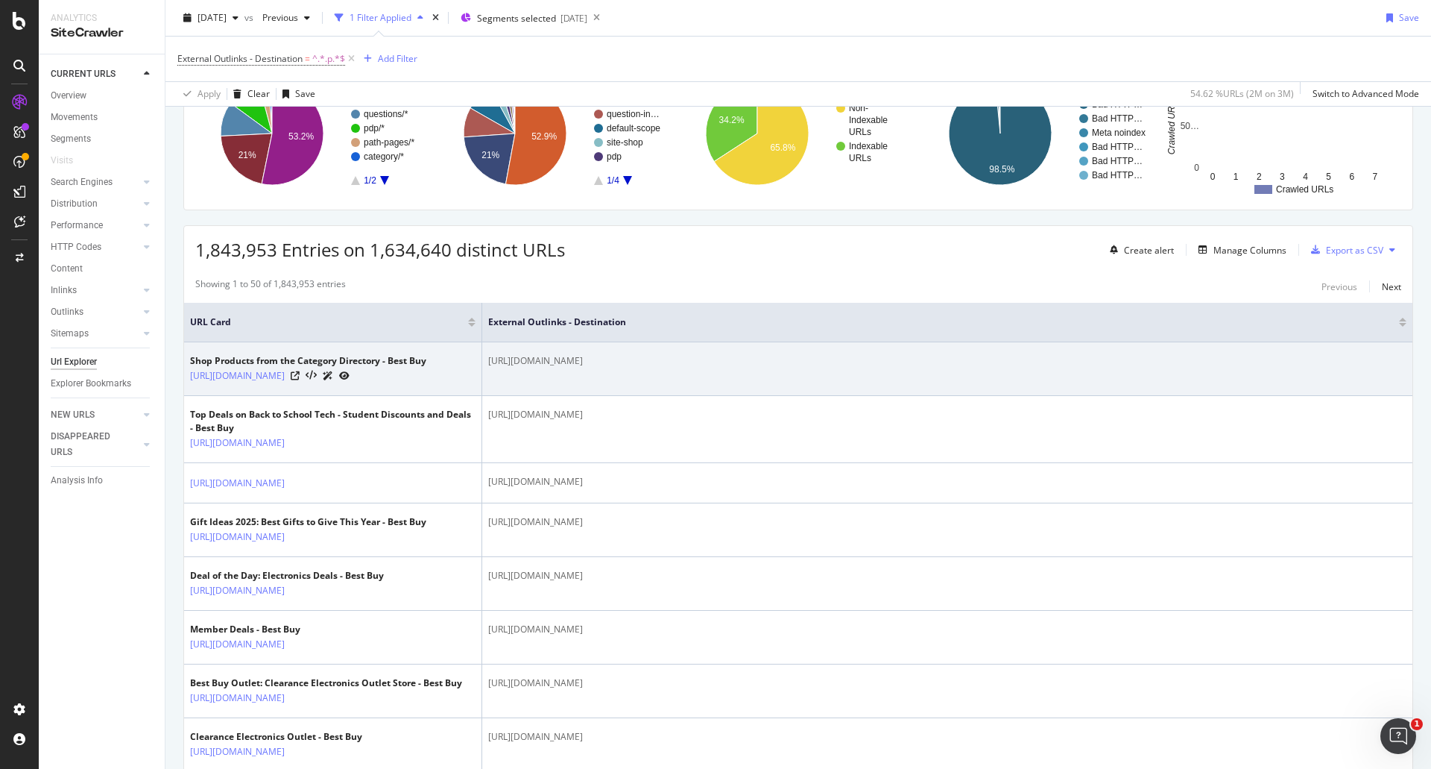
scroll to position [149, 0]
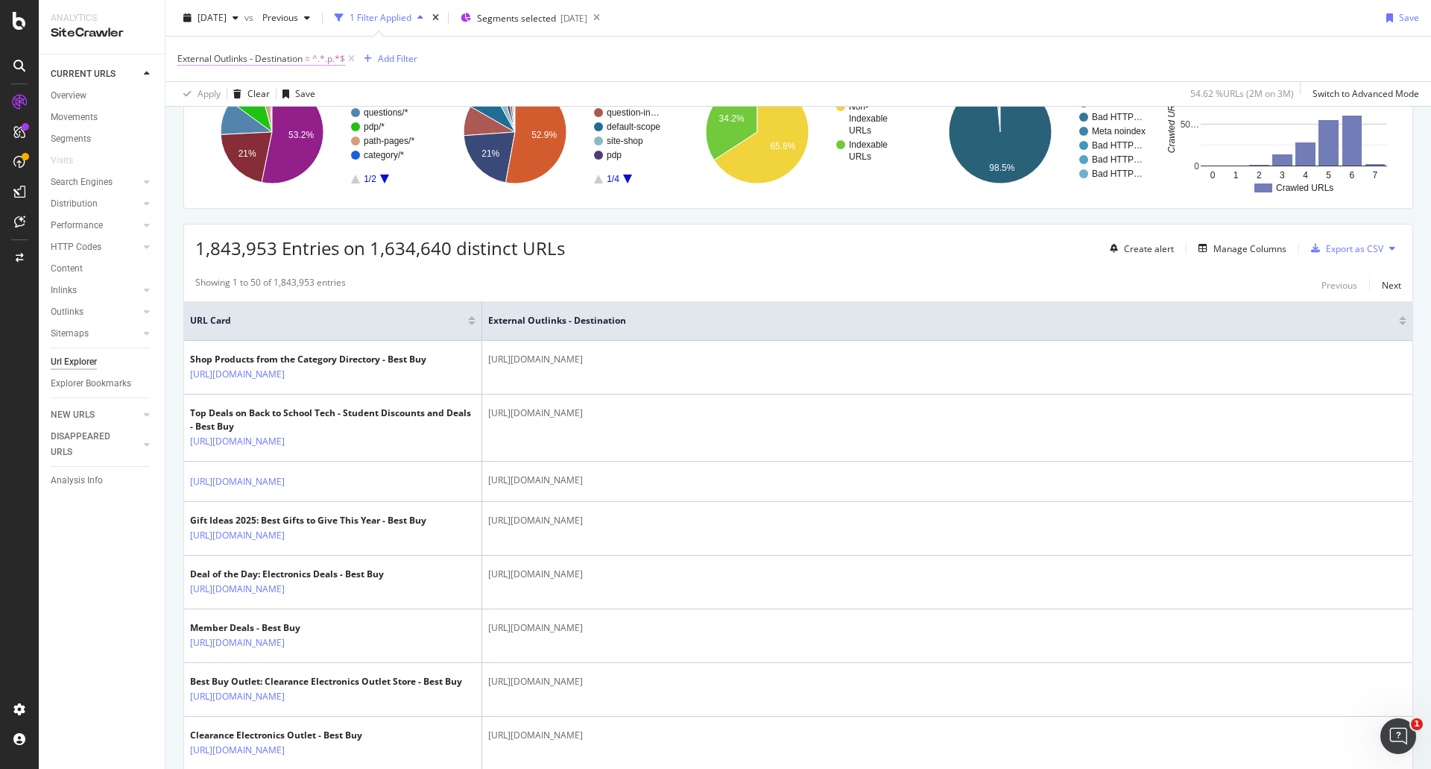
click at [329, 64] on span "^.*.p.*$" at bounding box center [328, 58] width 33 height 21
click at [255, 153] on input ".p" at bounding box center [261, 145] width 141 height 24
click at [256, 151] on input ".p" at bounding box center [261, 145] width 141 height 24
click at [274, 134] on div "Contains .p" at bounding box center [272, 131] width 164 height 51
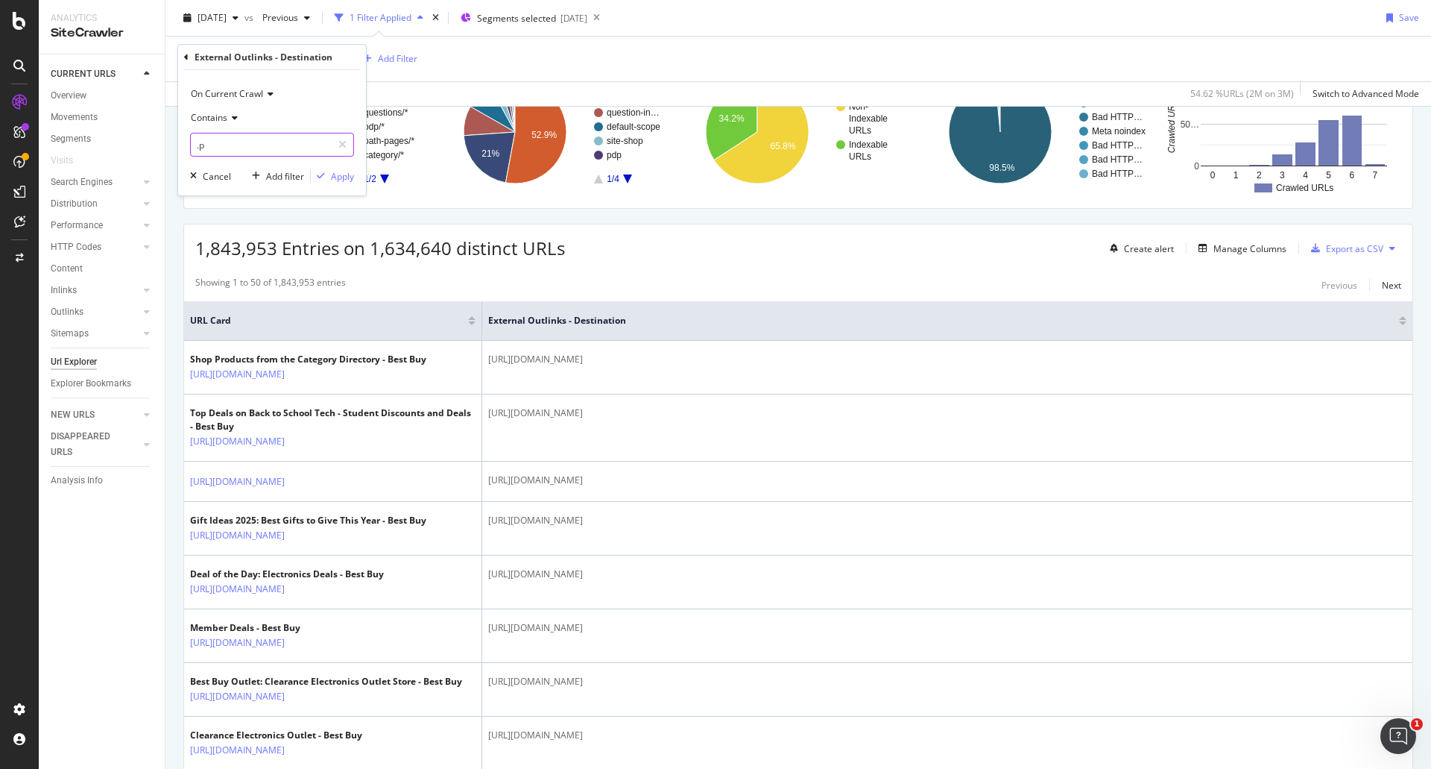
click at [274, 139] on input ".p" at bounding box center [261, 145] width 141 height 24
click at [276, 141] on input ".p" at bounding box center [261, 145] width 141 height 24
type input ".p?"
click at [337, 185] on div "On Current Crawl Contains .p? Cancel Add filter Apply" at bounding box center [272, 132] width 188 height 125
click at [337, 184] on div "On Current Crawl Contains .p? Cancel Add filter Apply" at bounding box center [272, 132] width 188 height 125
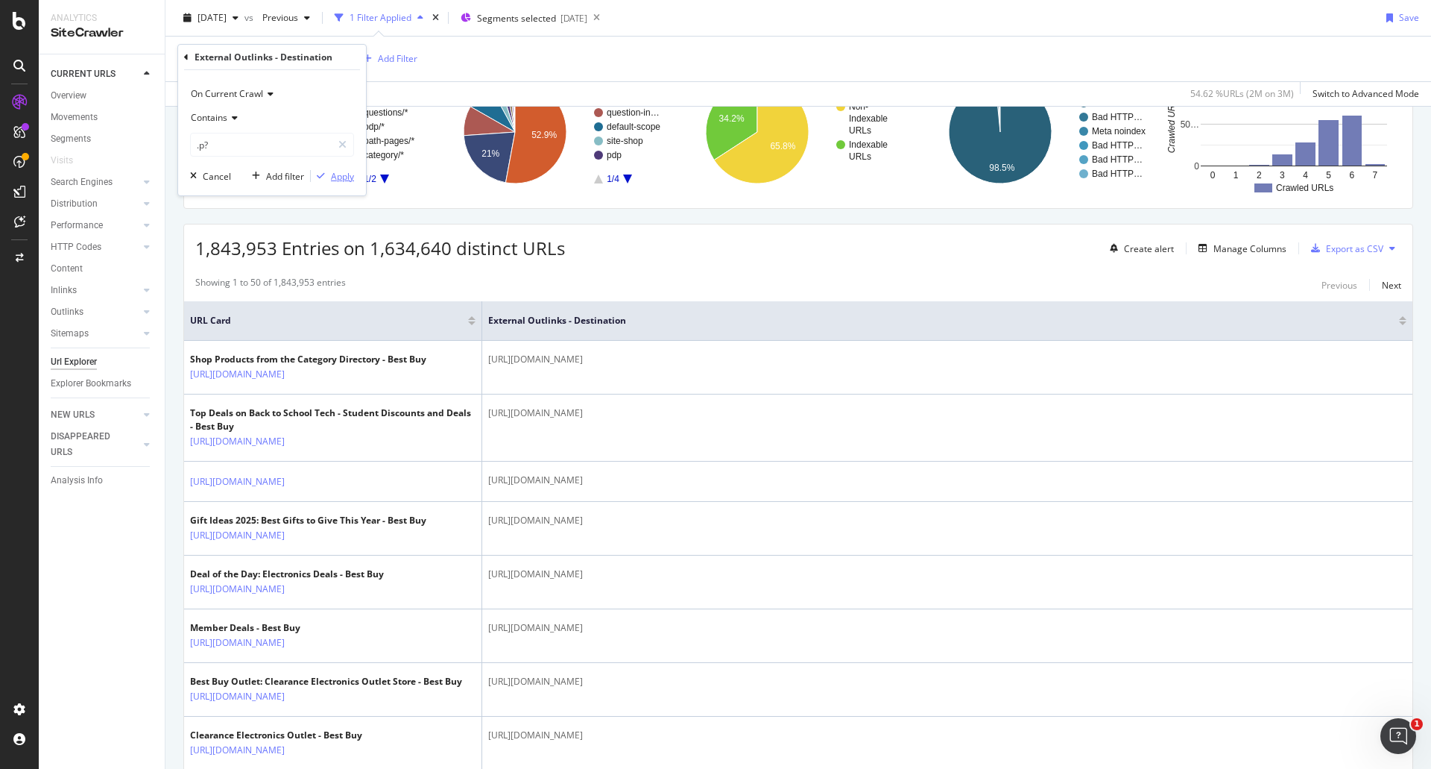
click at [338, 178] on div "Apply" at bounding box center [342, 176] width 23 height 13
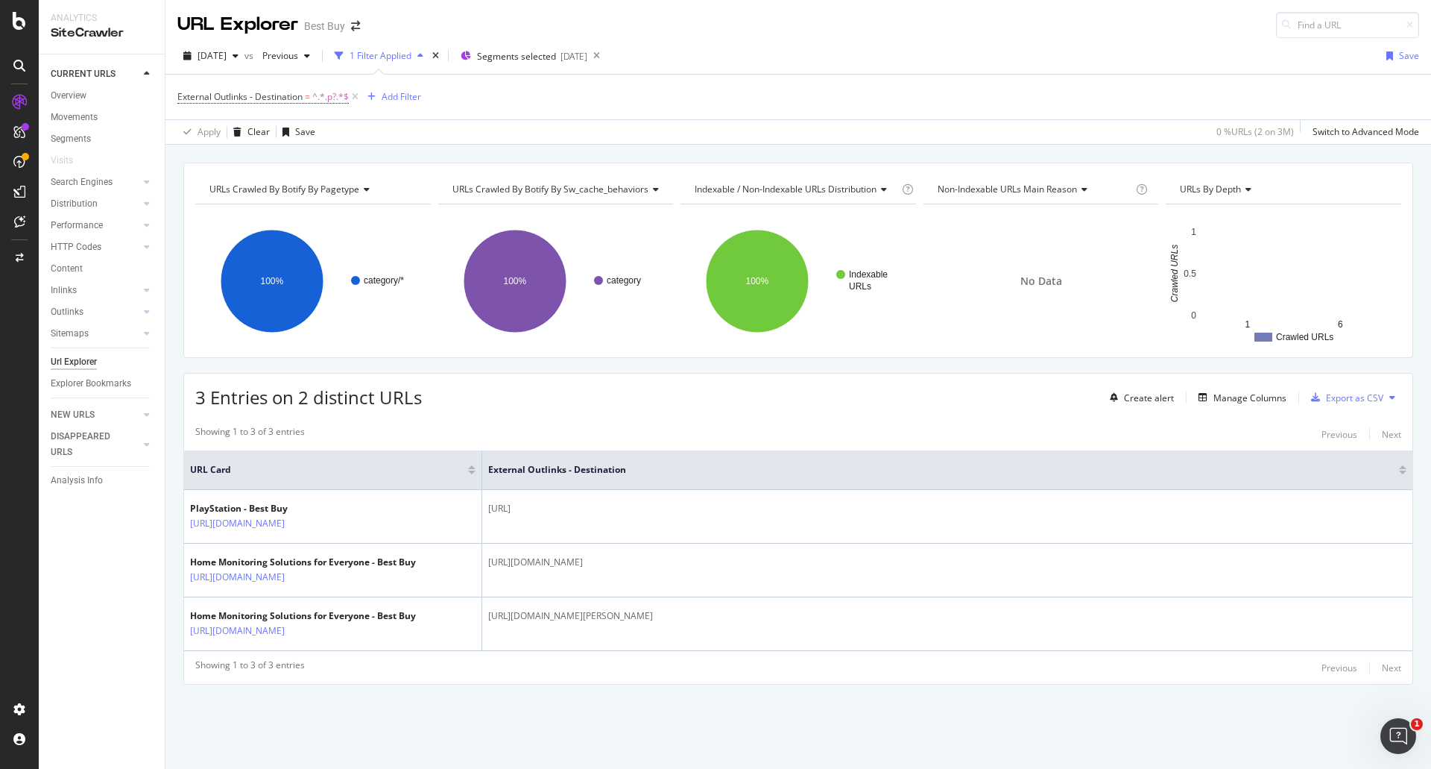
scroll to position [55, 0]
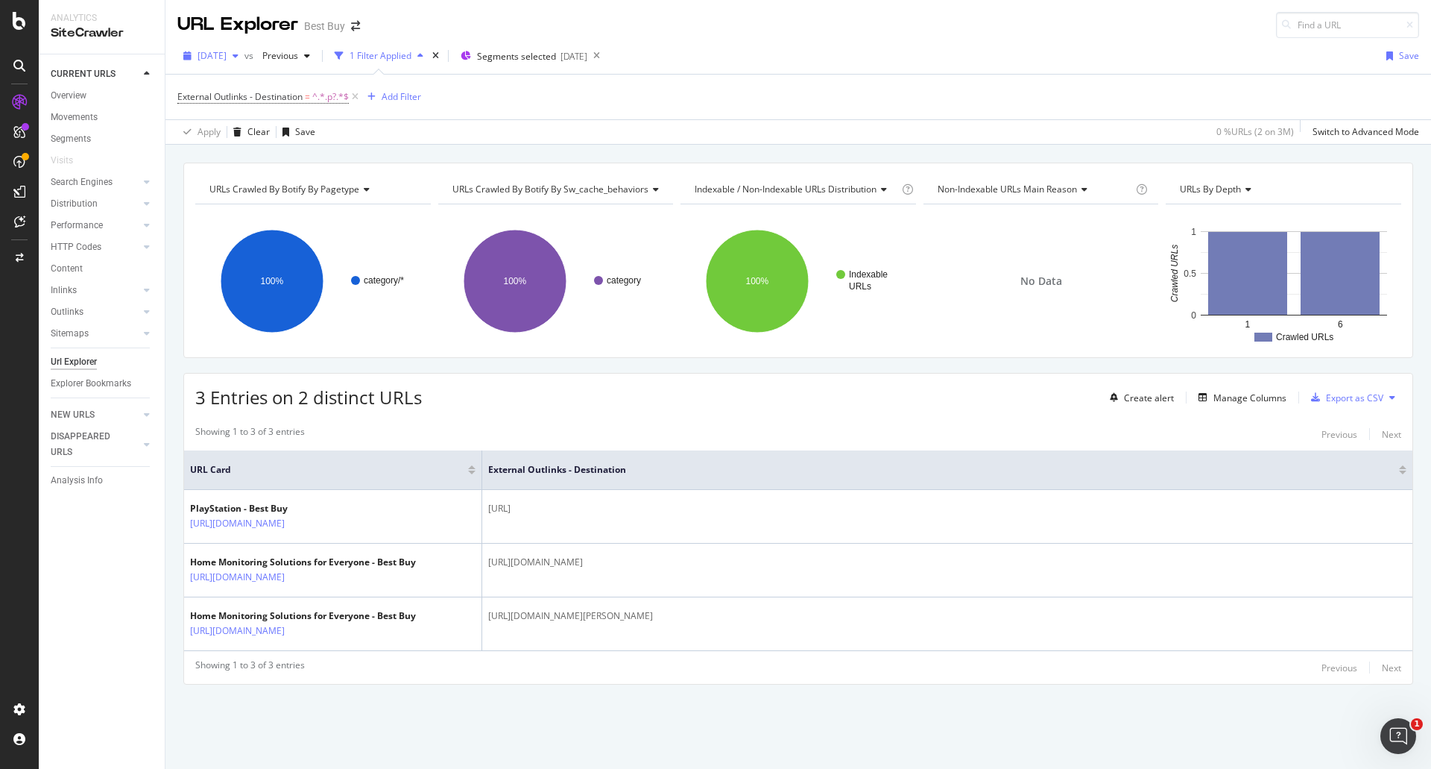
click at [227, 49] on span "[DATE]" at bounding box center [212, 55] width 29 height 13
click at [816, 75] on div "External Outlinks - Destination = ^.*.p?.*$ Add Filter" at bounding box center [798, 97] width 1242 height 45
click at [613, 41] on div "[DATE] vs Previous 1 Filter Applied Segments selected [DATE] Save External Outl…" at bounding box center [798, 91] width 1266 height 107
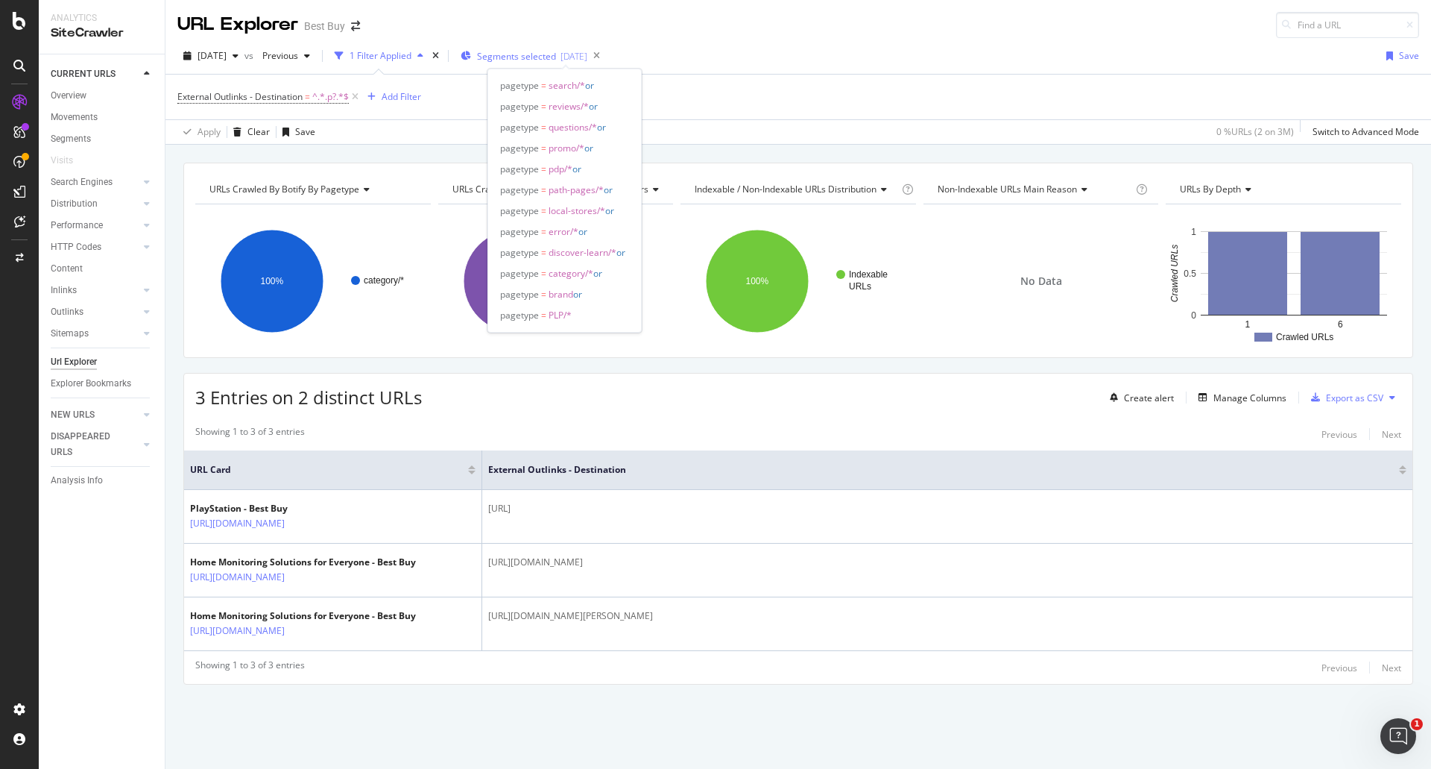
click at [587, 60] on div "[DATE]" at bounding box center [574, 56] width 27 height 13
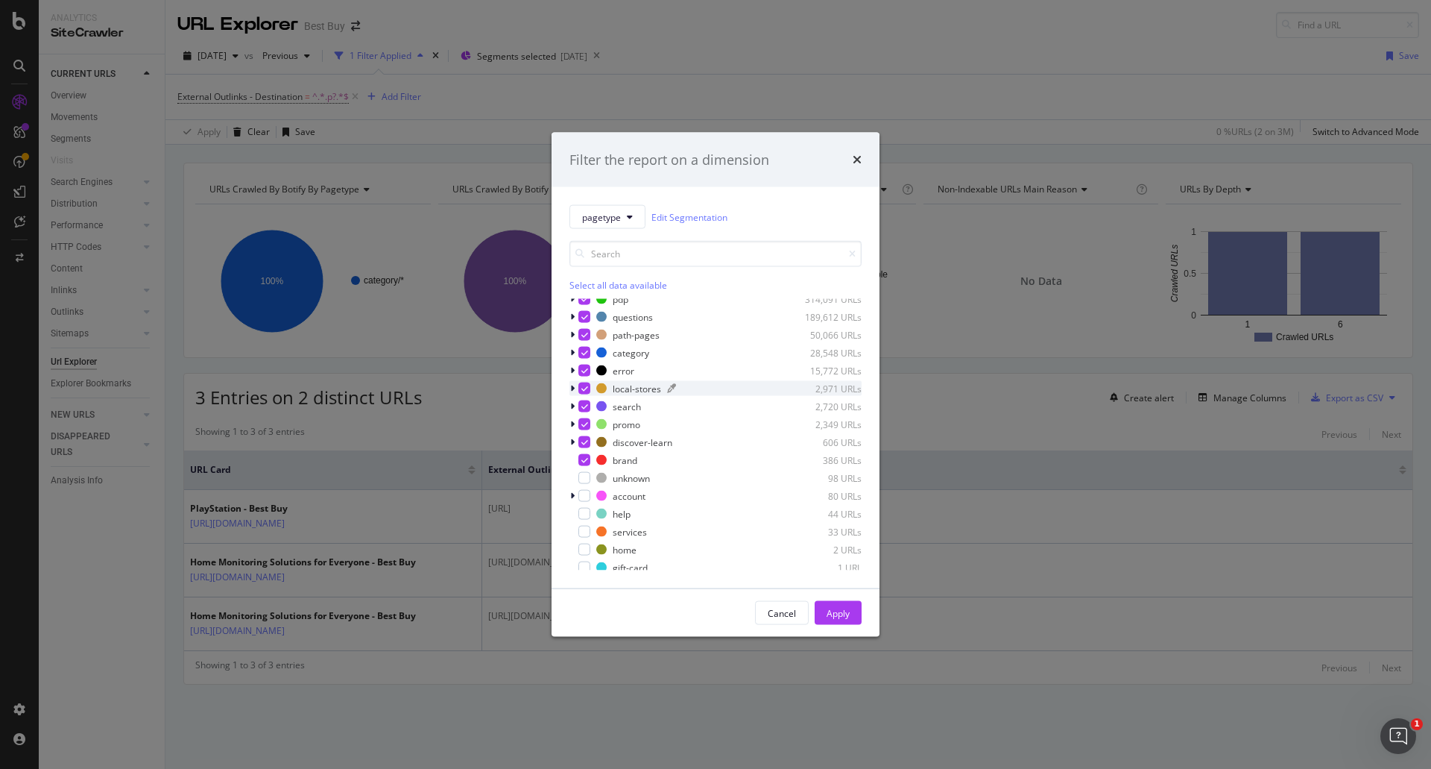
scroll to position [66, 0]
click at [838, 612] on div "Apply" at bounding box center [838, 612] width 23 height 13
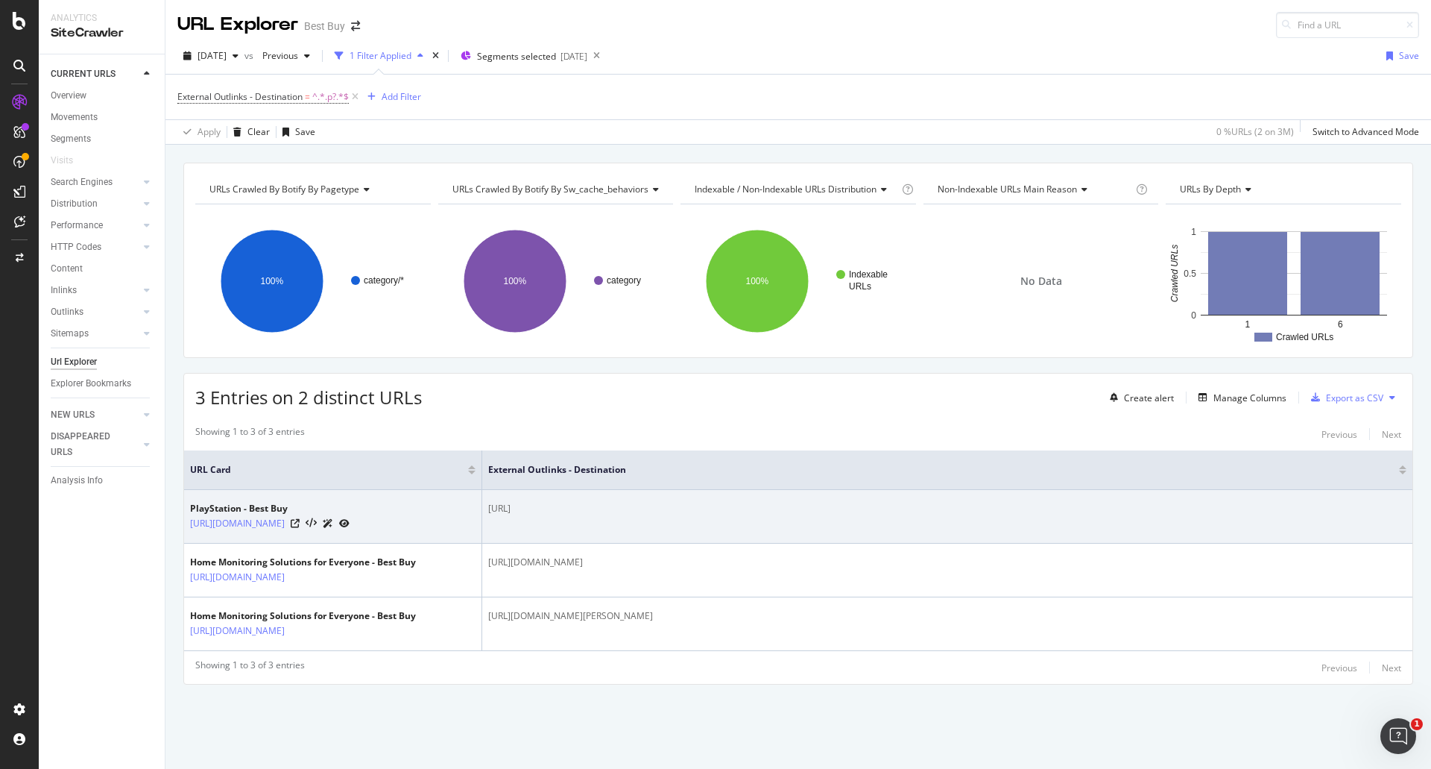
scroll to position [55, 0]
